Goal: Task Accomplishment & Management: Manage account settings

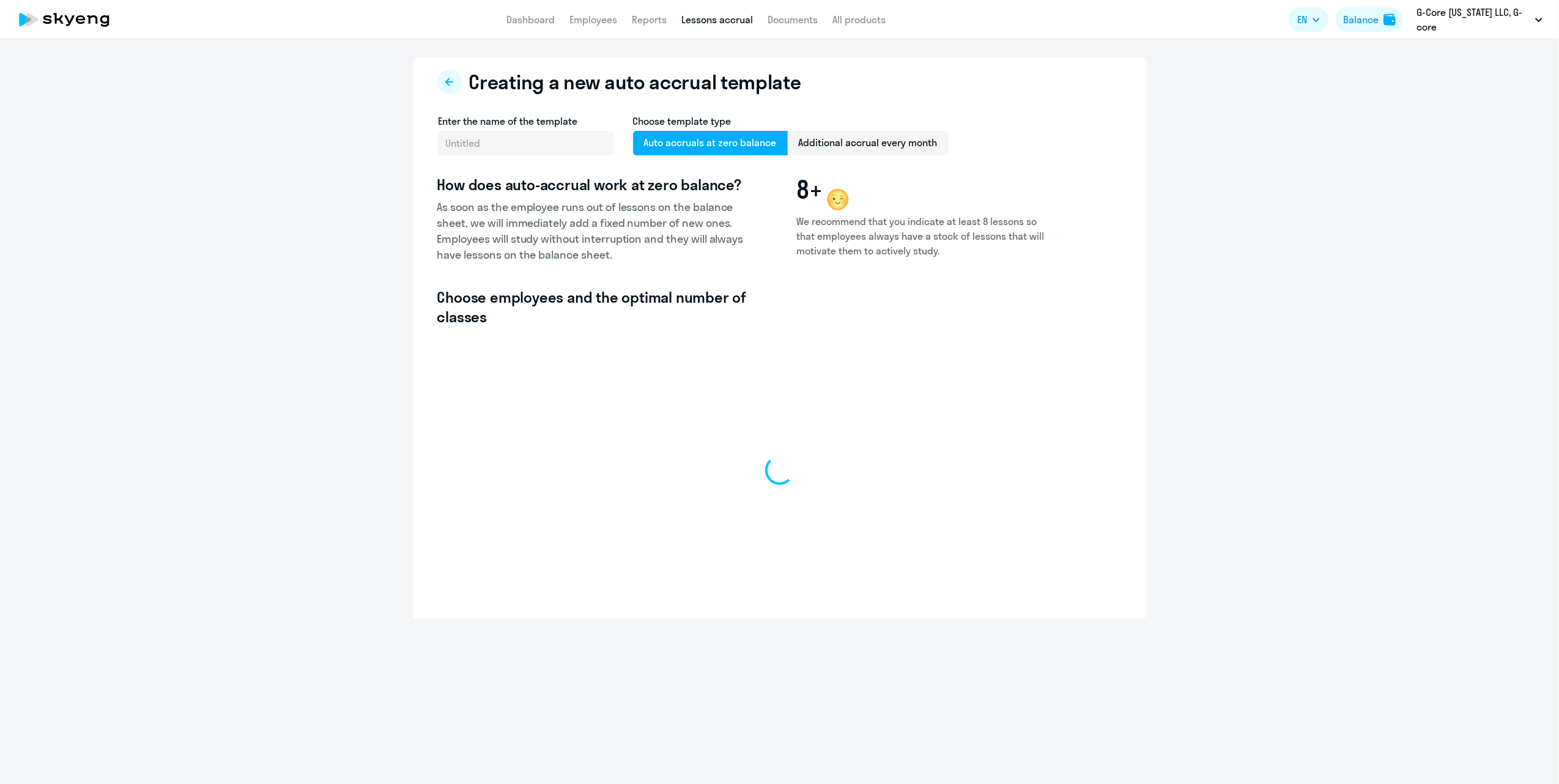
select select "10"
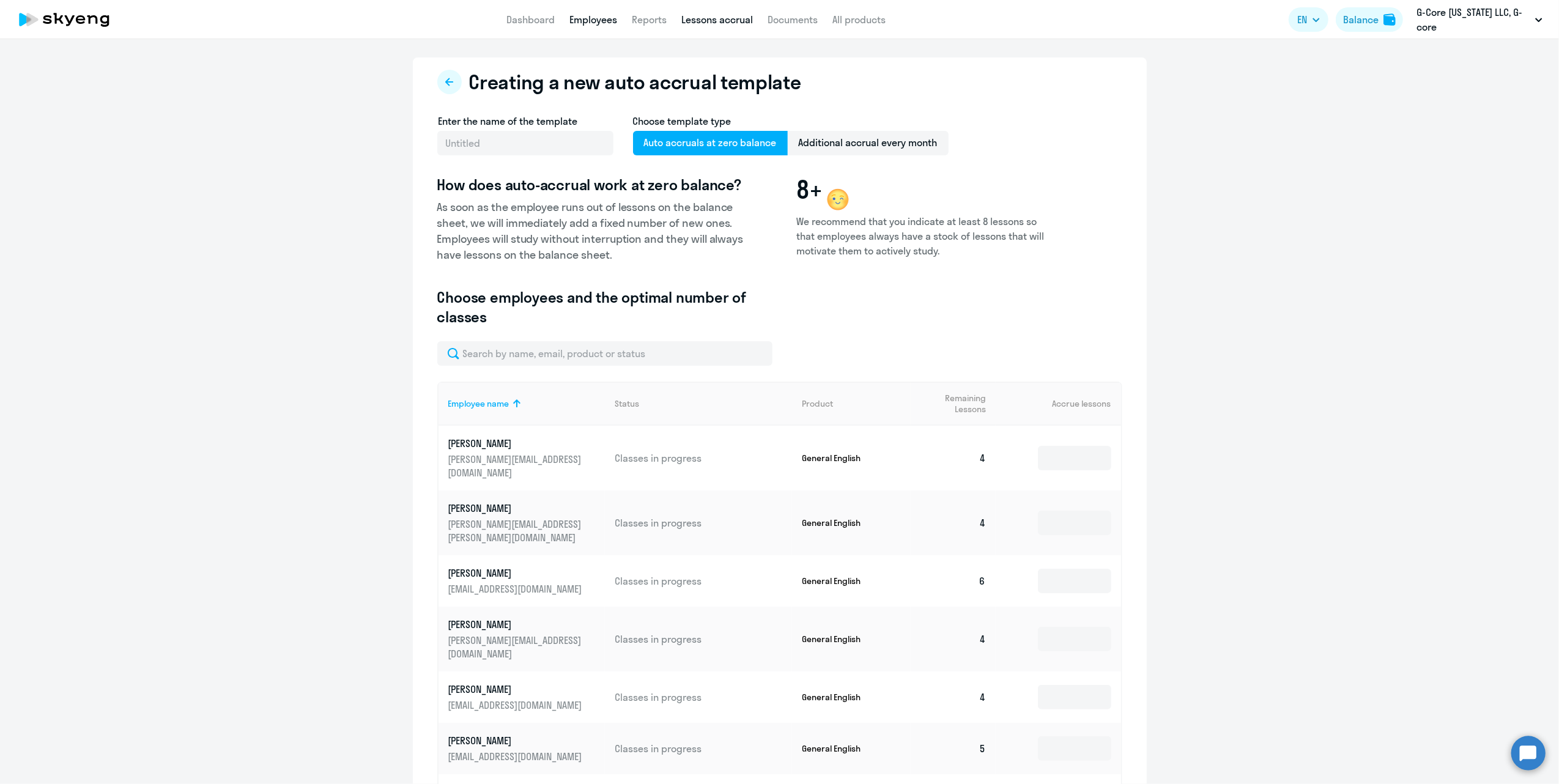
click at [592, 21] on link "Employees" at bounding box center [593, 19] width 47 height 12
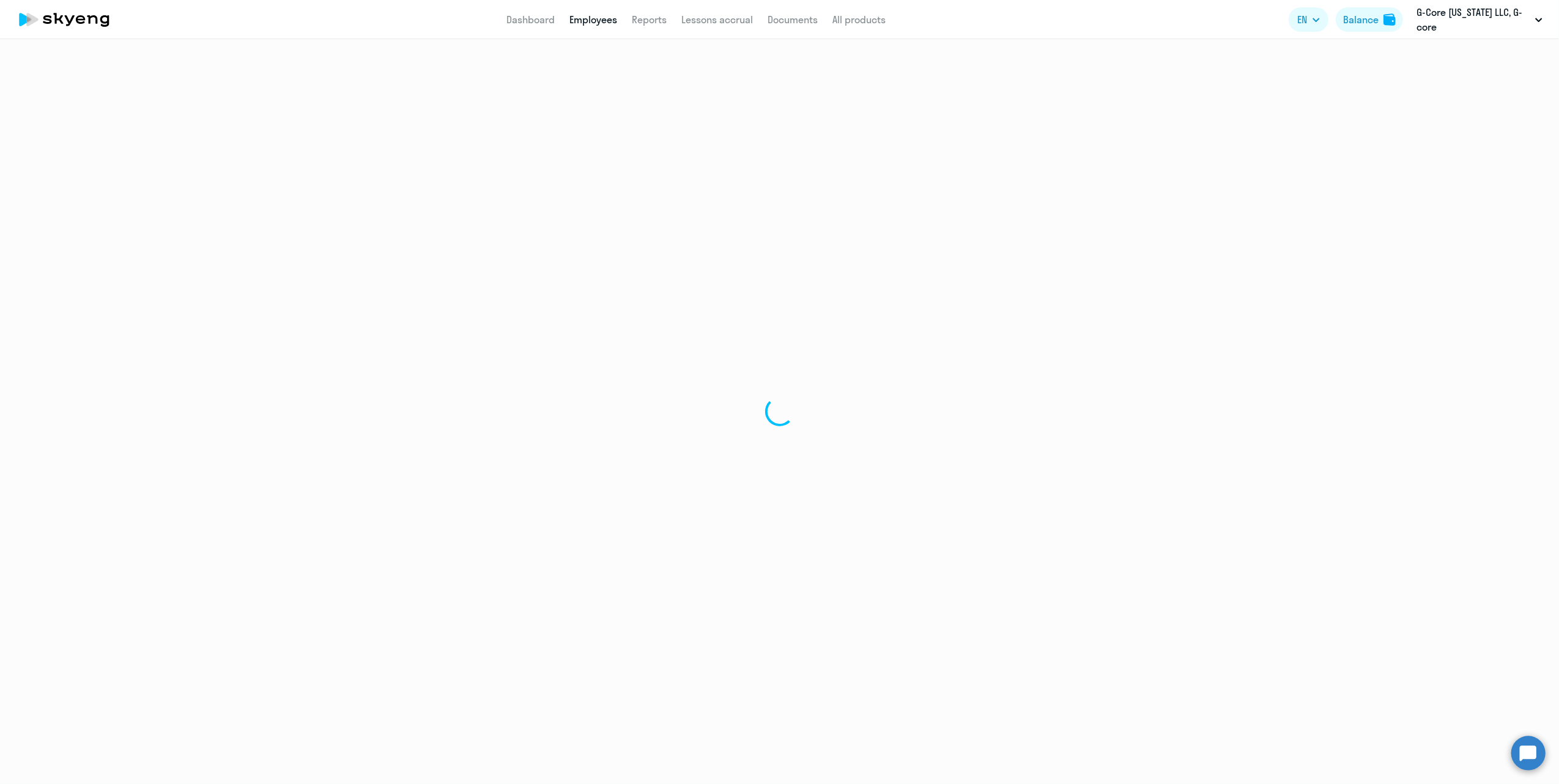
select select "30"
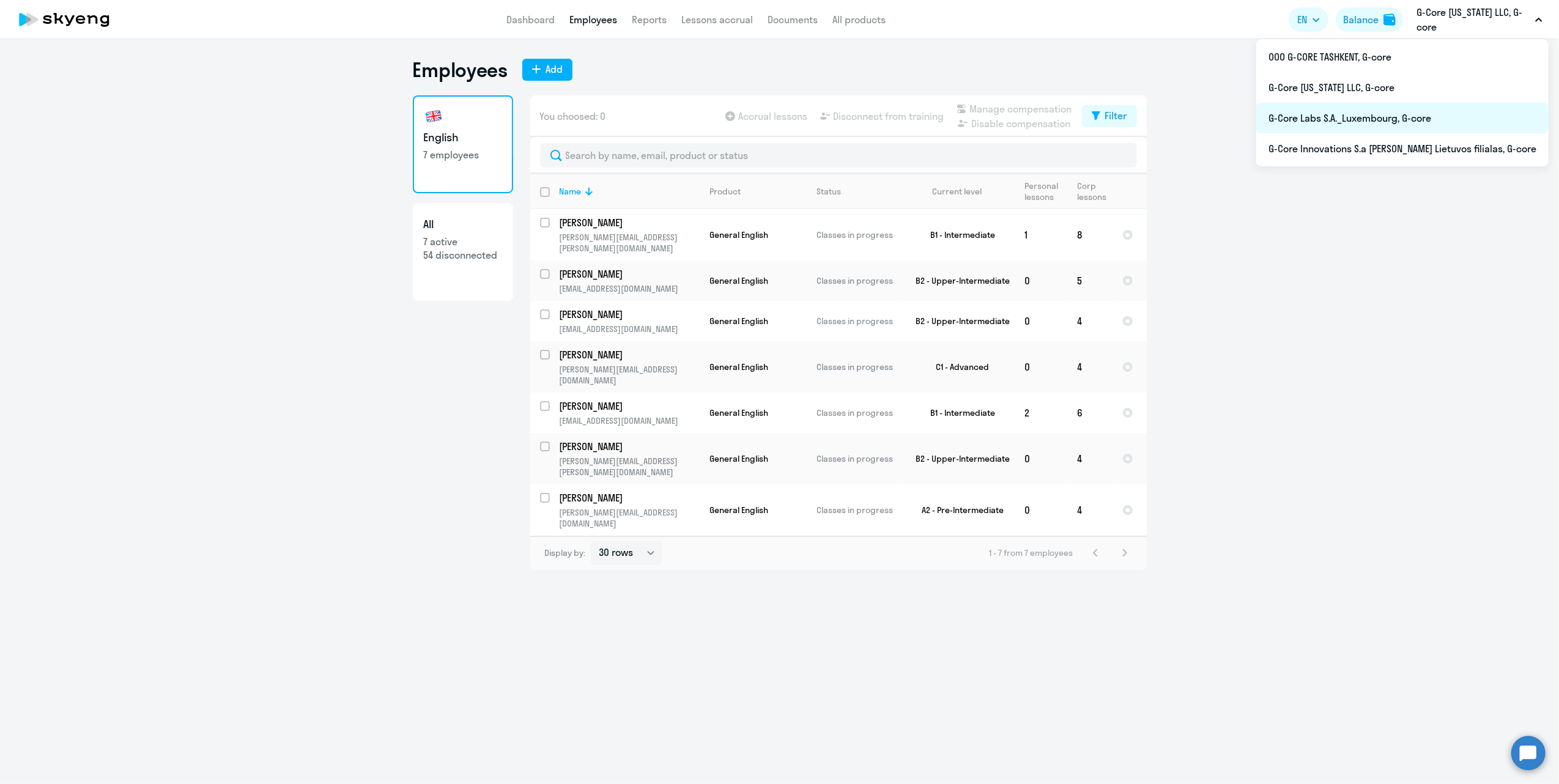
click at [1395, 115] on li "G-Core Labs S.A._Luxembourg, G-core" at bounding box center [1402, 118] width 292 height 31
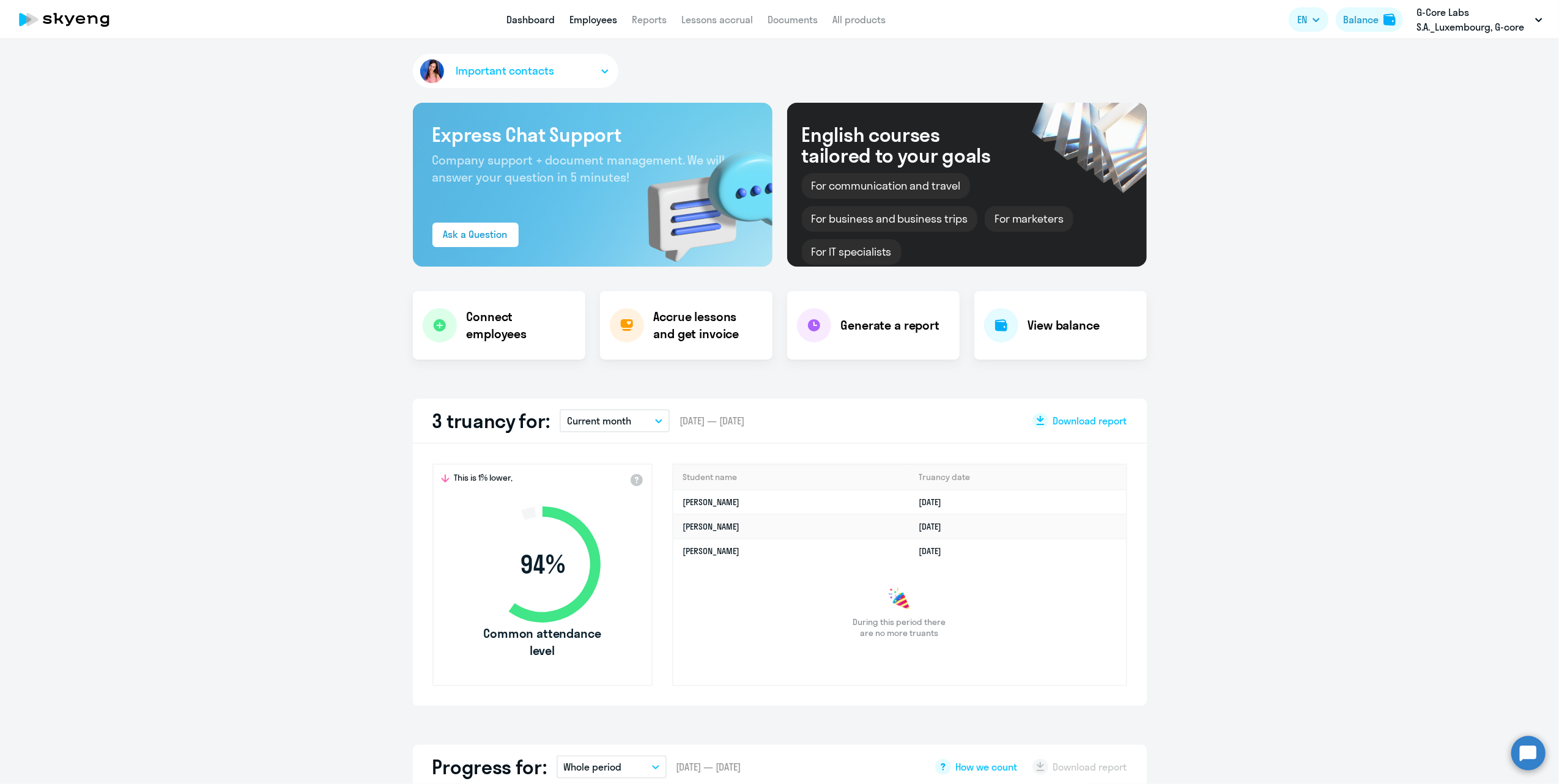
click at [586, 18] on link "Employees" at bounding box center [593, 19] width 47 height 12
select select "30"
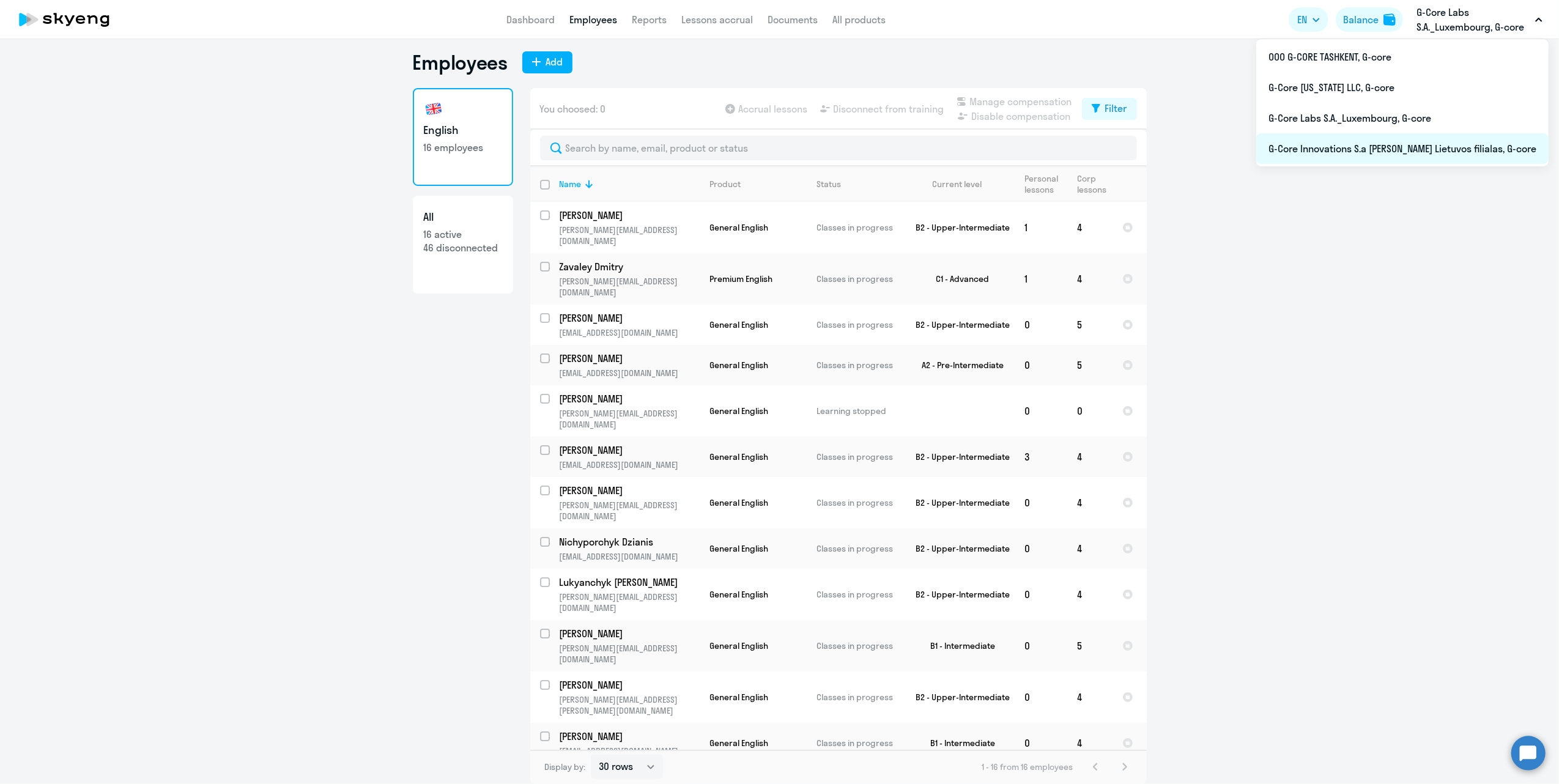
click at [1403, 152] on li "G-Core Innovations S.a [PERSON_NAME] Lietuvos filialas, G-core" at bounding box center [1402, 148] width 292 height 31
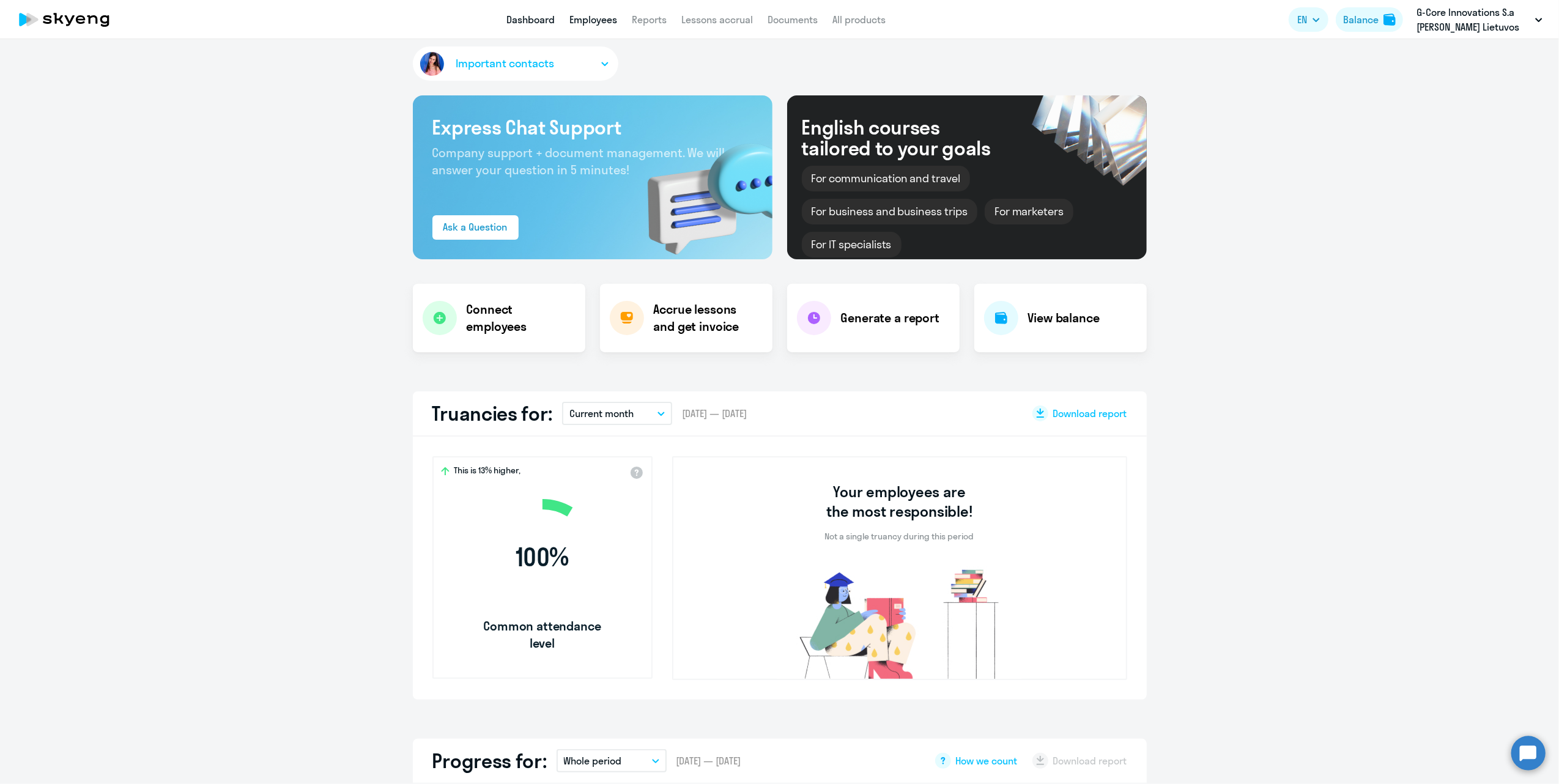
click at [599, 21] on link "Employees" at bounding box center [593, 19] width 47 height 12
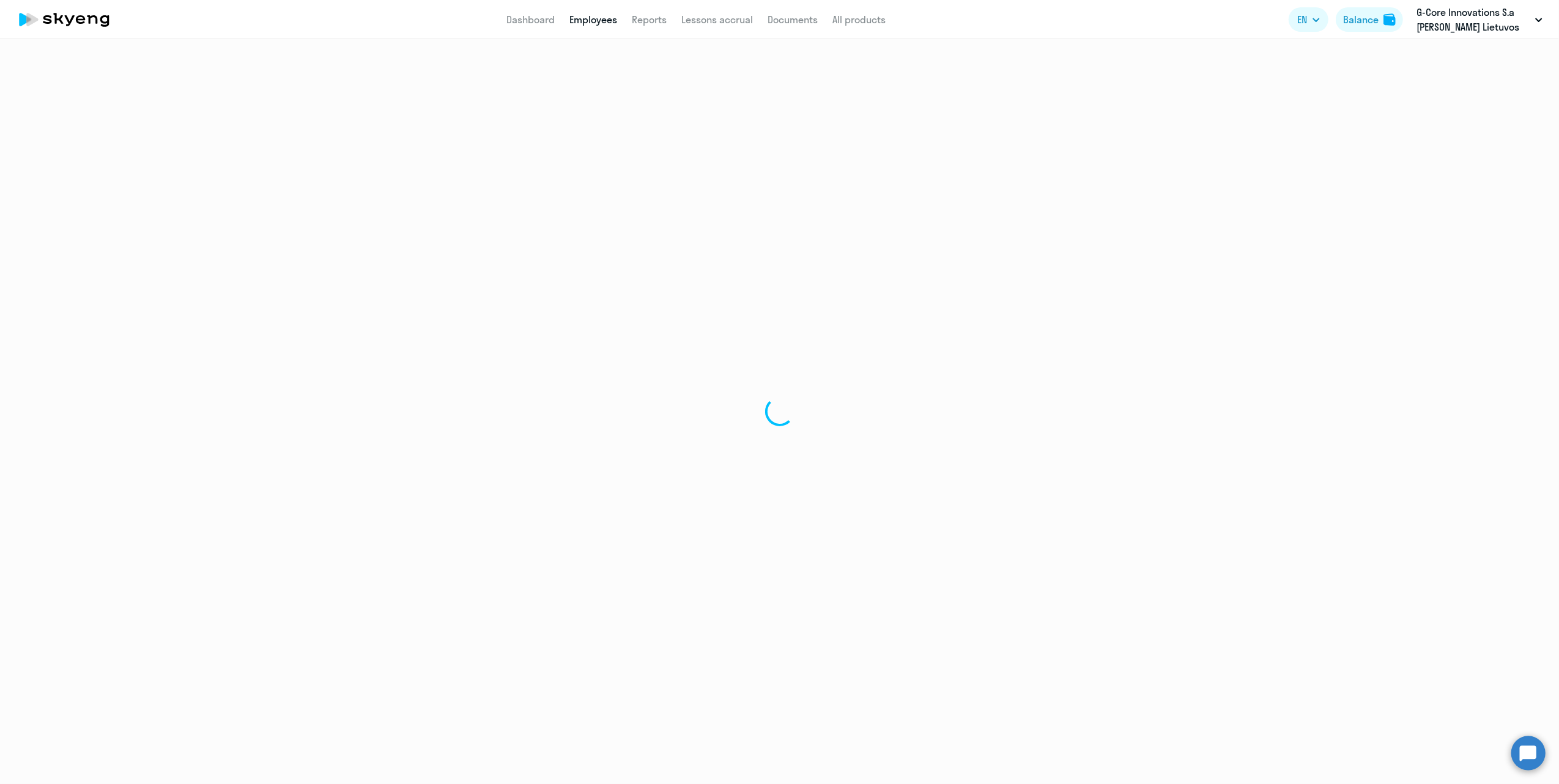
select select "30"
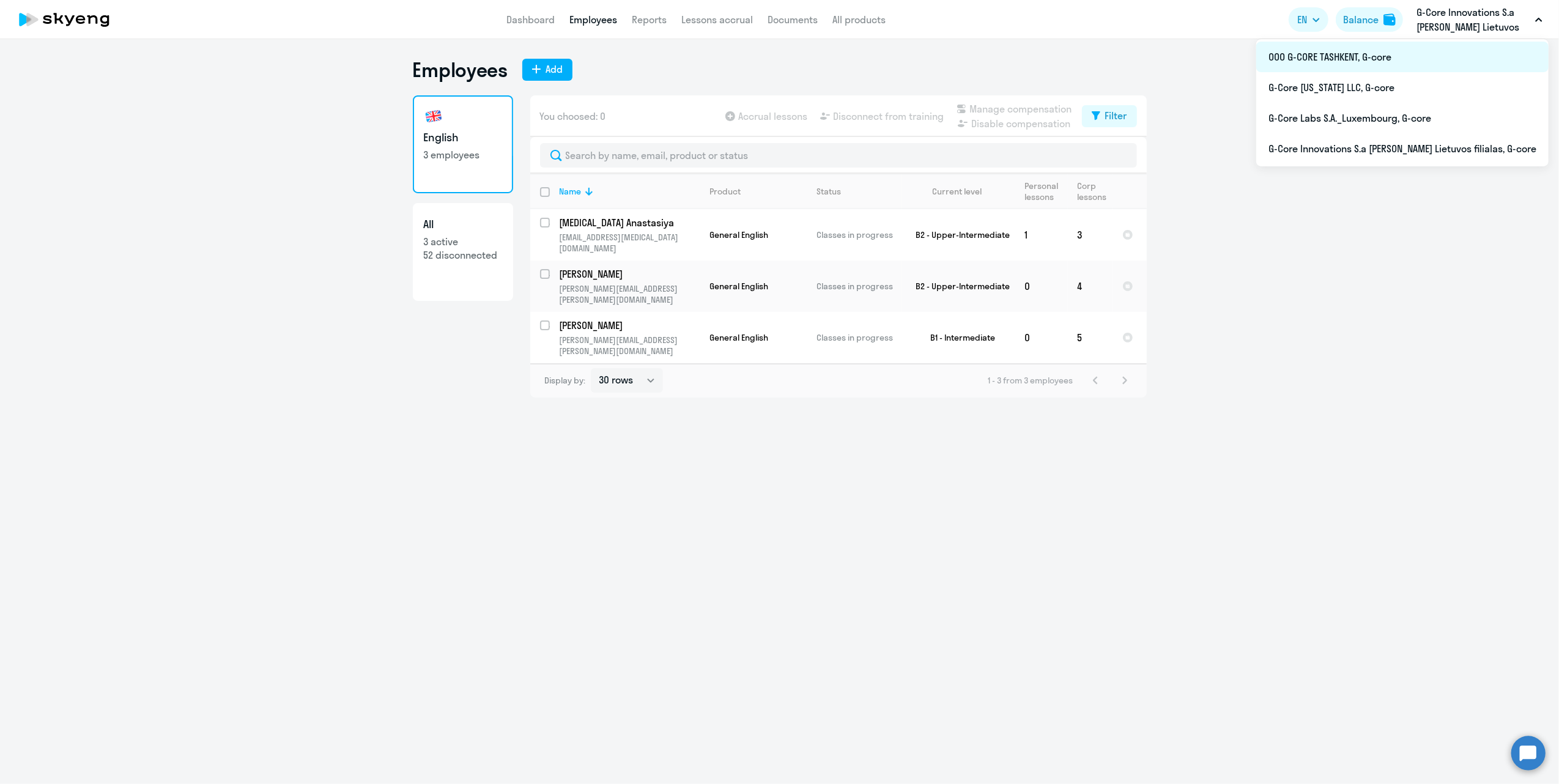
click at [1427, 54] on li "ООО G-CORE TASHKENT, G-core" at bounding box center [1402, 57] width 292 height 31
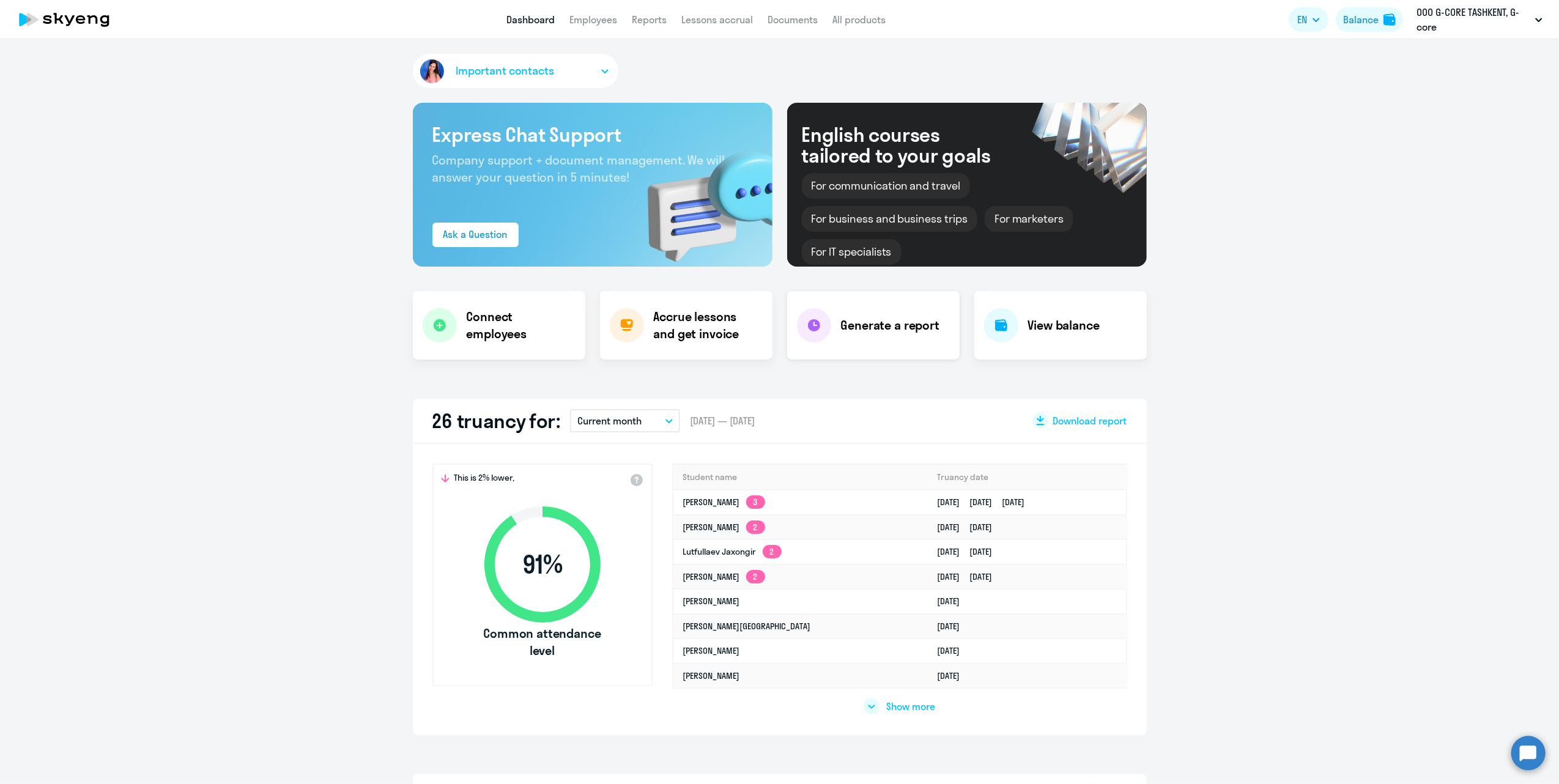
click at [854, 321] on h4 "Generate a report" at bounding box center [890, 325] width 99 height 17
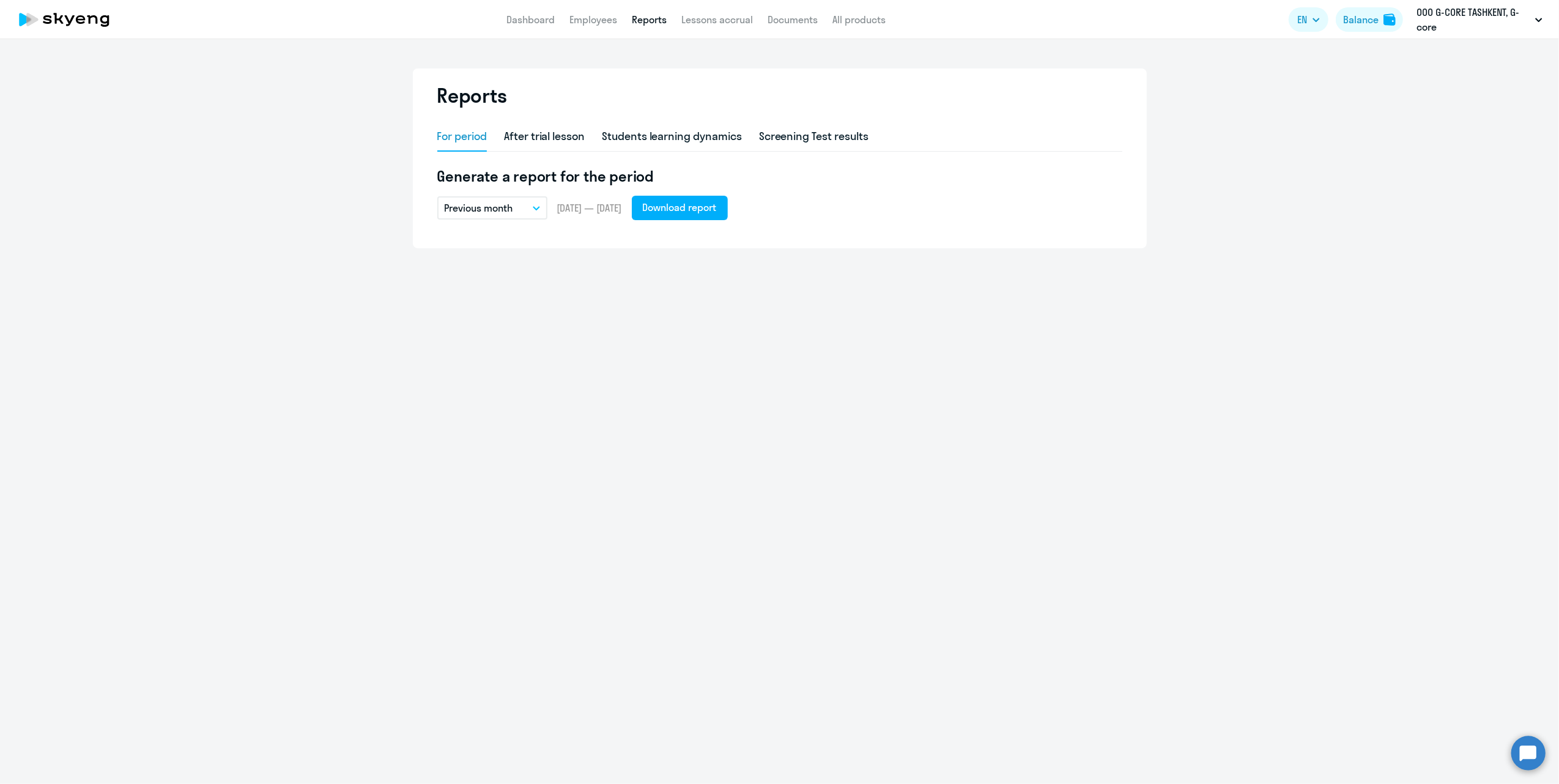
click at [521, 208] on button "Previous month" at bounding box center [492, 208] width 110 height 23
click at [504, 241] on li "Current month" at bounding box center [486, 242] width 98 height 31
click at [683, 204] on div "Download report" at bounding box center [680, 207] width 74 height 15
click at [590, 16] on link "Employees" at bounding box center [593, 19] width 47 height 12
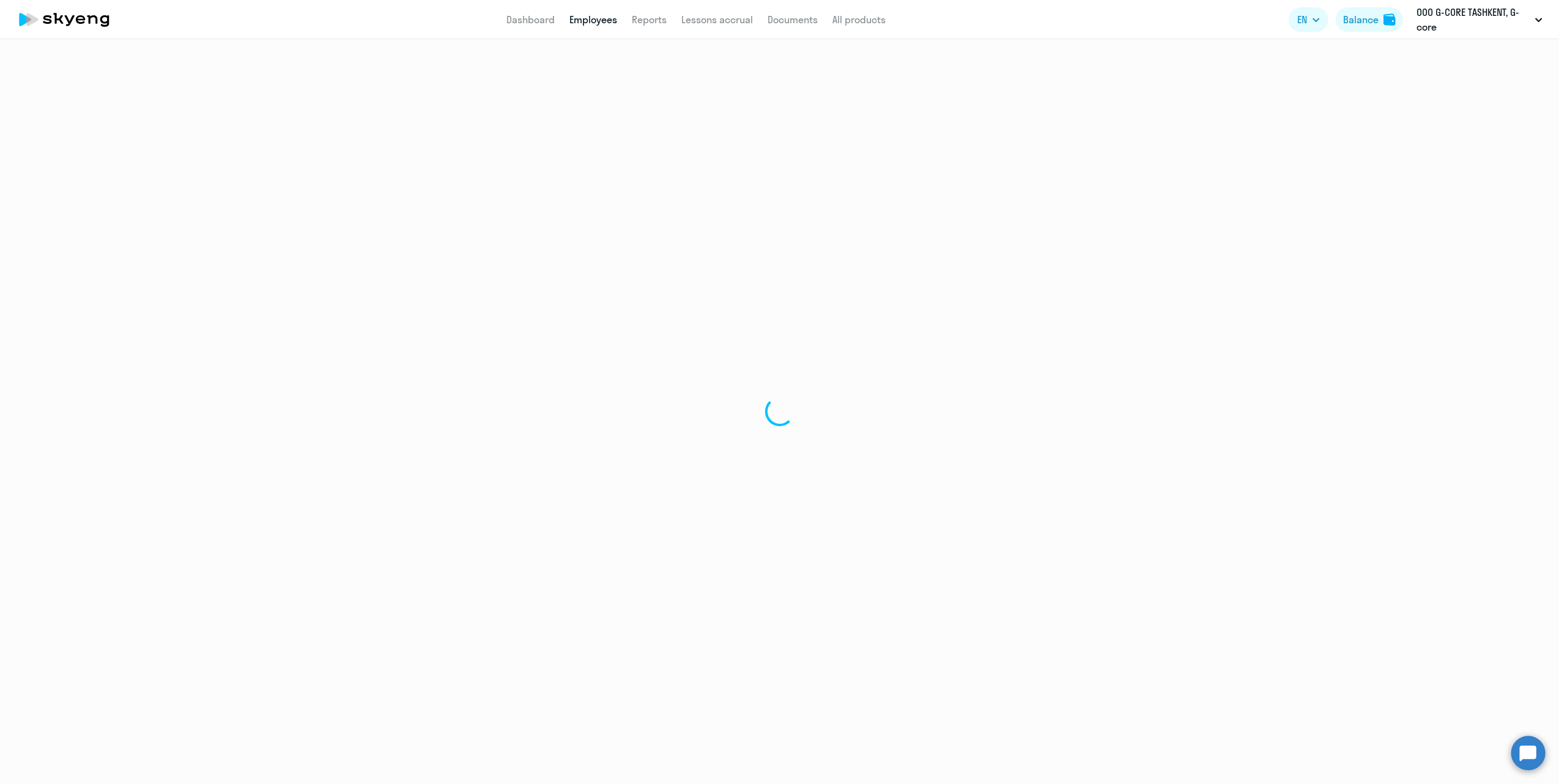
select select "30"
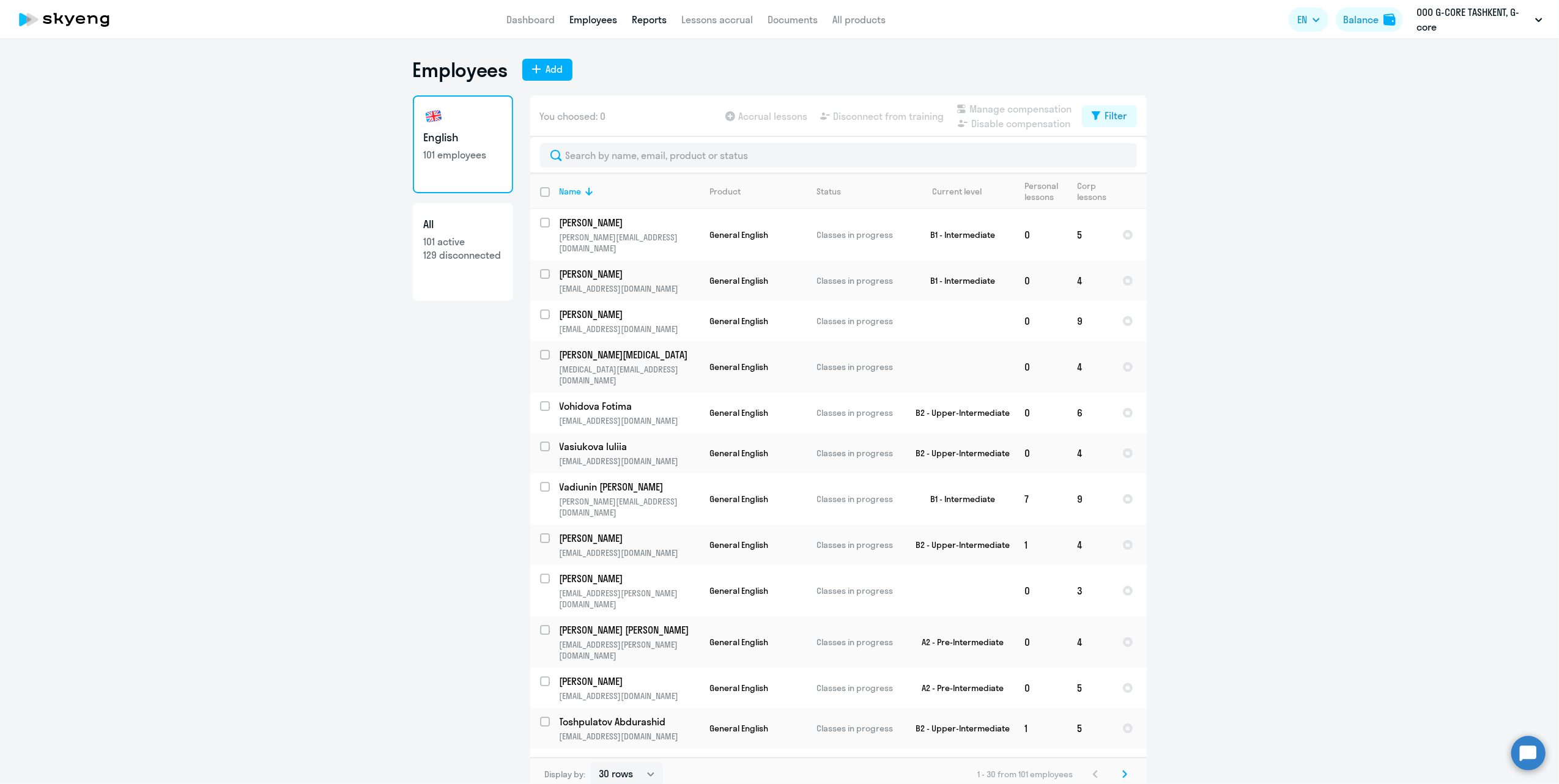
click at [637, 22] on link "Reports" at bounding box center [649, 19] width 35 height 12
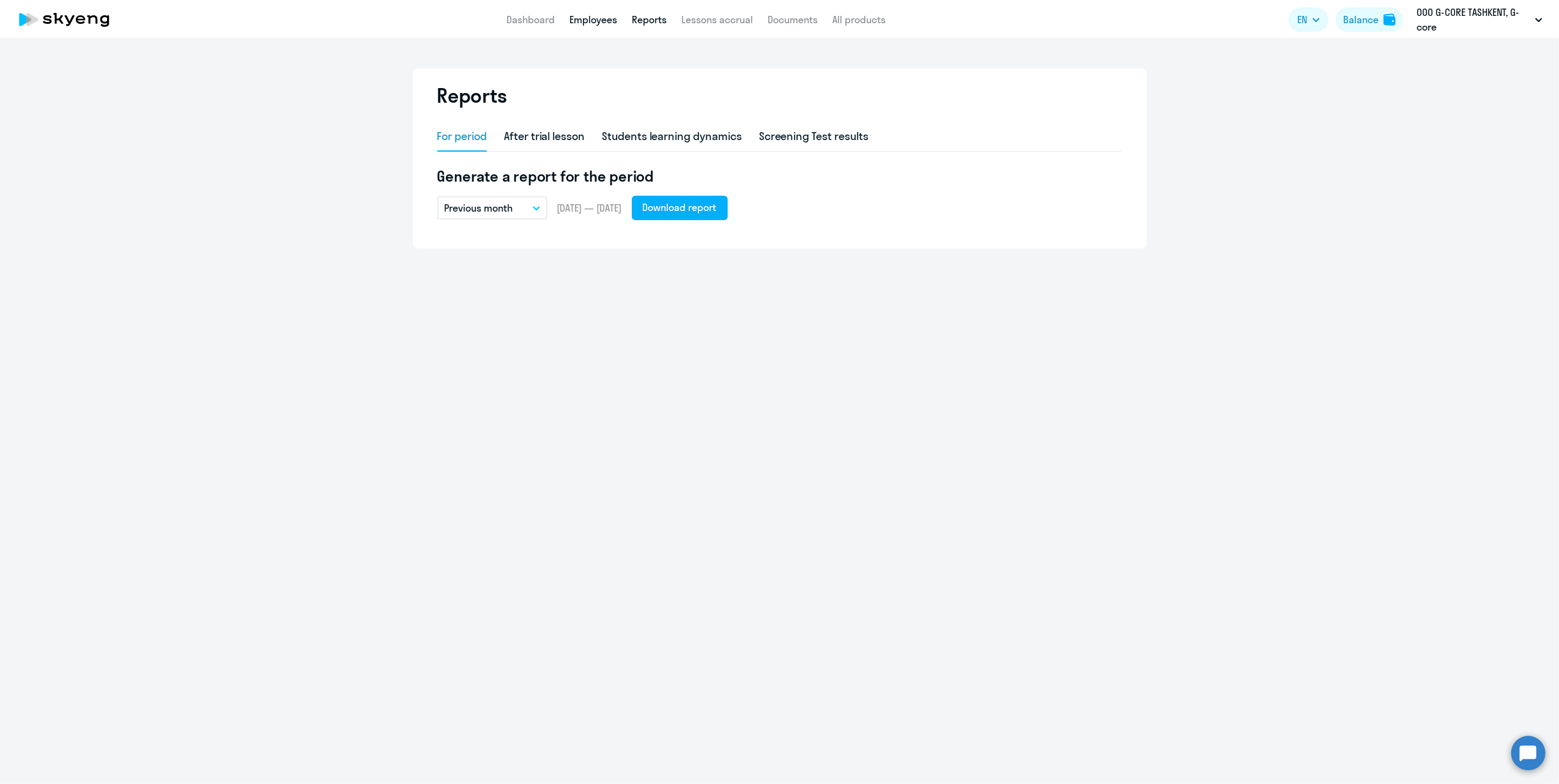
click at [599, 17] on link "Employees" at bounding box center [593, 19] width 47 height 12
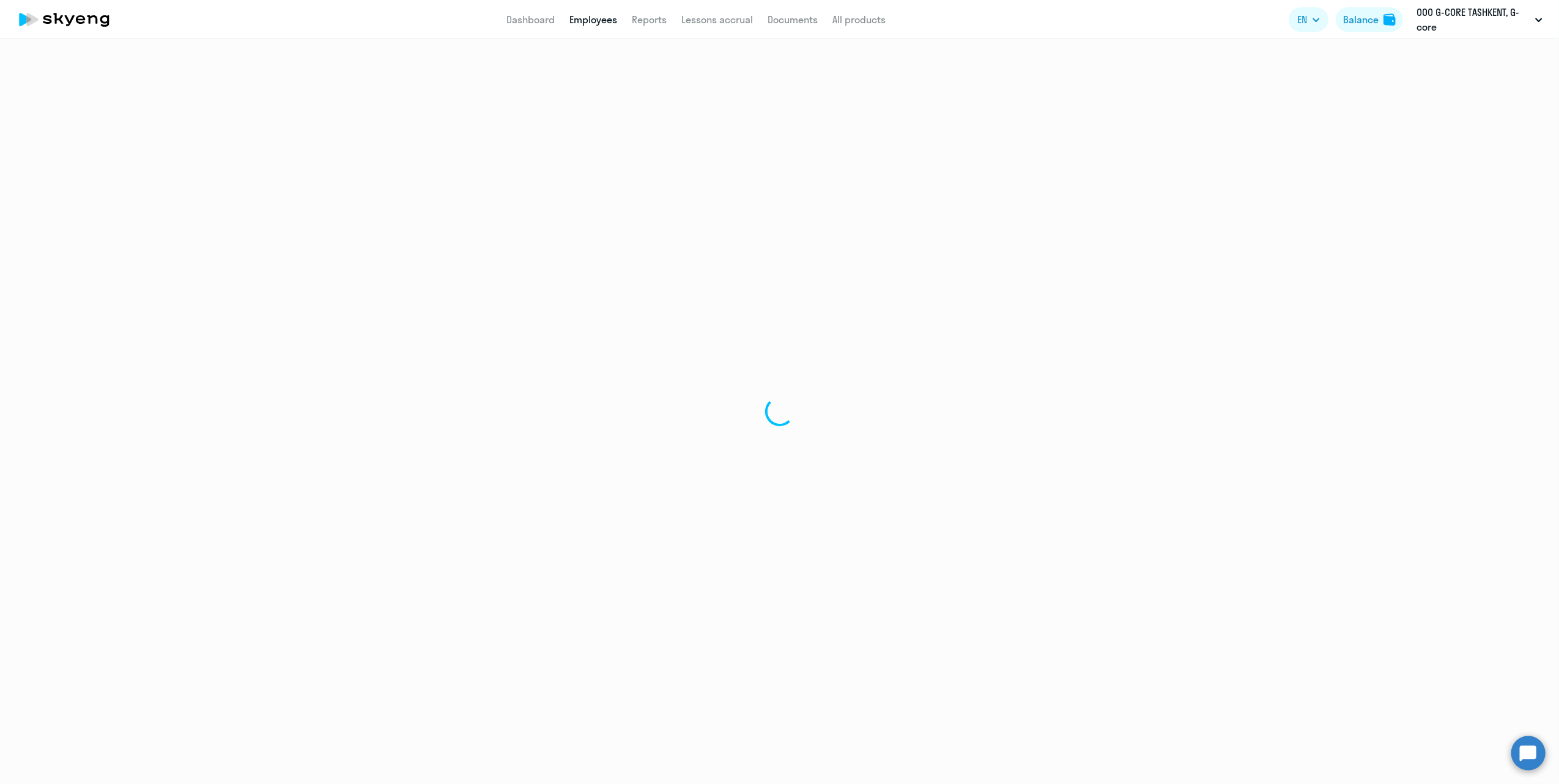
select select "30"
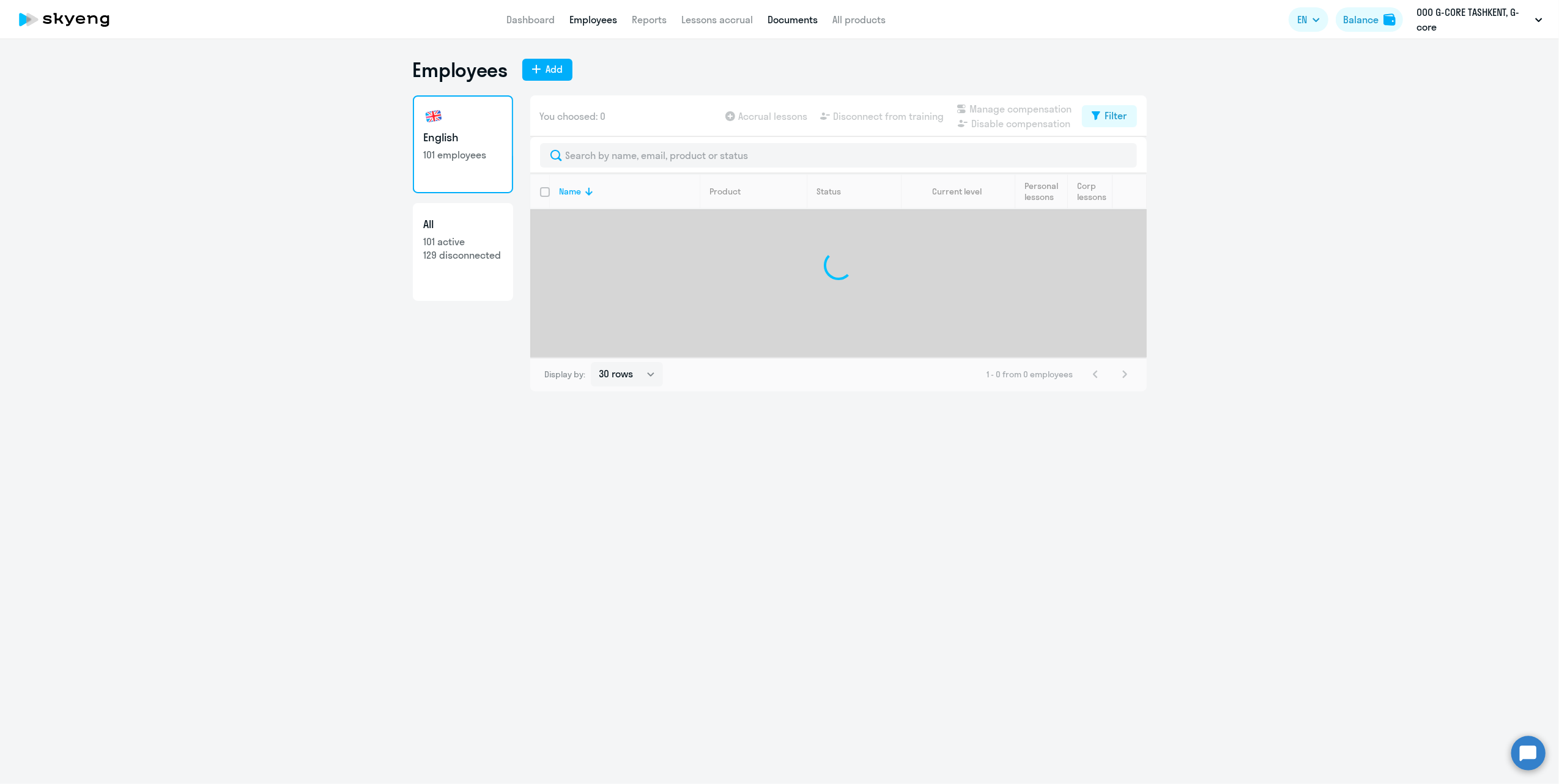
click at [794, 21] on link "Documents" at bounding box center [792, 19] width 50 height 12
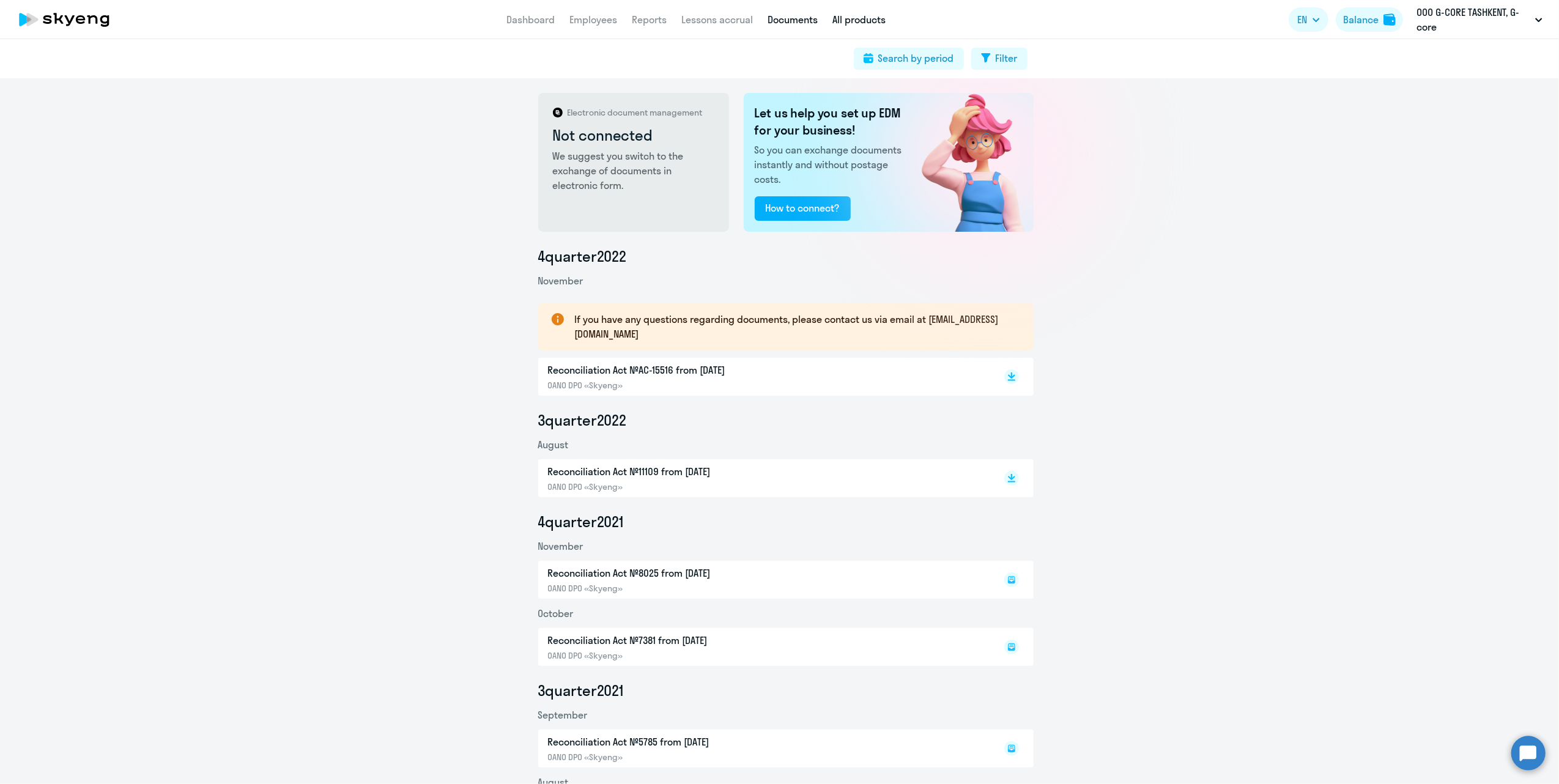
click at [866, 18] on link "All products" at bounding box center [858, 19] width 53 height 12
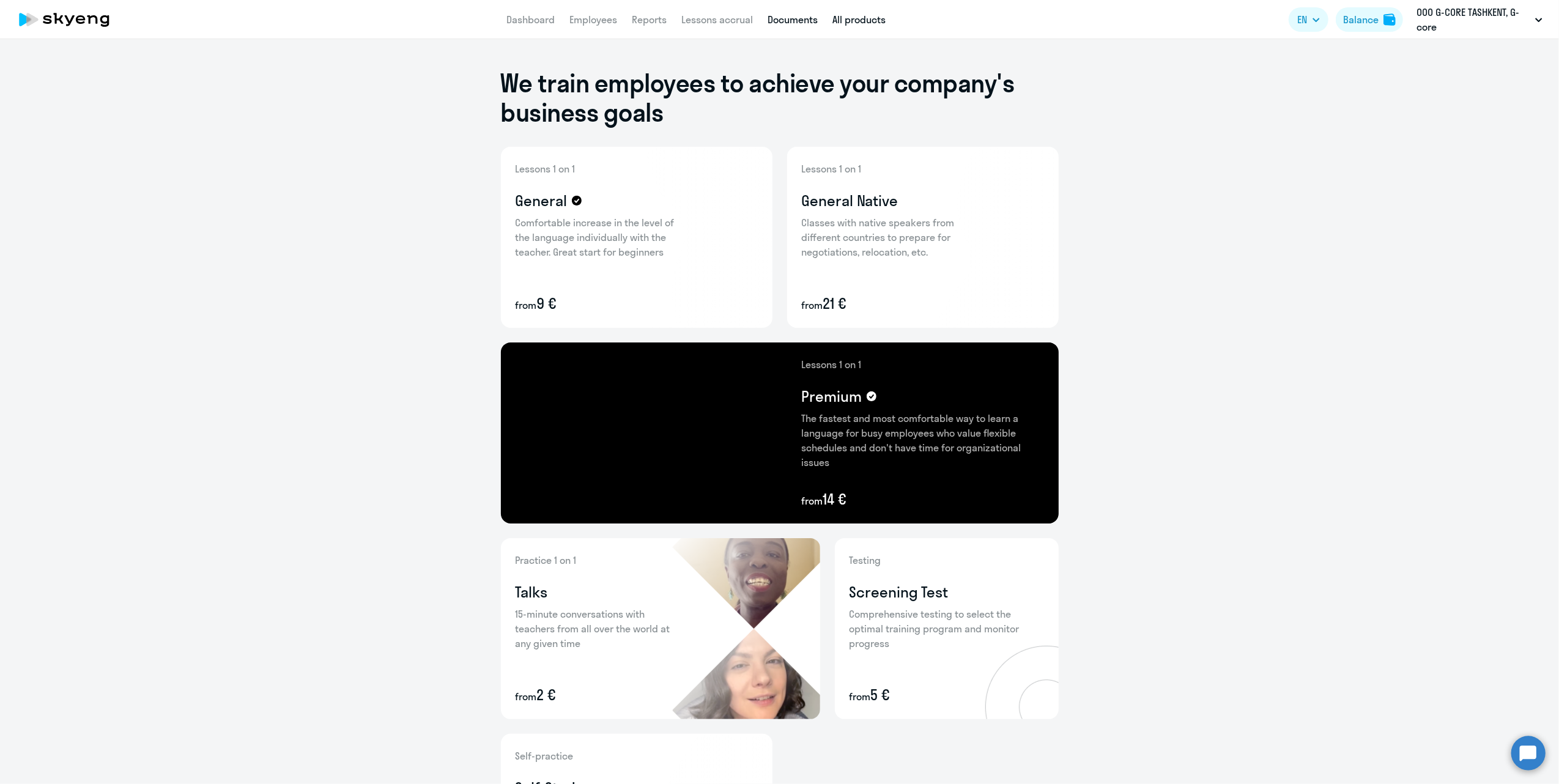
click at [800, 18] on link "Documents" at bounding box center [792, 19] width 50 height 12
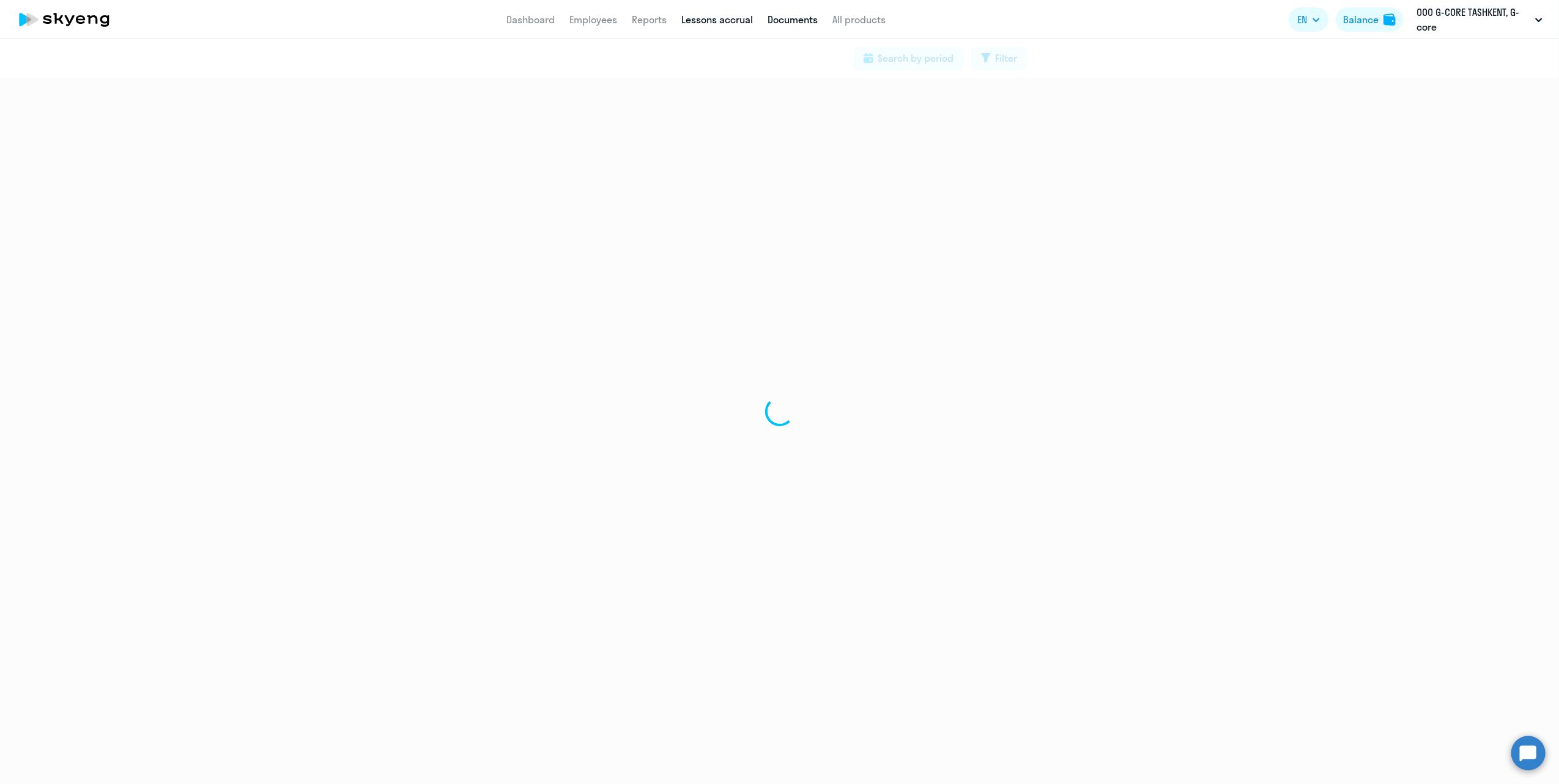
click at [734, 18] on link "Lessons accrual" at bounding box center [717, 19] width 72 height 12
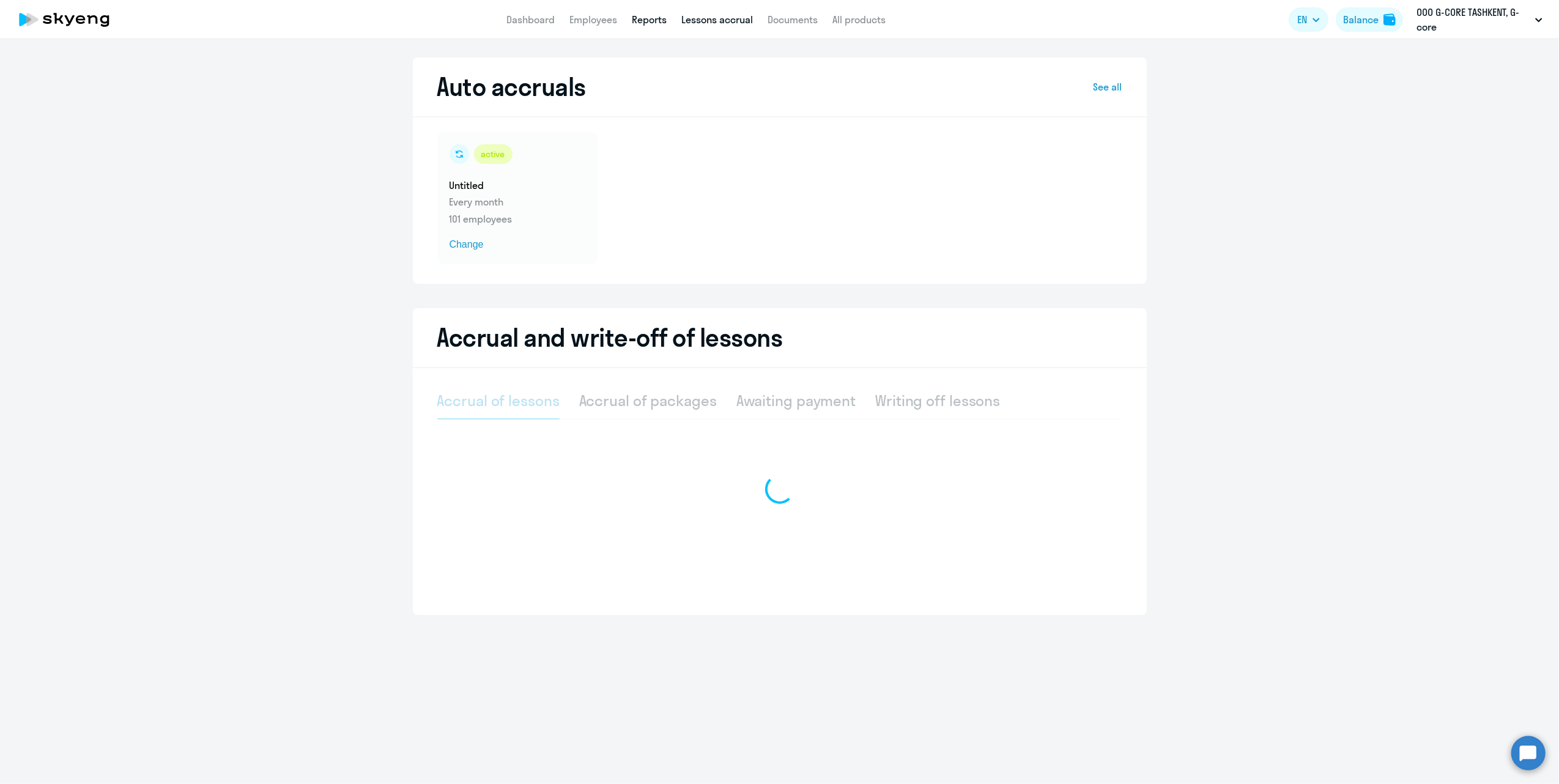
click at [649, 21] on link "Reports" at bounding box center [649, 19] width 35 height 12
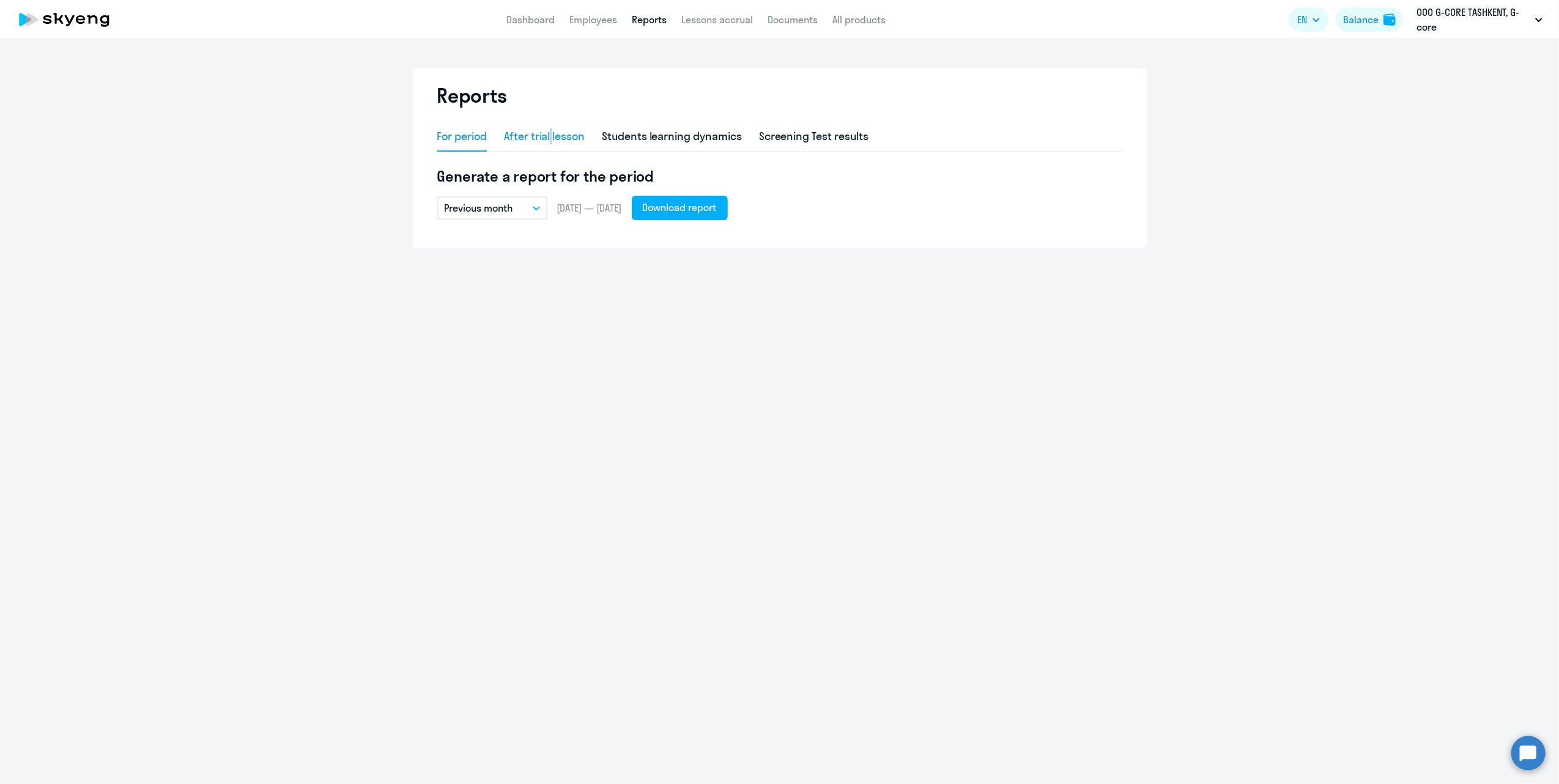
click at [553, 133] on div "After trial lesson" at bounding box center [544, 137] width 81 height 16
select select "10"
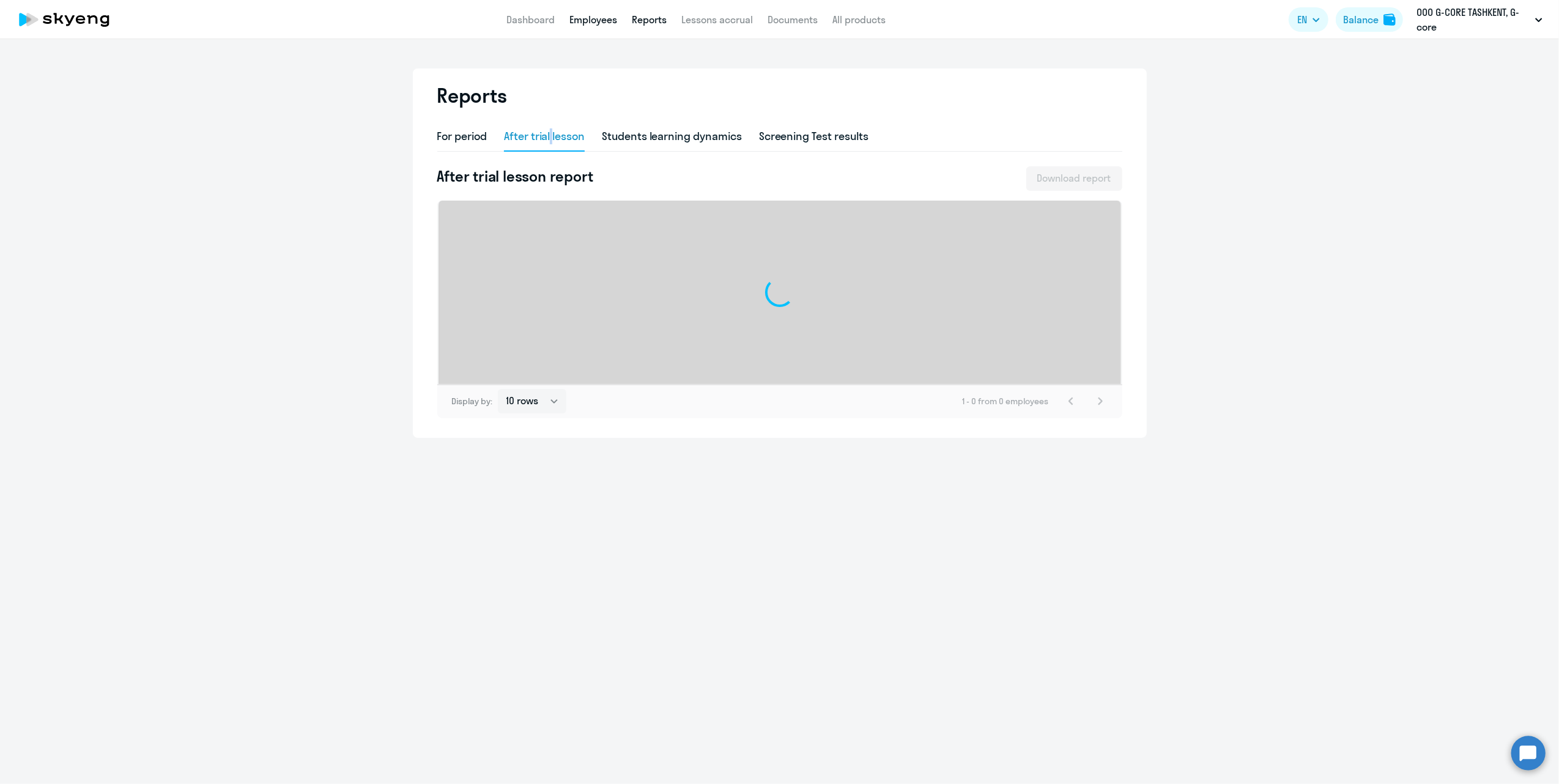
click at [595, 18] on link "Employees" at bounding box center [593, 19] width 47 height 12
select select "30"
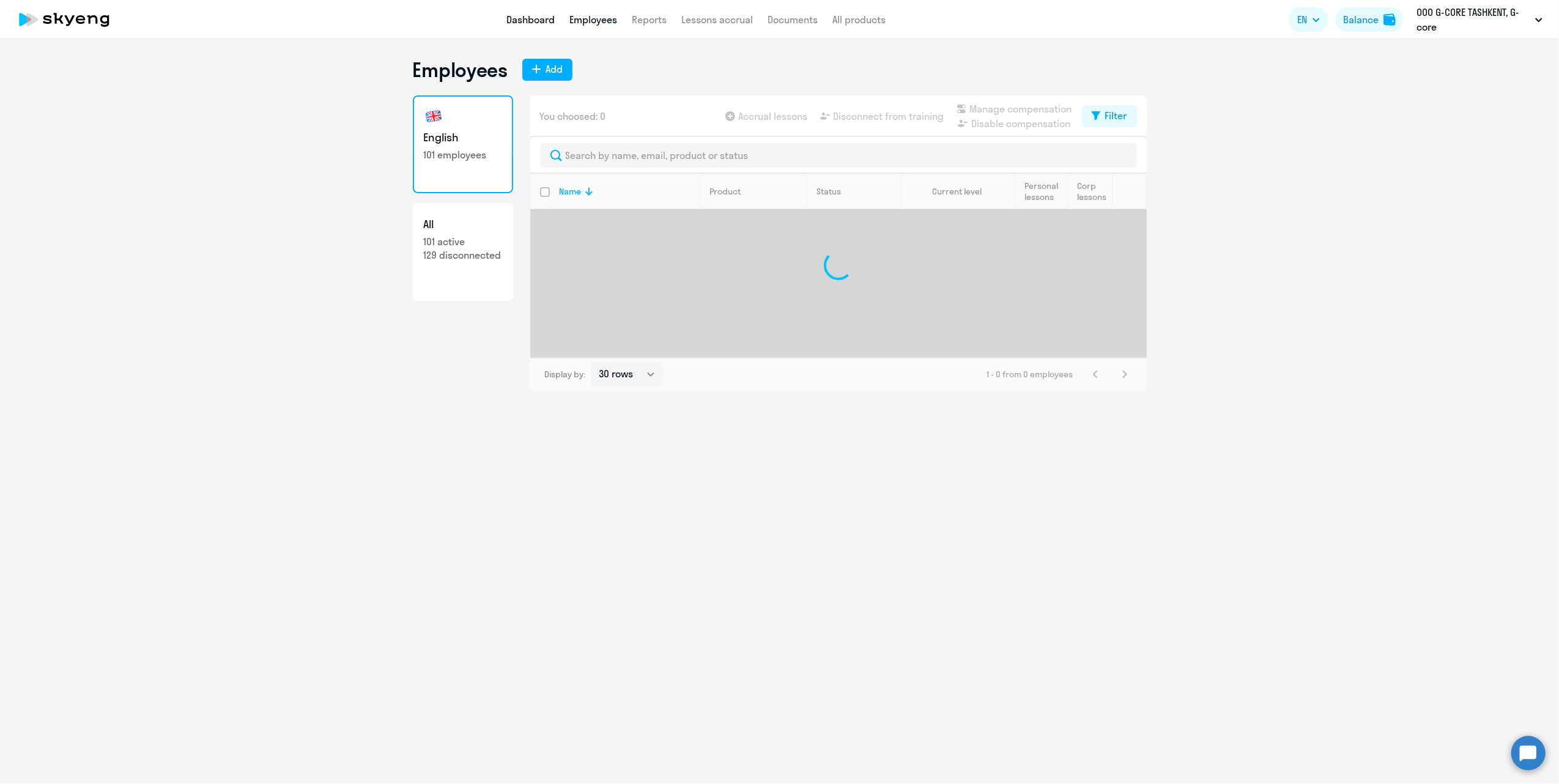
click at [524, 17] on link "Dashboard" at bounding box center [530, 19] width 48 height 12
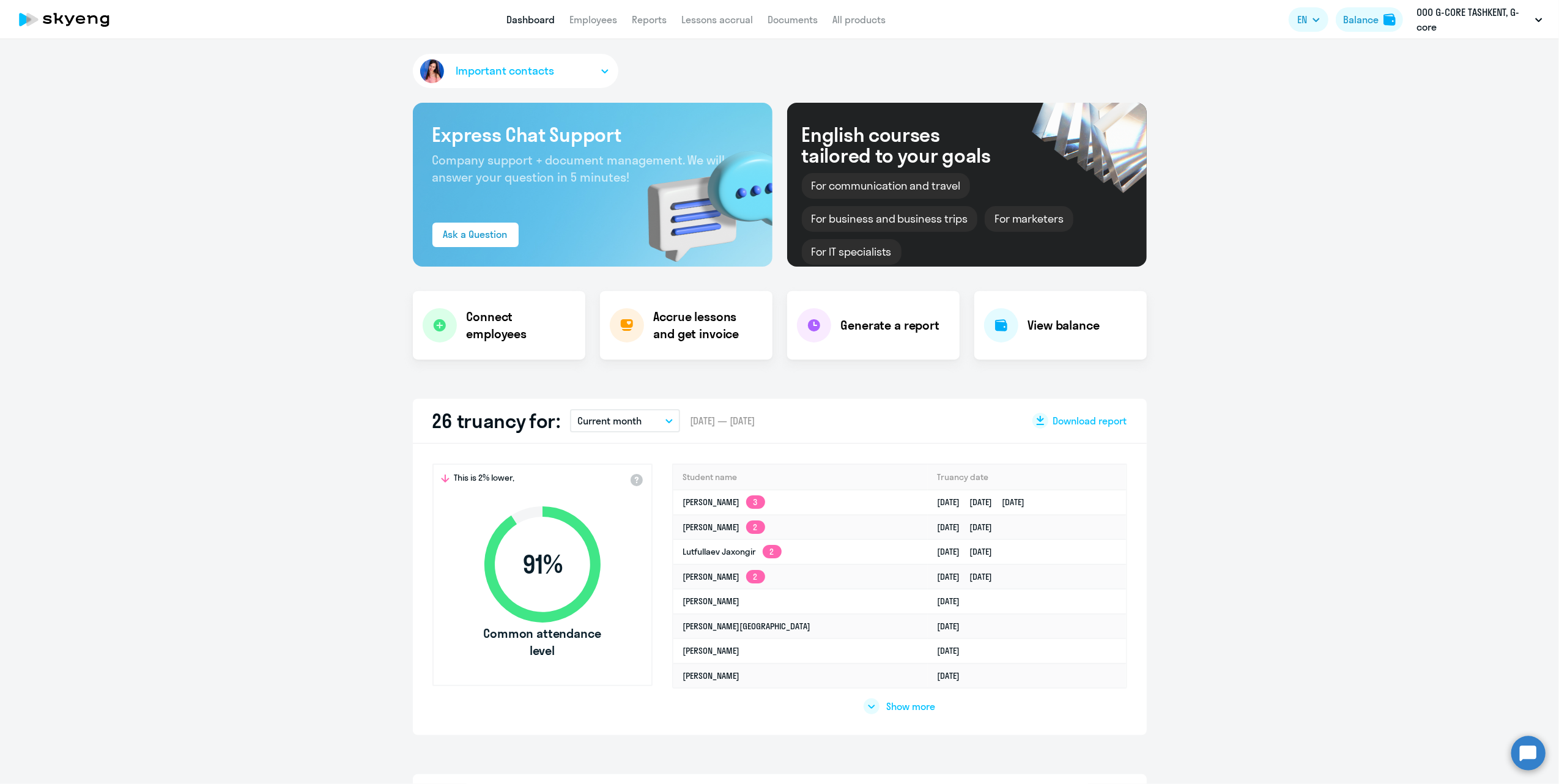
select select "30"
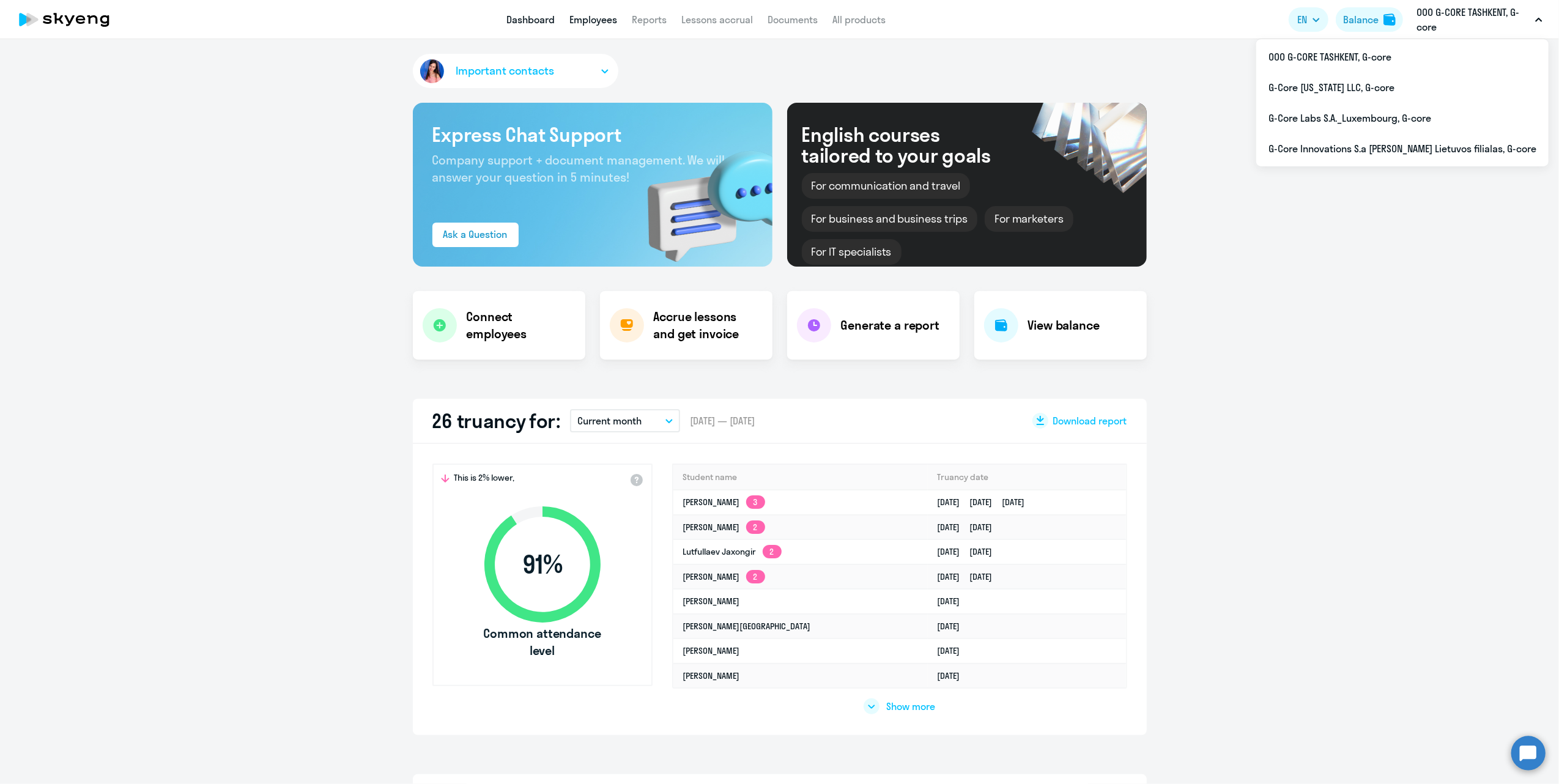
click at [571, 23] on link "Employees" at bounding box center [593, 19] width 47 height 12
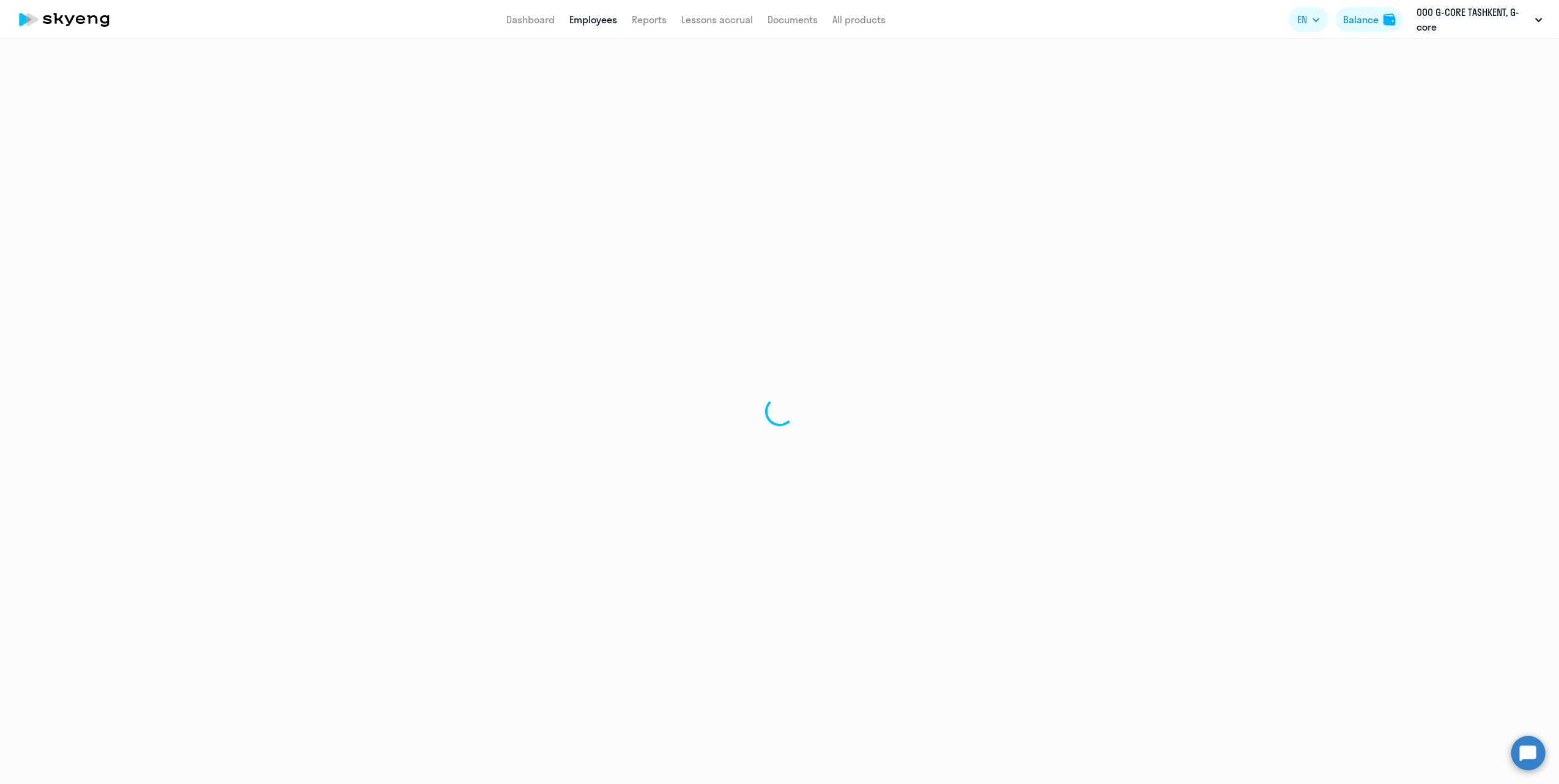
select select "30"
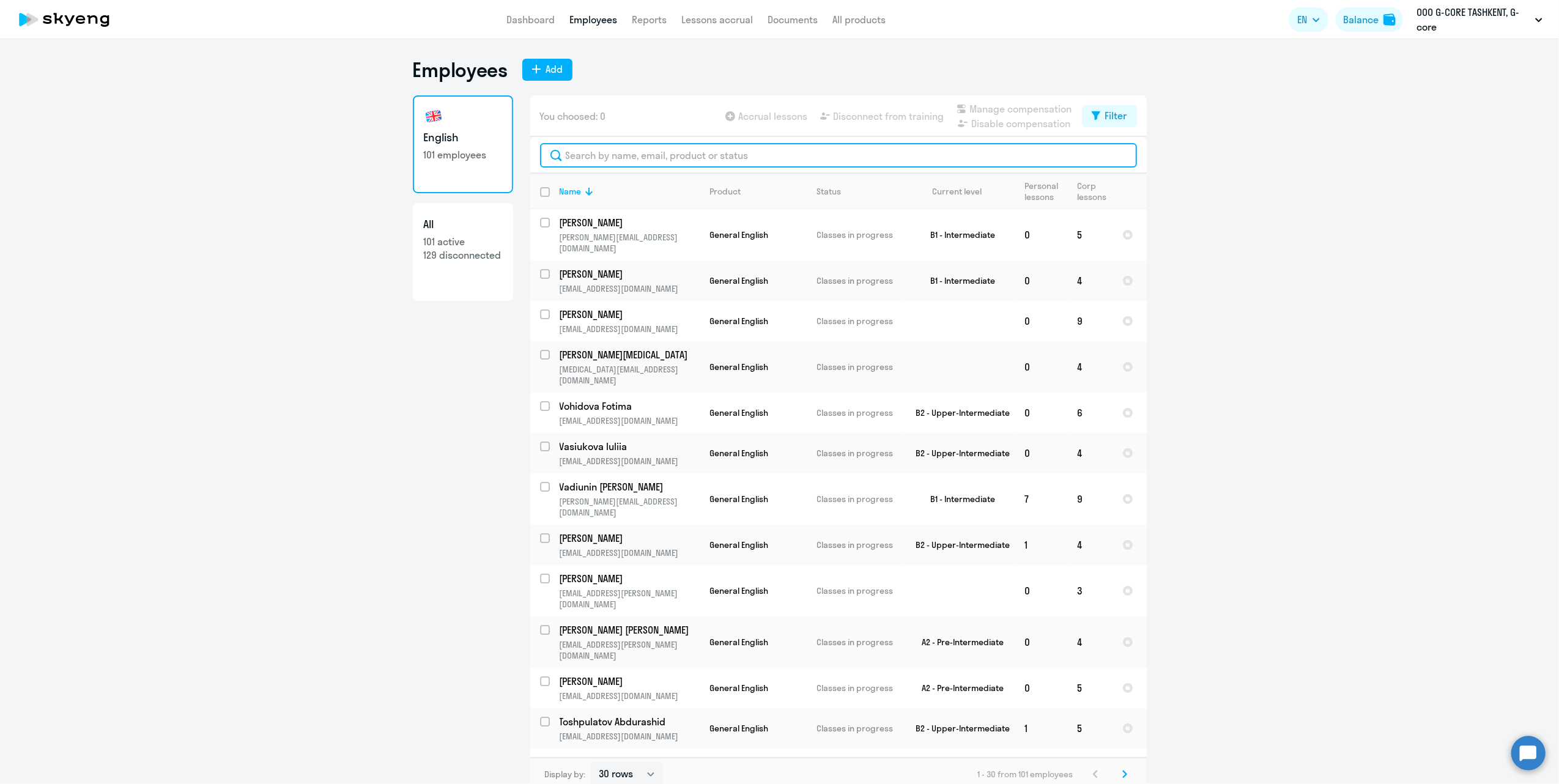
click at [659, 152] on input "text" at bounding box center [839, 155] width 597 height 24
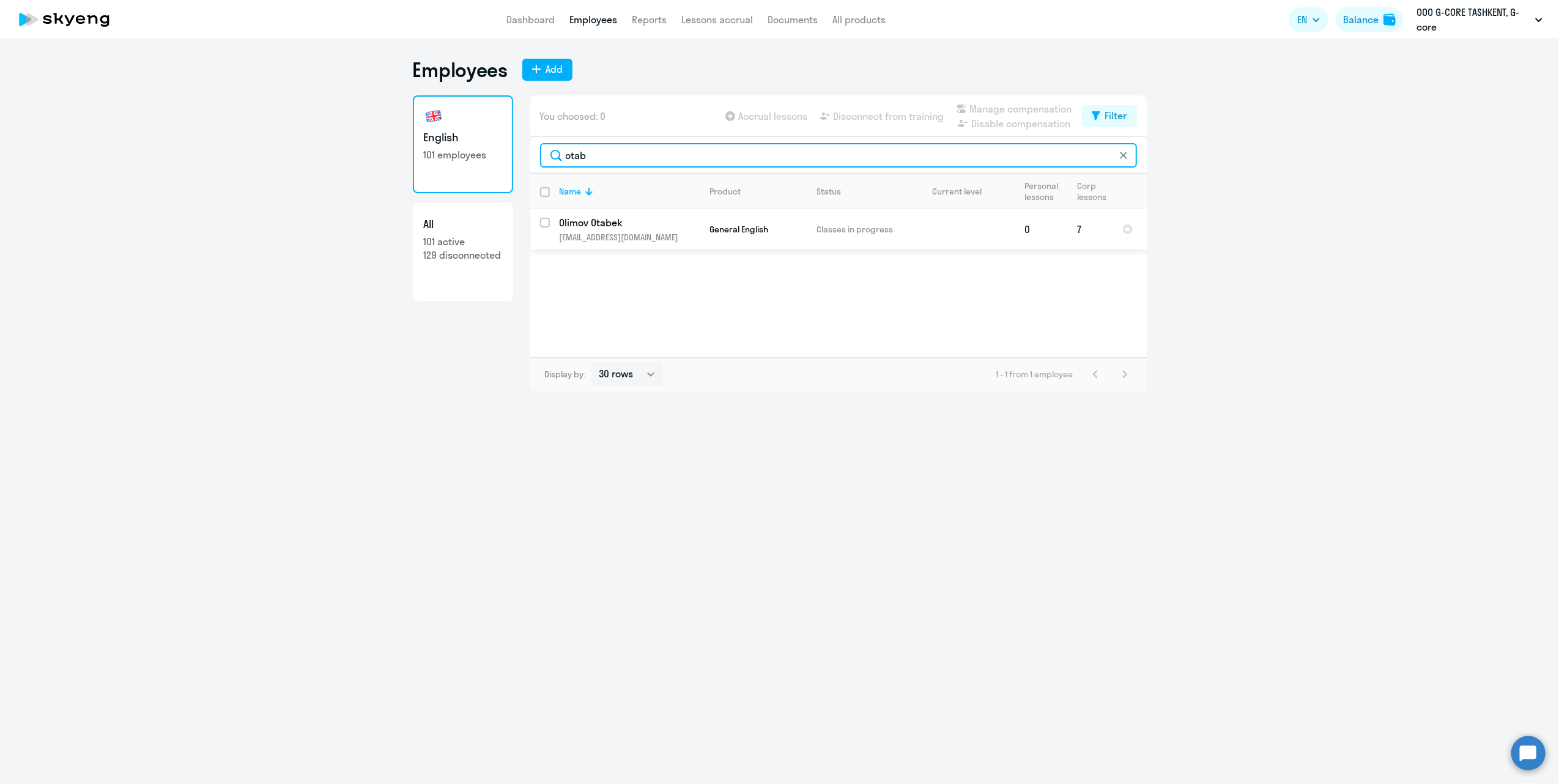
type input "otab"
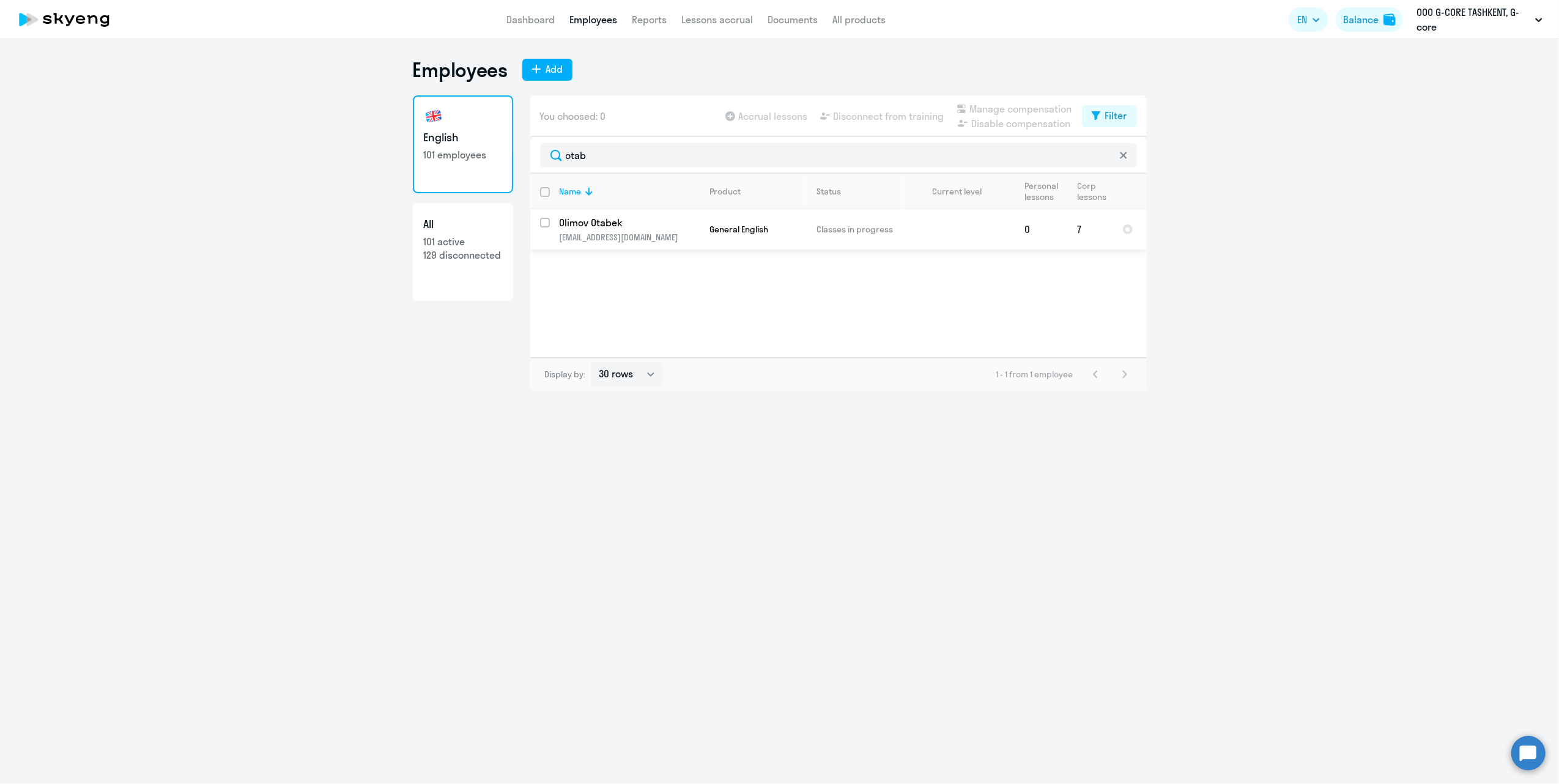
click at [543, 223] on input "select row 42323540" at bounding box center [552, 230] width 24 height 24
checkbox input "true"
click at [899, 115] on span "Disconnect from training" at bounding box center [888, 116] width 111 height 15
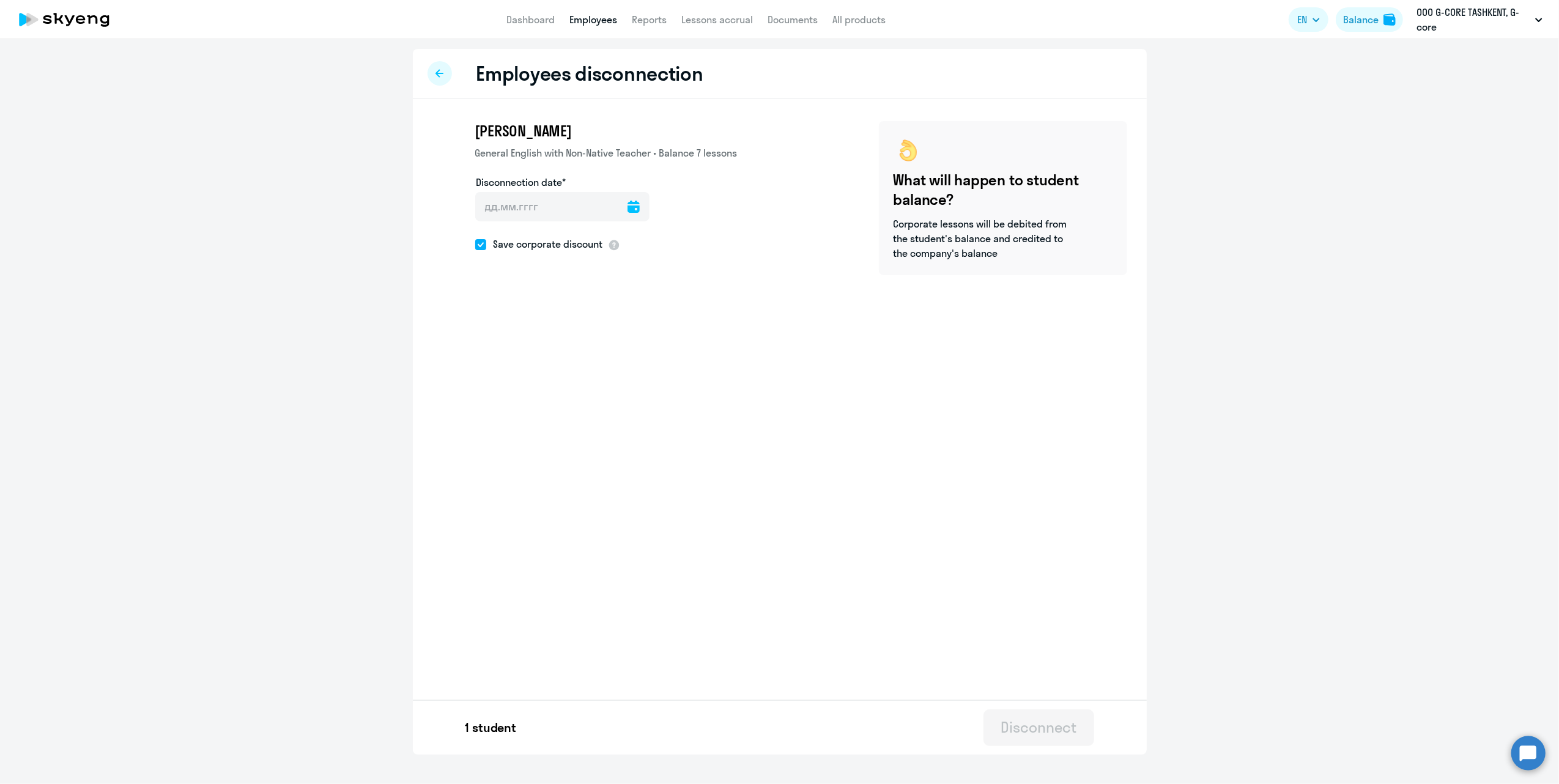
click at [627, 208] on icon at bounding box center [633, 206] width 12 height 12
click at [595, 345] on span "16" at bounding box center [590, 346] width 22 height 22
type input "[DATE]"
click at [1043, 734] on div "Disconnect" at bounding box center [1039, 726] width 76 height 20
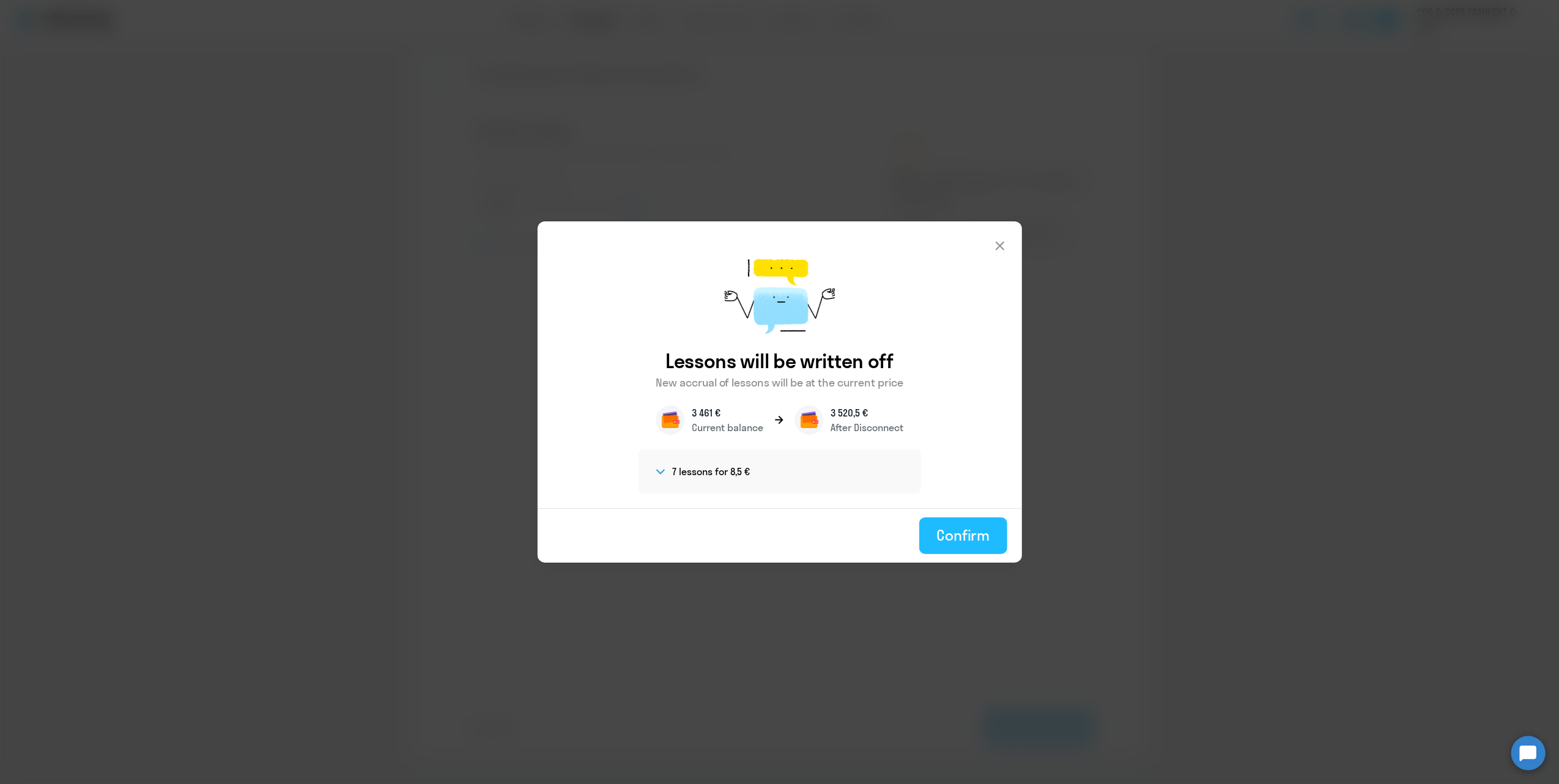
click at [956, 538] on div "Confirm" at bounding box center [963, 535] width 53 height 20
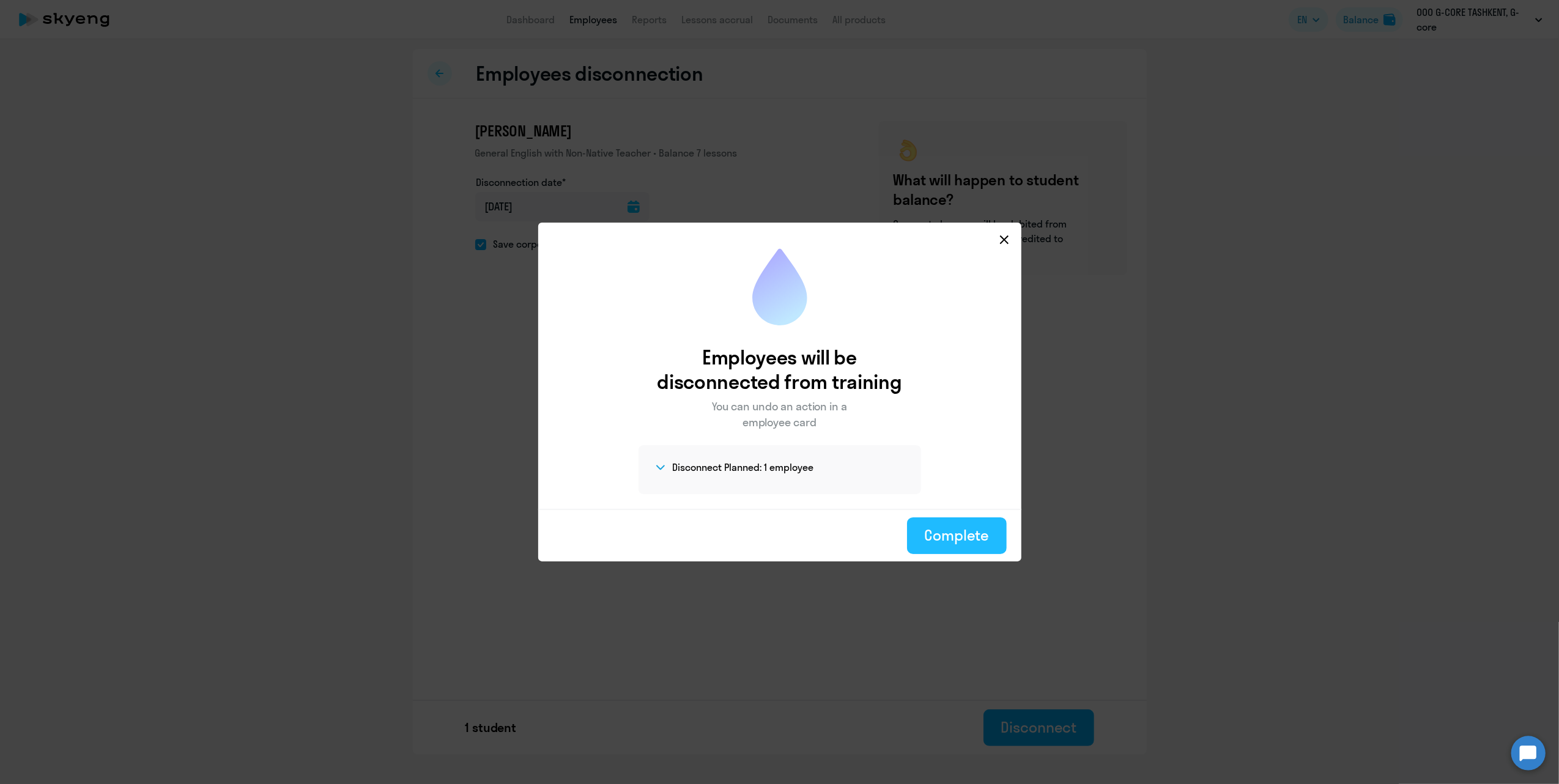
click at [974, 532] on div "Complete" at bounding box center [956, 535] width 65 height 20
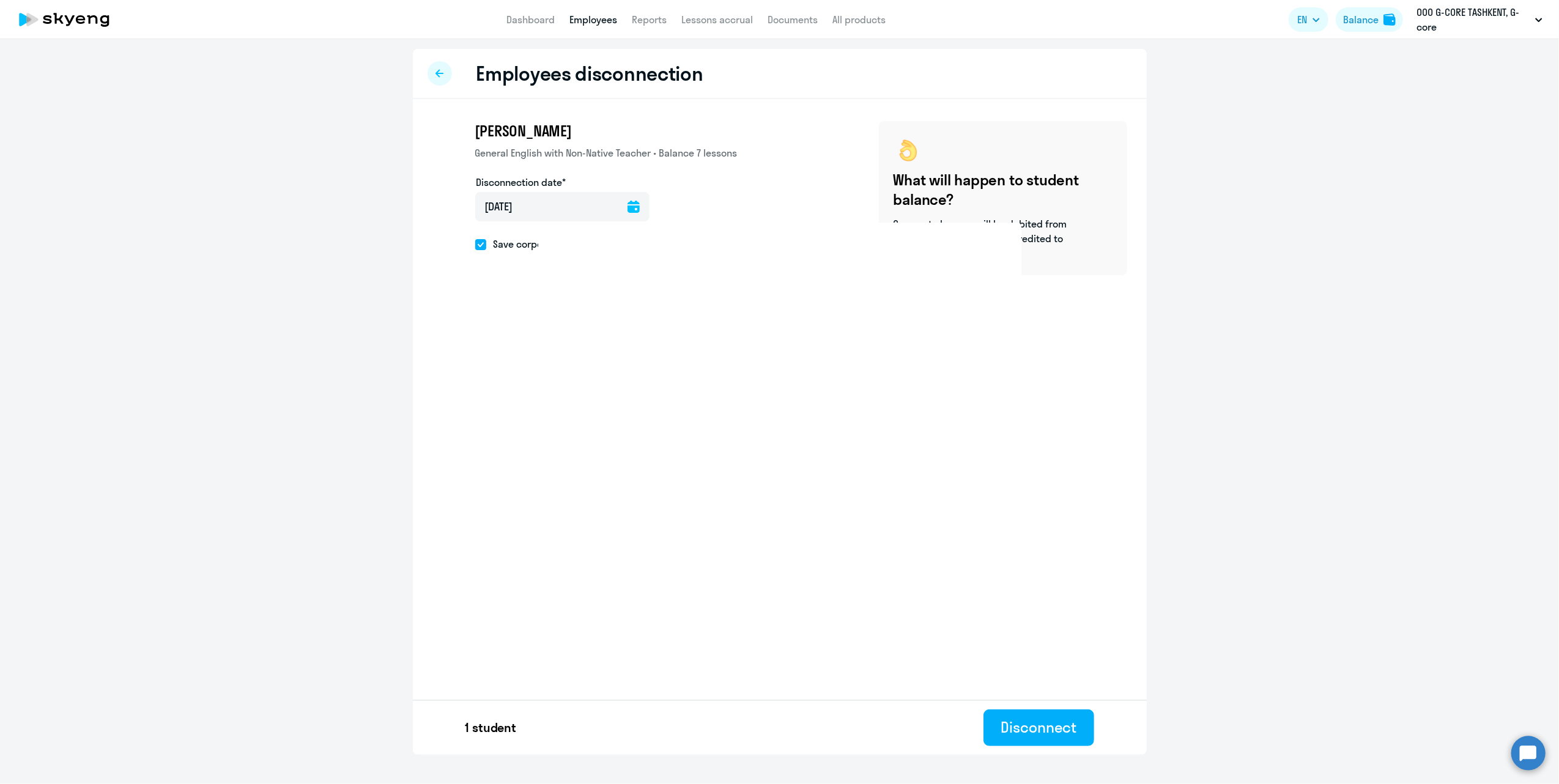
select select "30"
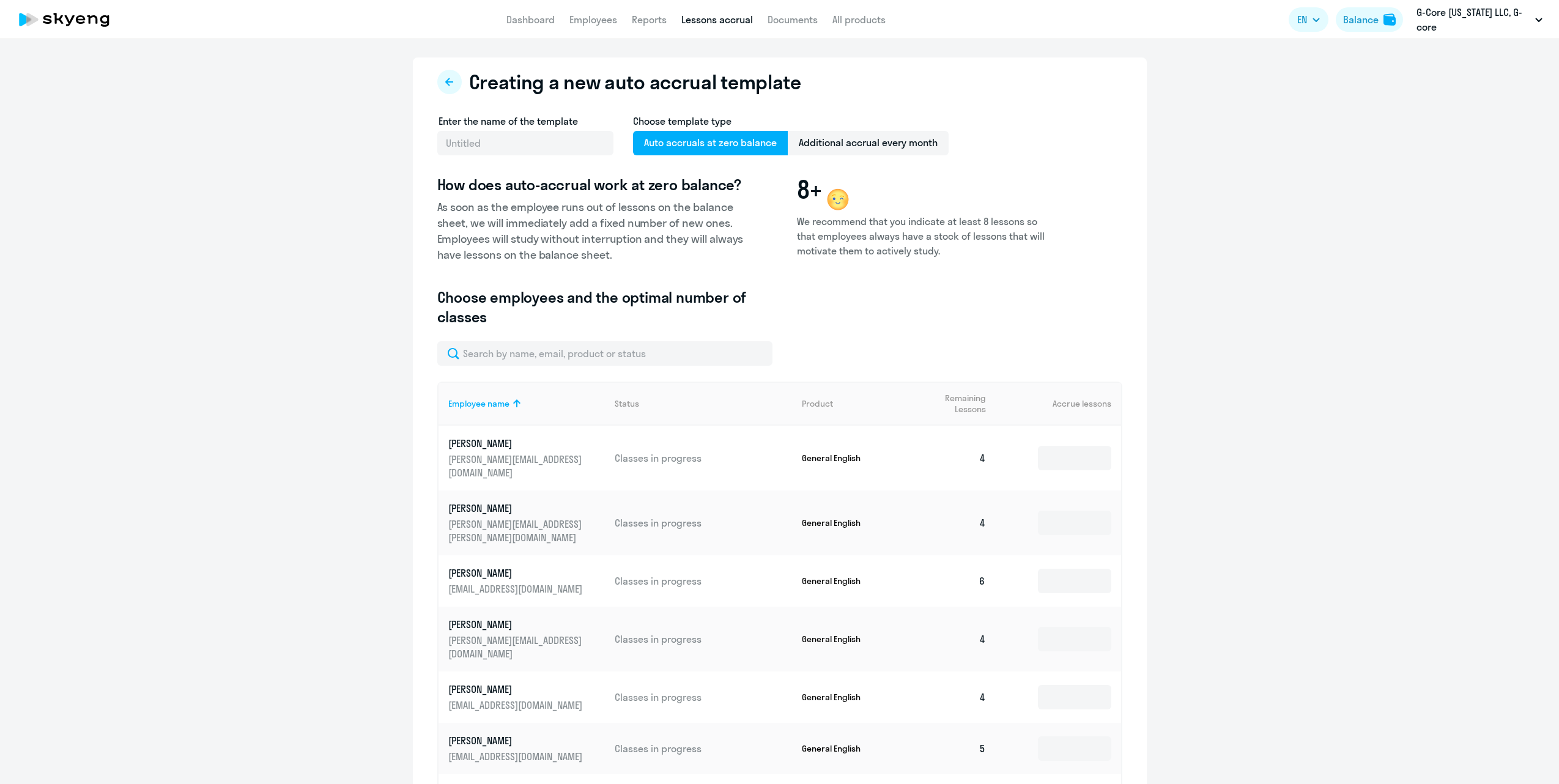
select select "10"
click at [519, 13] on link "Dashboard" at bounding box center [530, 19] width 48 height 12
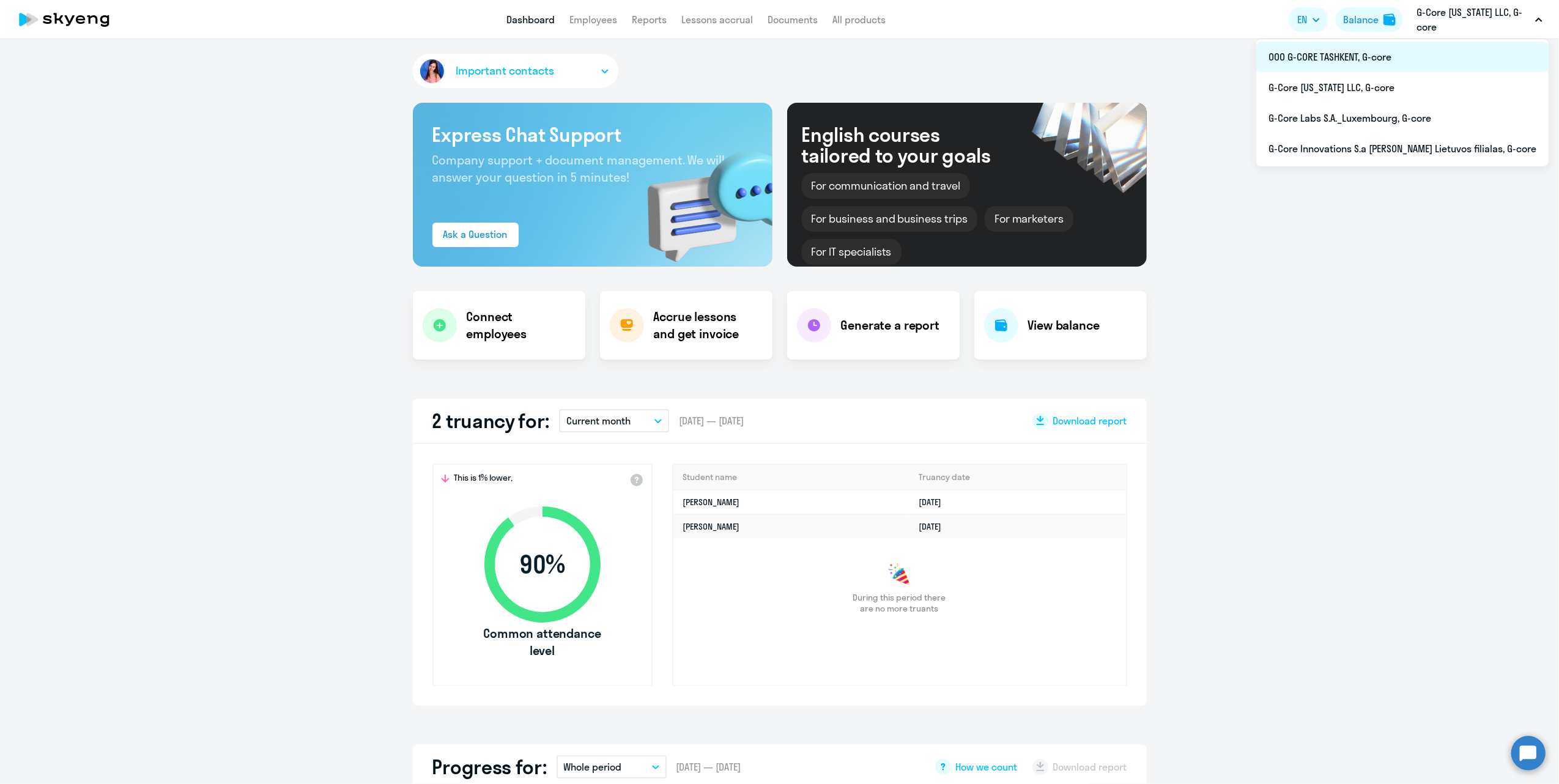
click at [1424, 58] on li "ООО G-CORE TASHKENT, G-core" at bounding box center [1402, 57] width 292 height 31
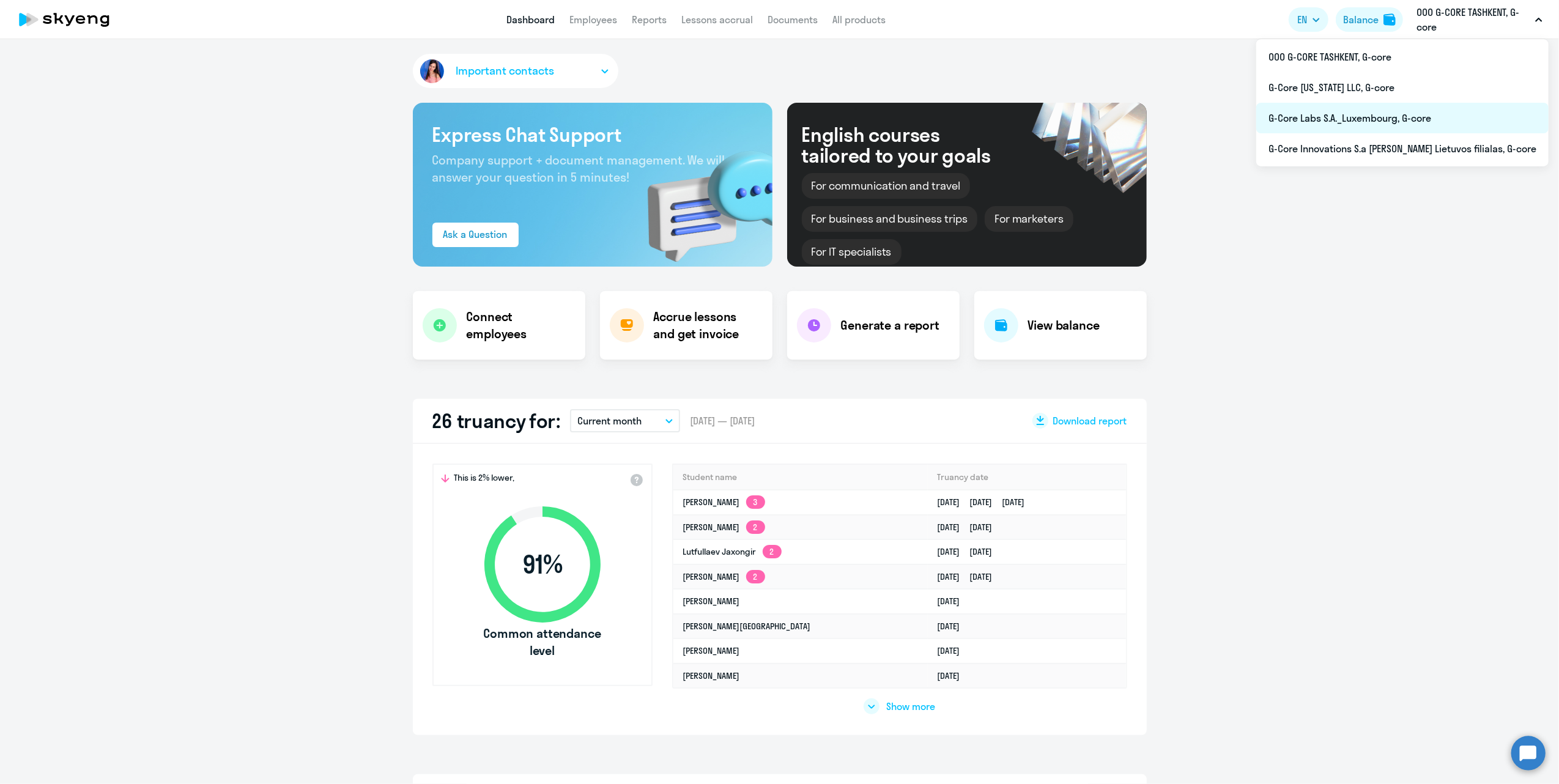
click at [1429, 118] on li "G-Core Labs S.A._Luxembourg, G-core" at bounding box center [1402, 118] width 292 height 31
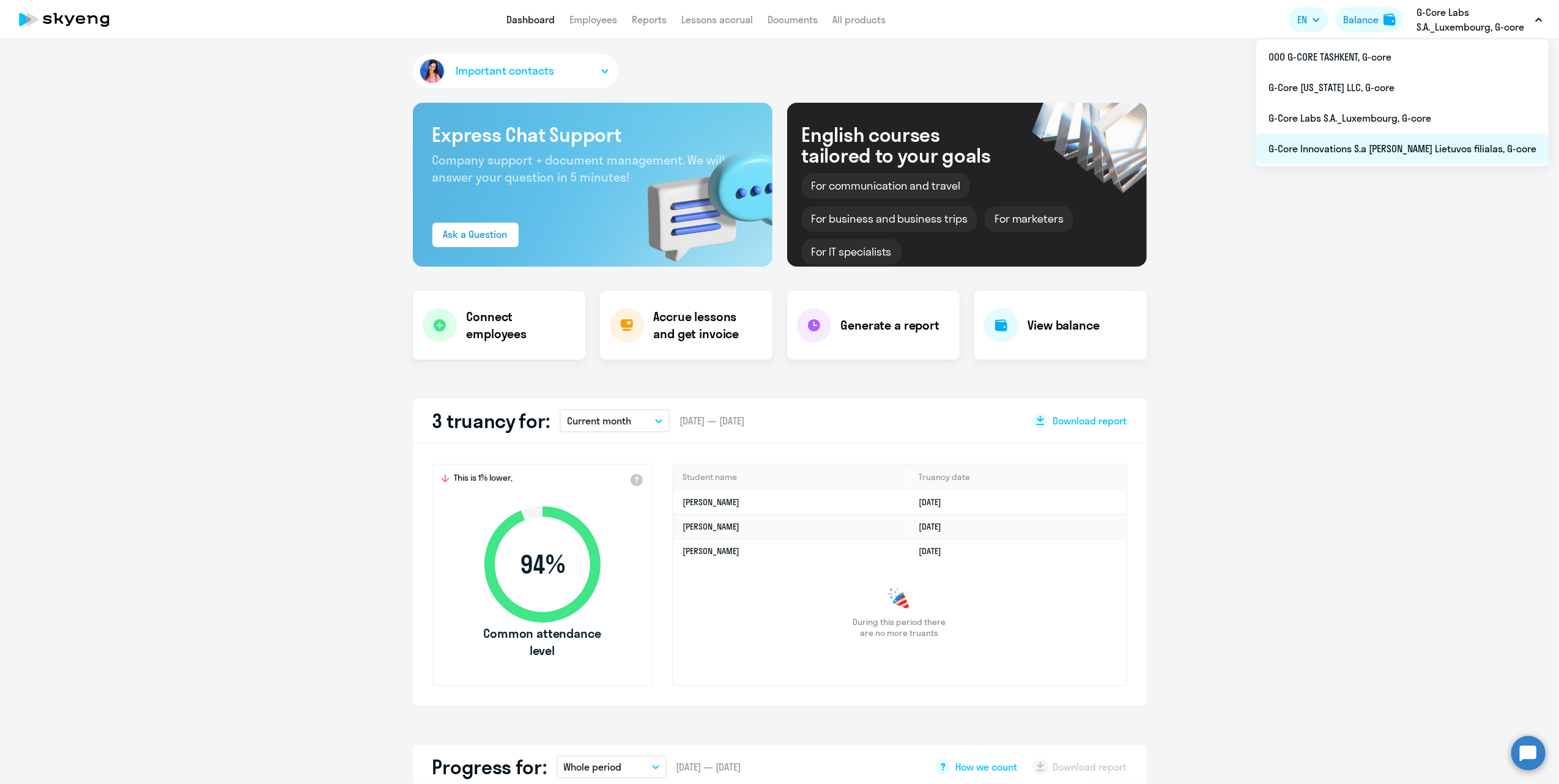
click at [1397, 140] on li "G-Core Innovations S.a [PERSON_NAME] Lietuvos filialas, G-core" at bounding box center [1402, 148] width 292 height 31
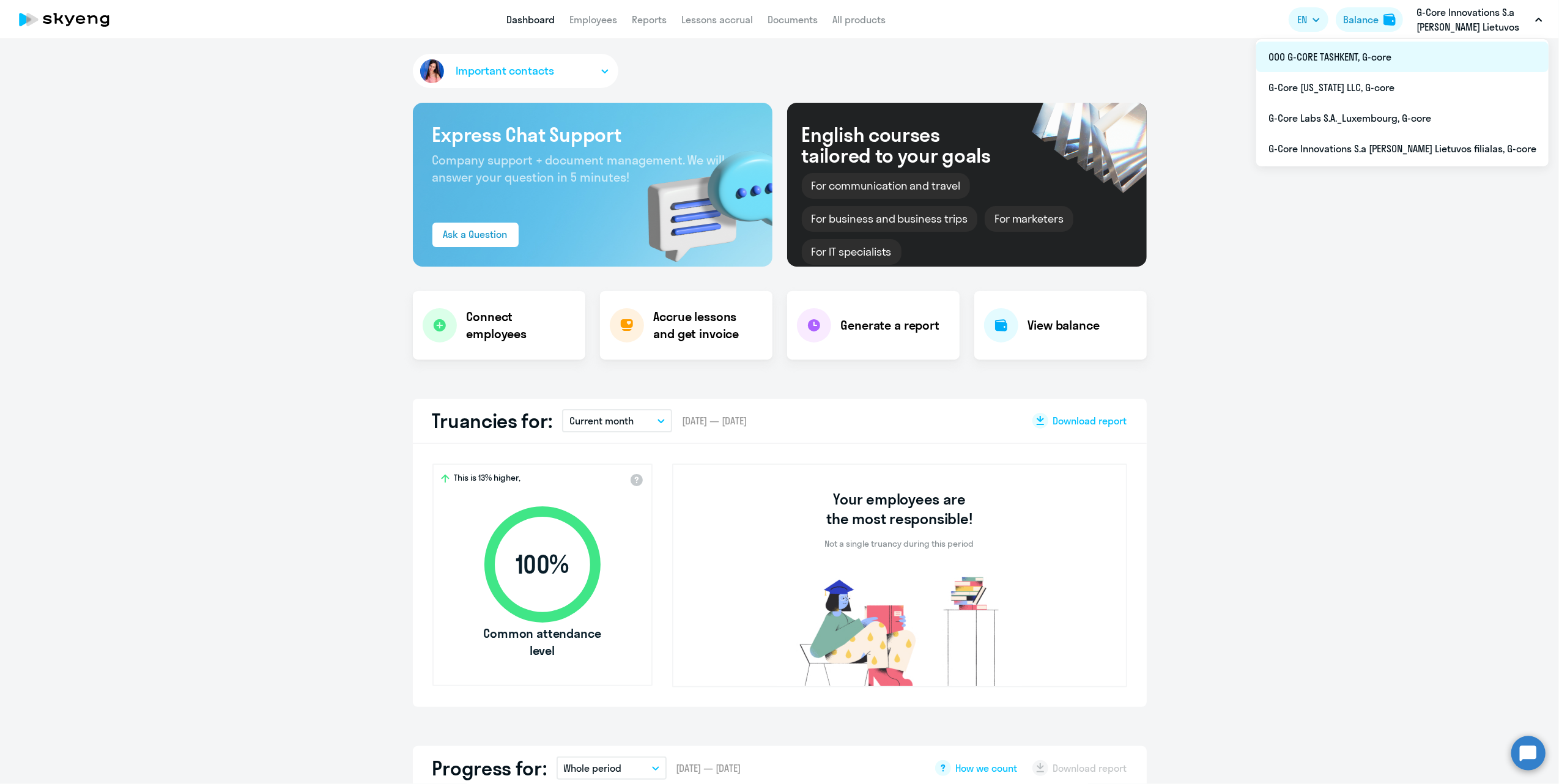
click at [1432, 58] on li "ООО G-CORE TASHKENT, G-core" at bounding box center [1402, 57] width 292 height 31
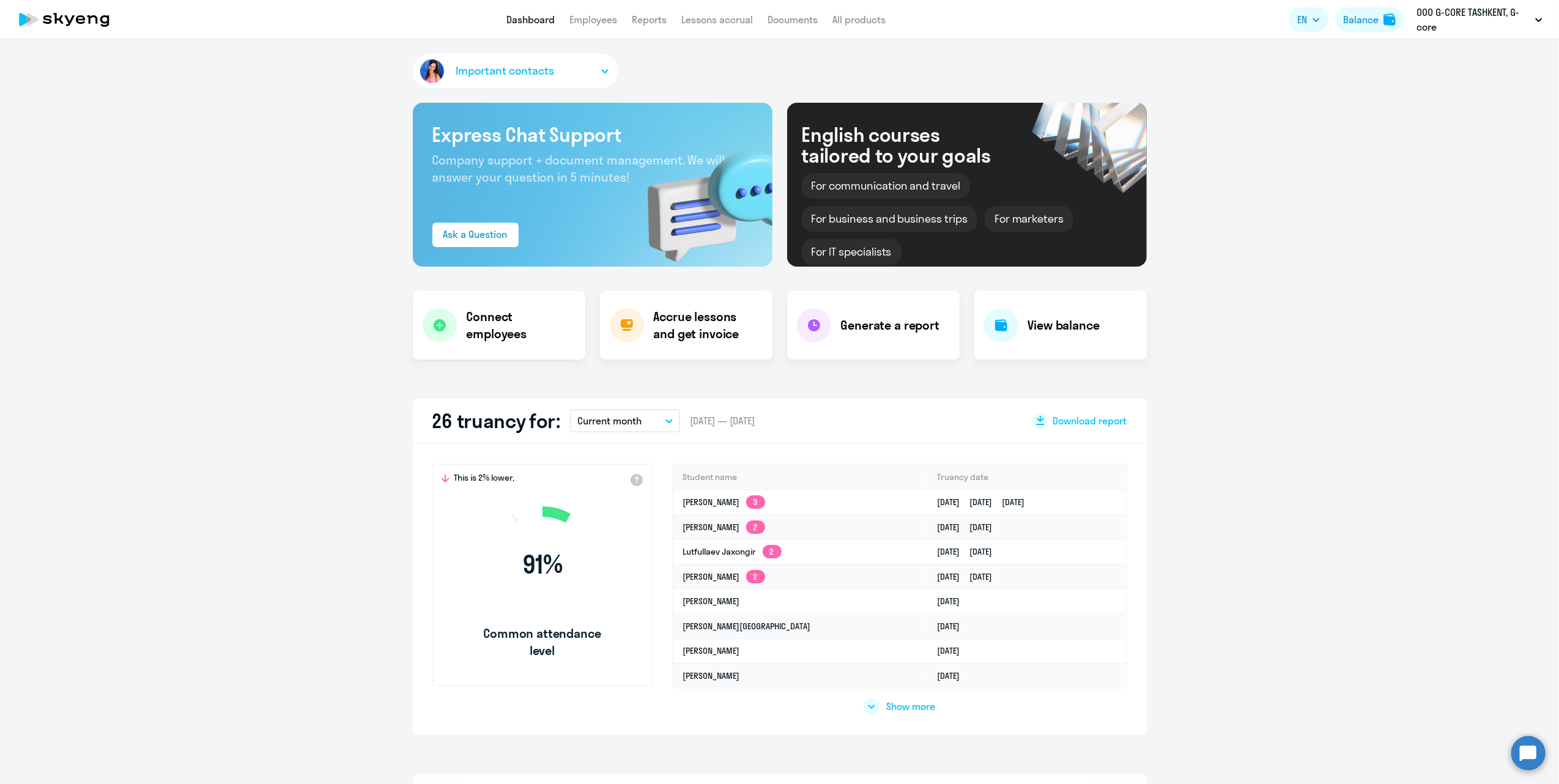
click at [615, 417] on p "Current month" at bounding box center [609, 420] width 64 height 15
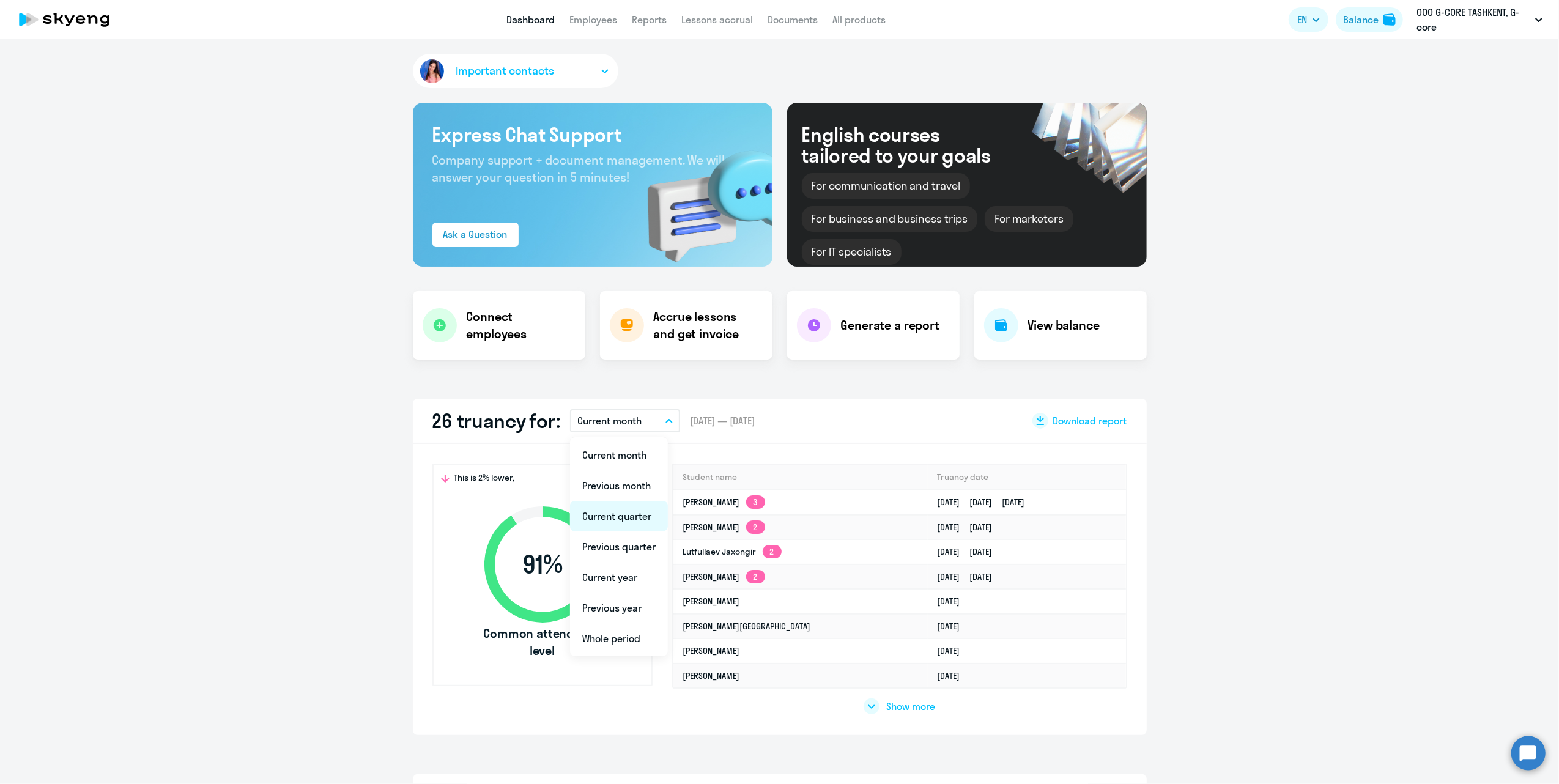
click at [610, 514] on li "Current quarter" at bounding box center [619, 516] width 98 height 31
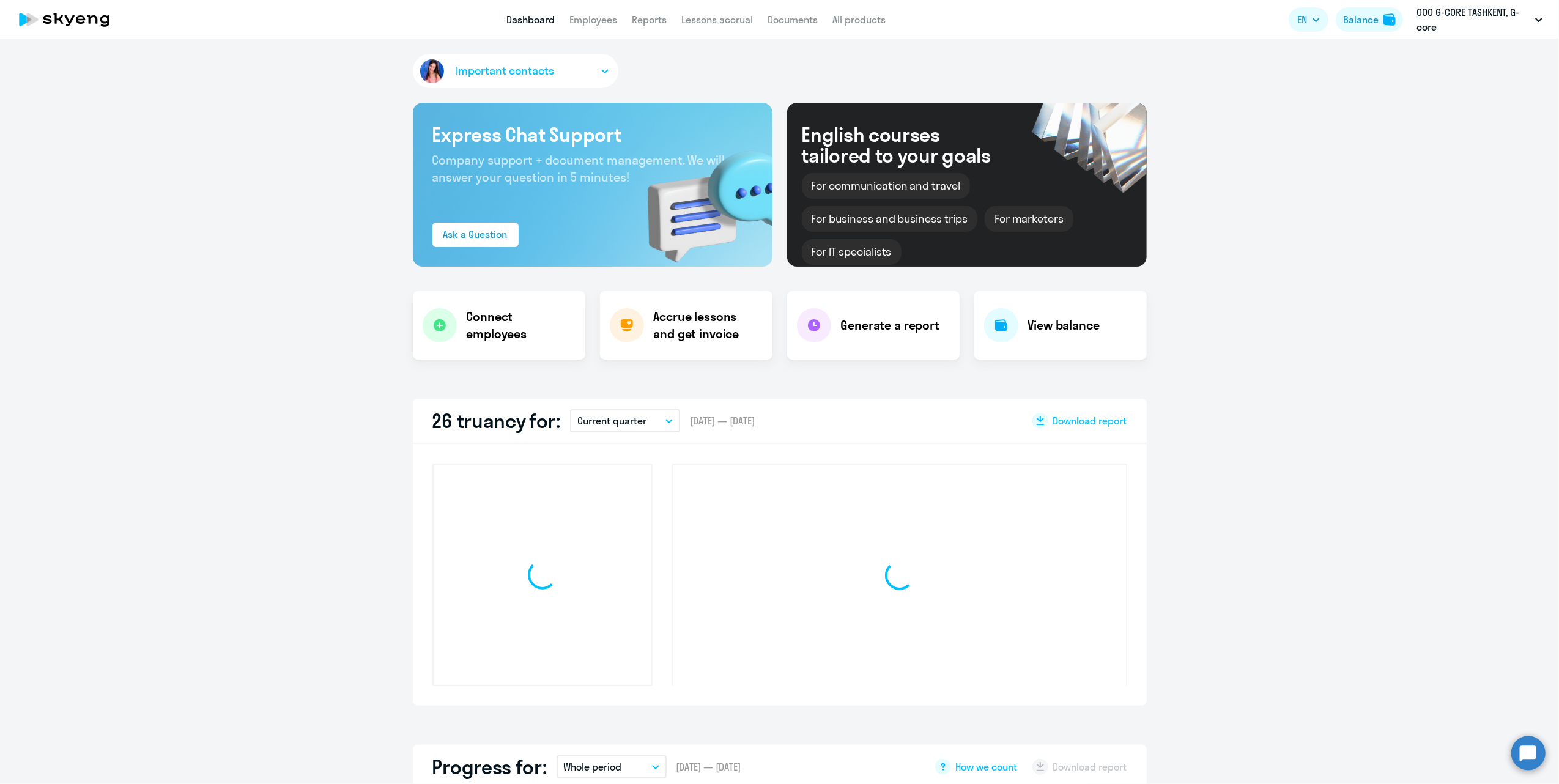
click at [631, 430] on button "Current quarter" at bounding box center [625, 420] width 110 height 23
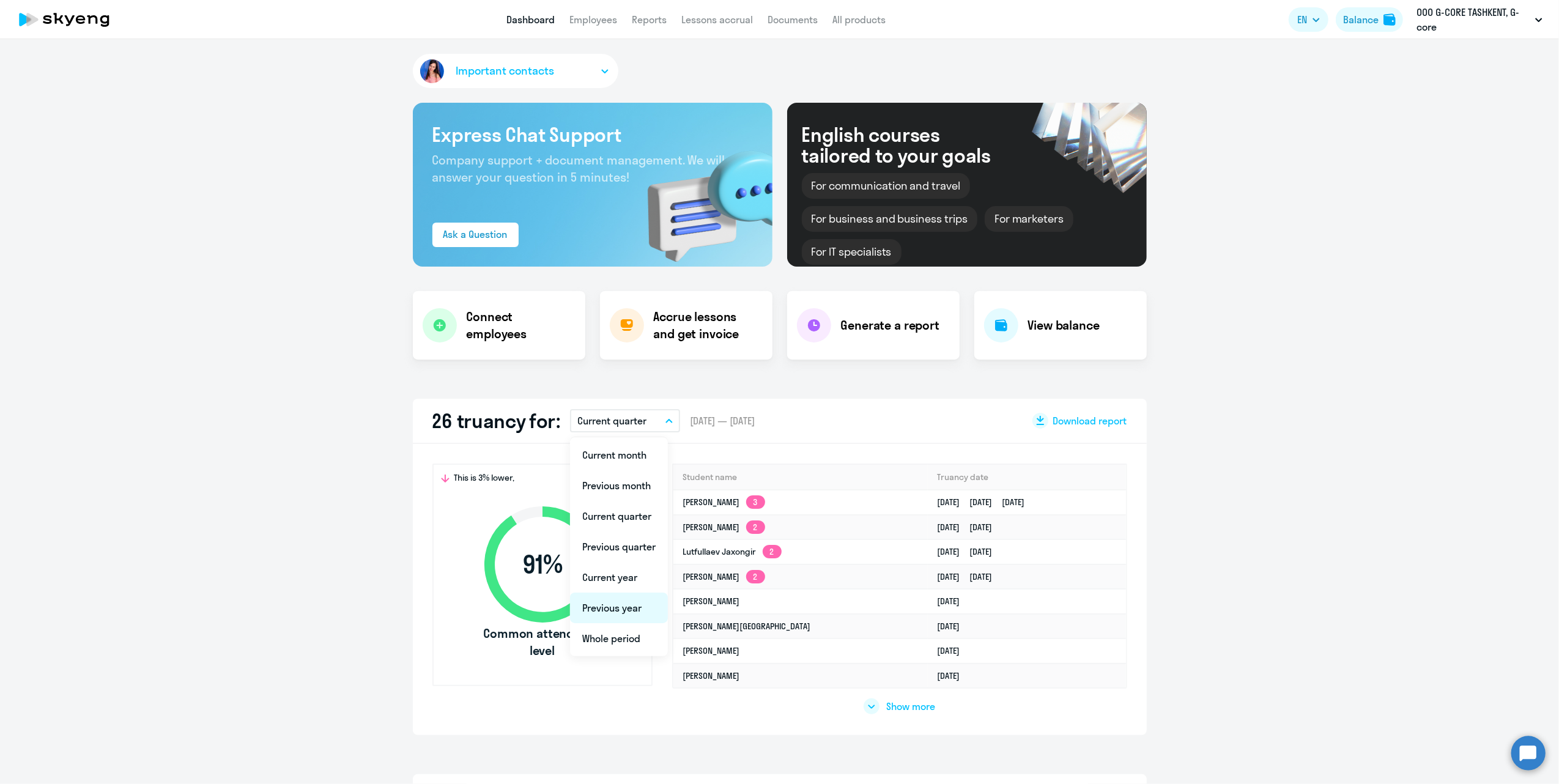
click at [609, 612] on li "Previous year" at bounding box center [619, 607] width 98 height 31
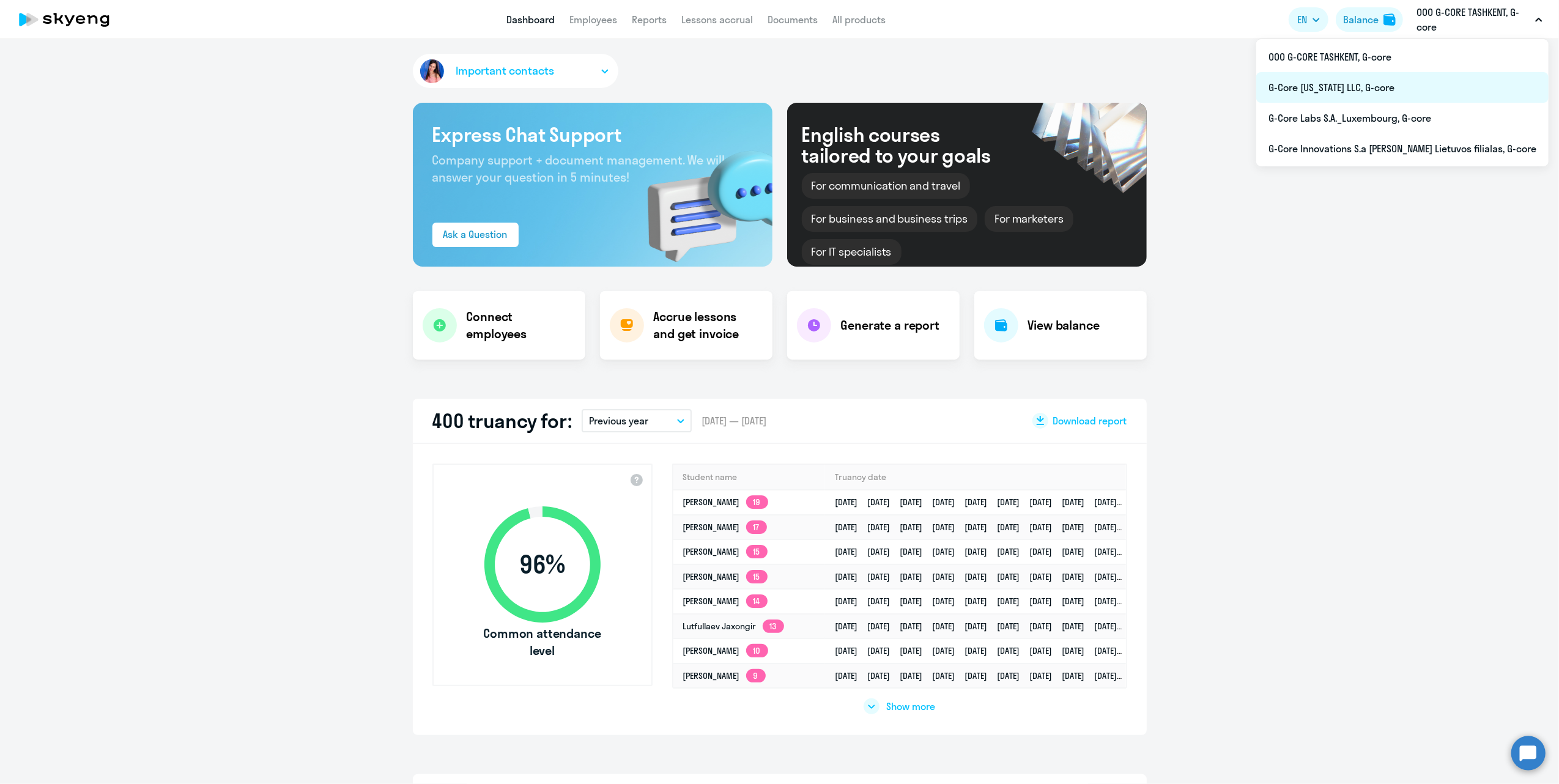
click at [1409, 81] on li "G-Core [US_STATE] LLC, G-core" at bounding box center [1402, 87] width 292 height 31
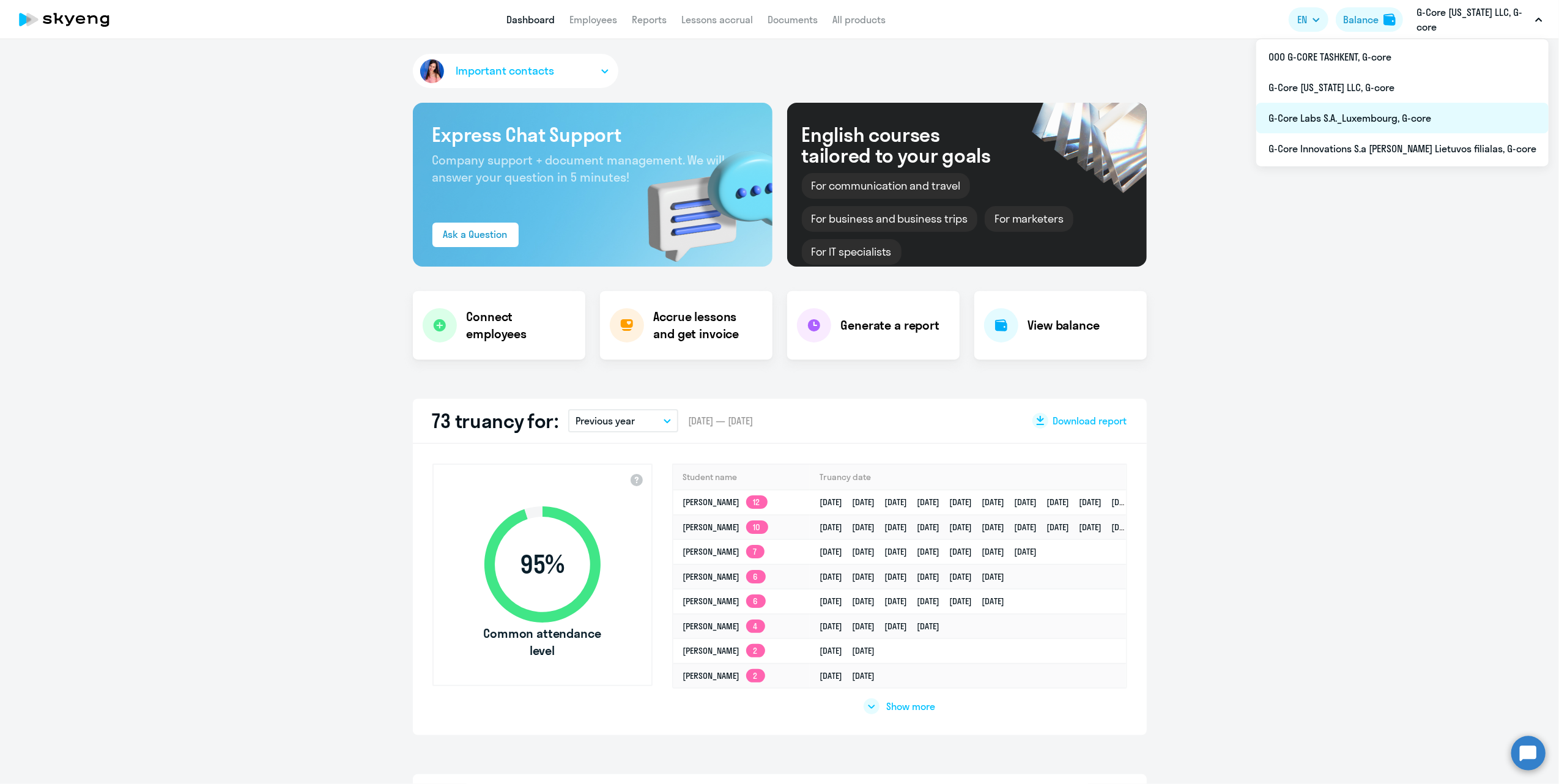
click at [1404, 113] on li "G-Core Labs S.A._Luxembourg, G-core" at bounding box center [1402, 118] width 292 height 31
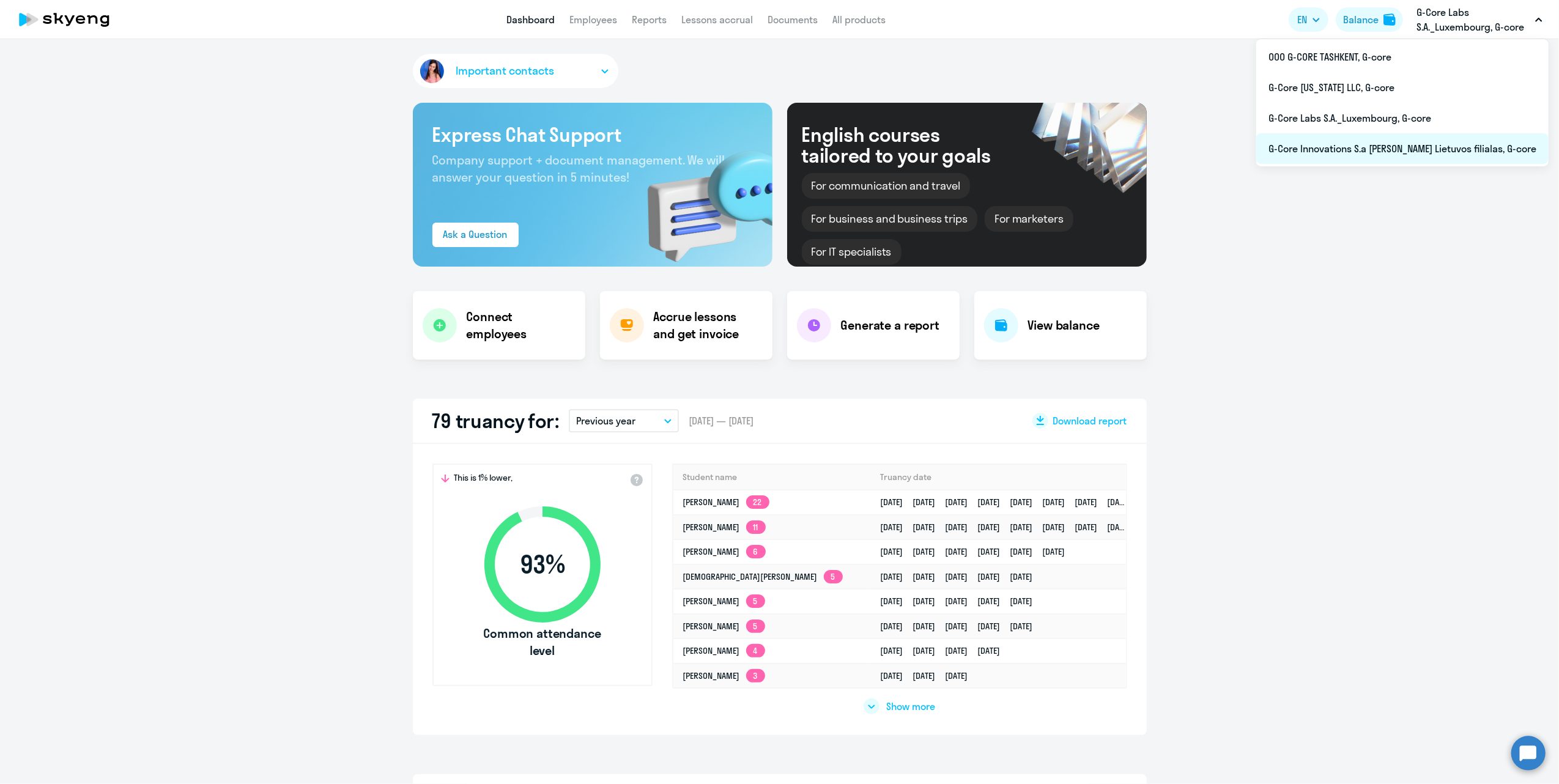
click at [1435, 142] on li "G-Core Innovations S.a [PERSON_NAME] Lietuvos filialas, G-core" at bounding box center [1402, 148] width 292 height 31
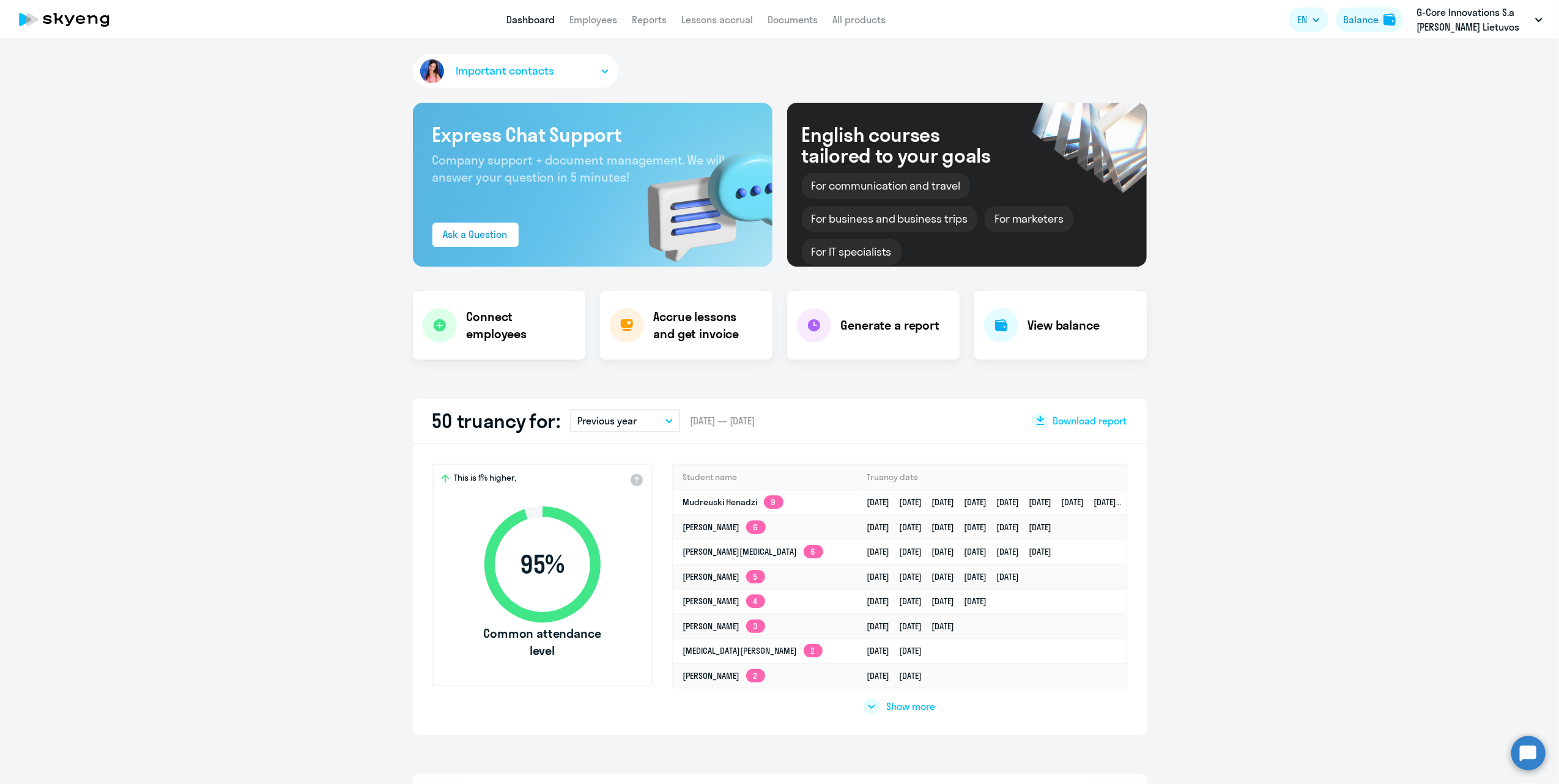
select select "30"
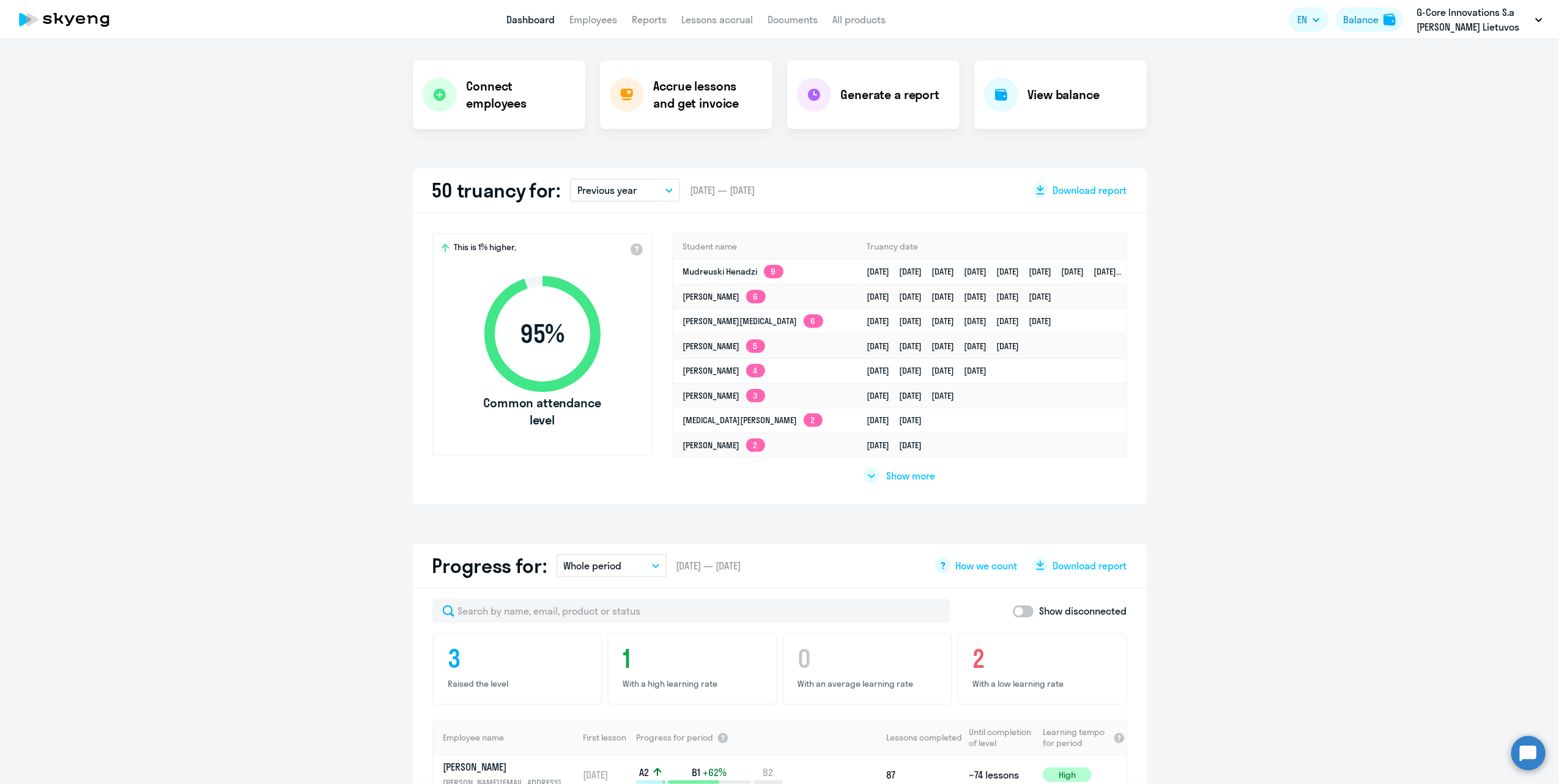
scroll to position [245, 0]
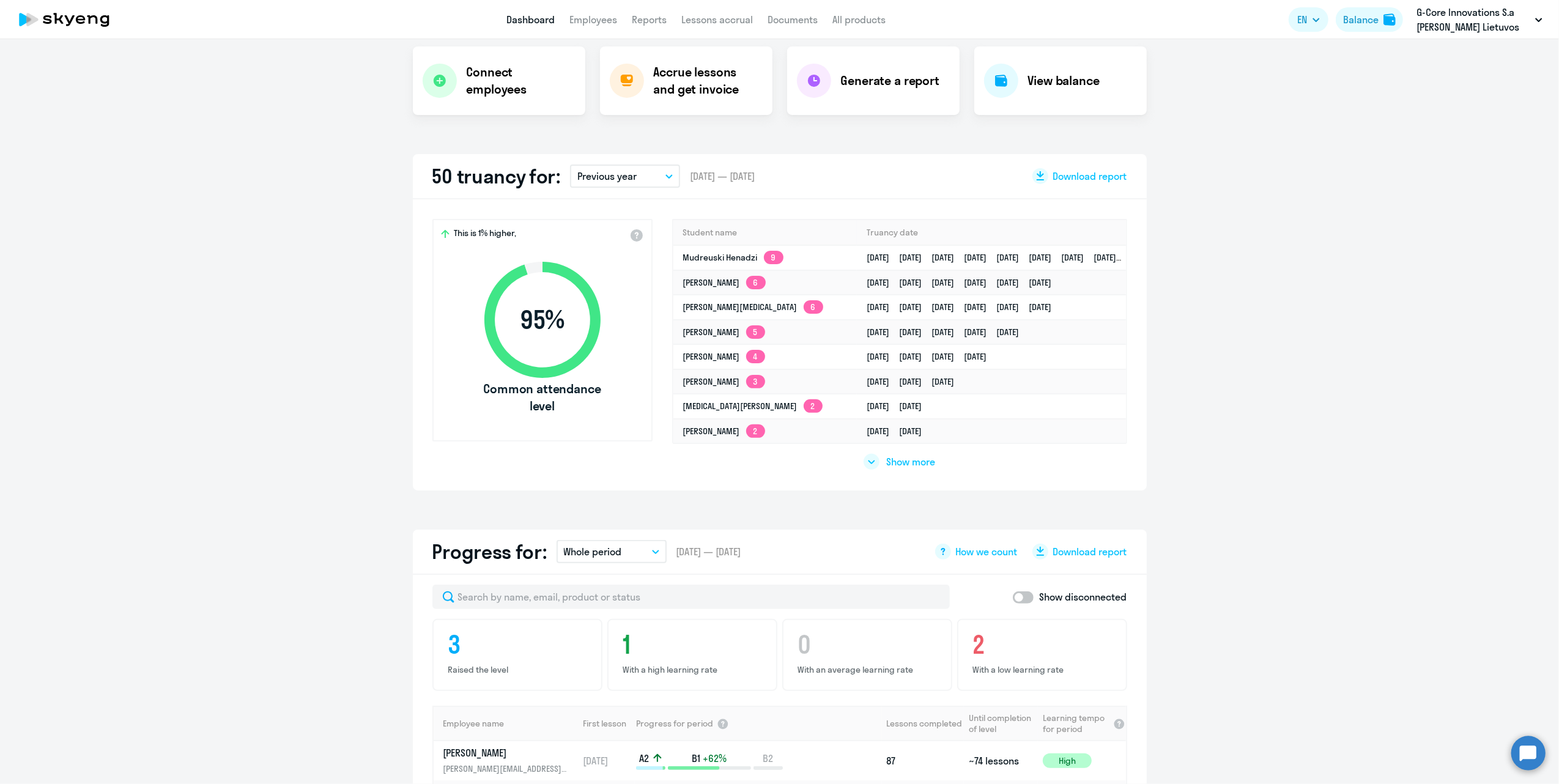
drag, startPoint x: 466, startPoint y: 233, endPoint x: 484, endPoint y: 233, distance: 18.0
click at [466, 233] on span "This is 1% higher," at bounding box center [485, 234] width 62 height 15
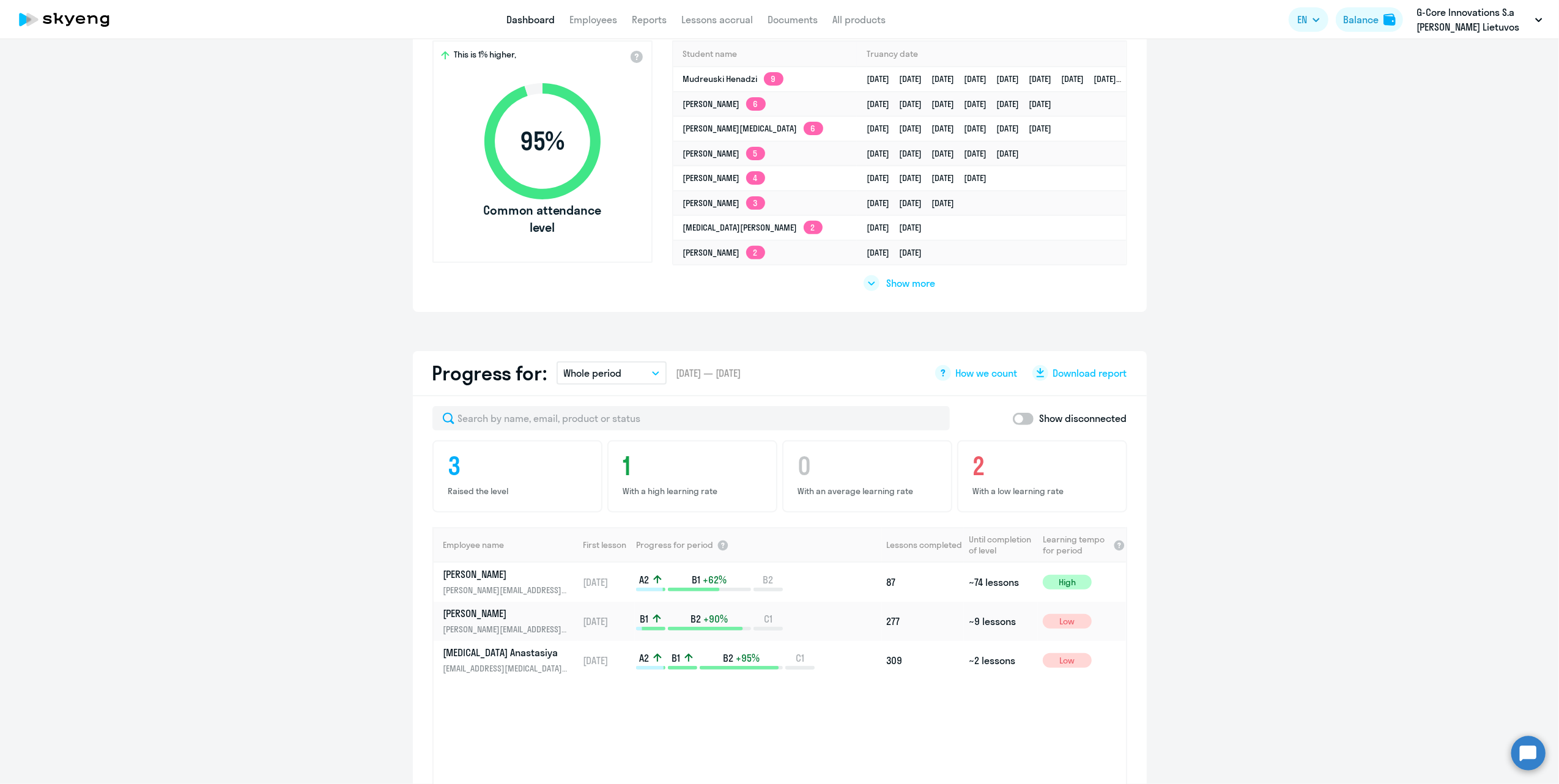
scroll to position [489, 0]
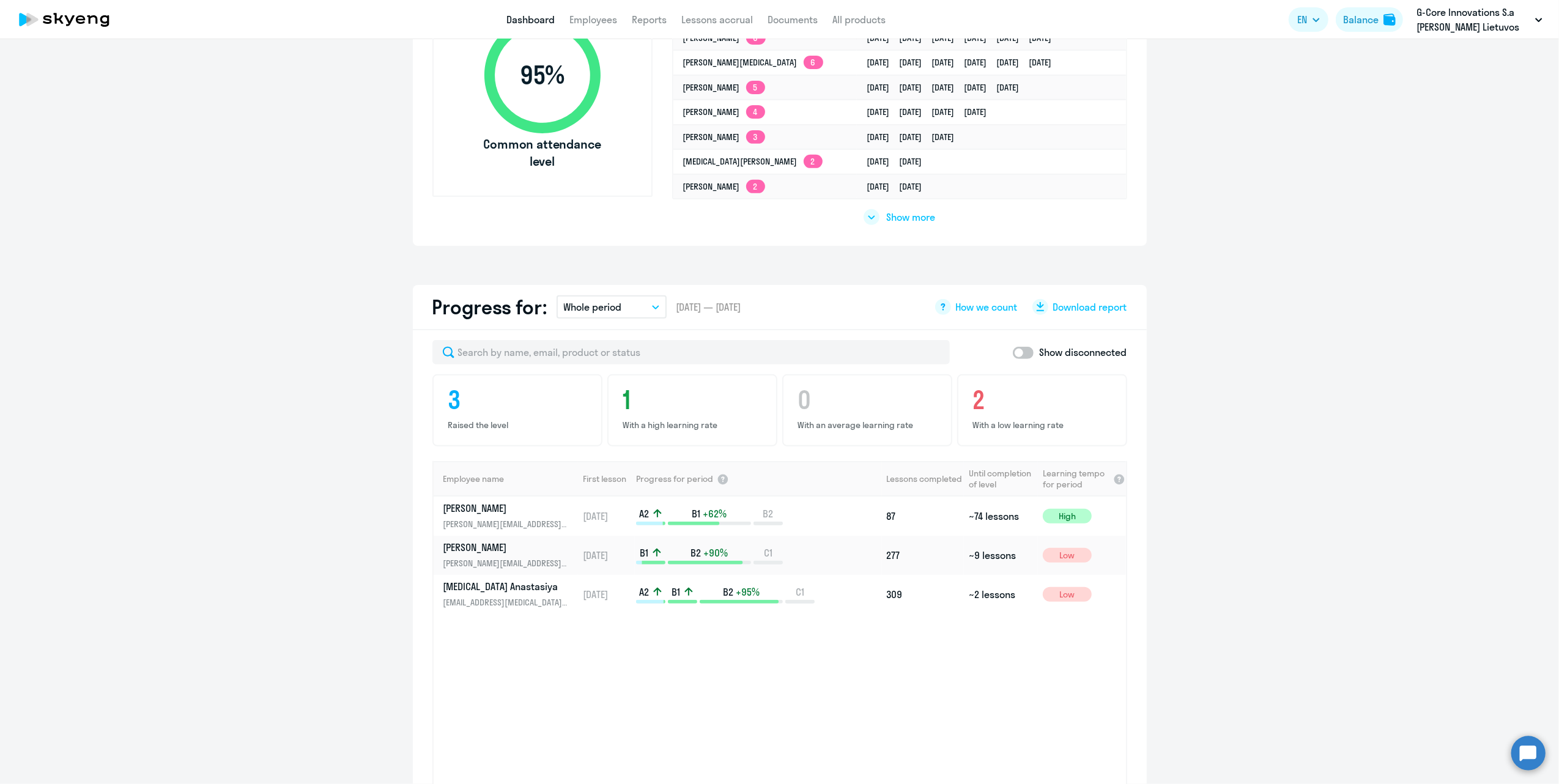
click at [598, 309] on p "Whole period" at bounding box center [593, 306] width 58 height 15
click at [613, 462] on li "Current year" at bounding box center [606, 463] width 98 height 31
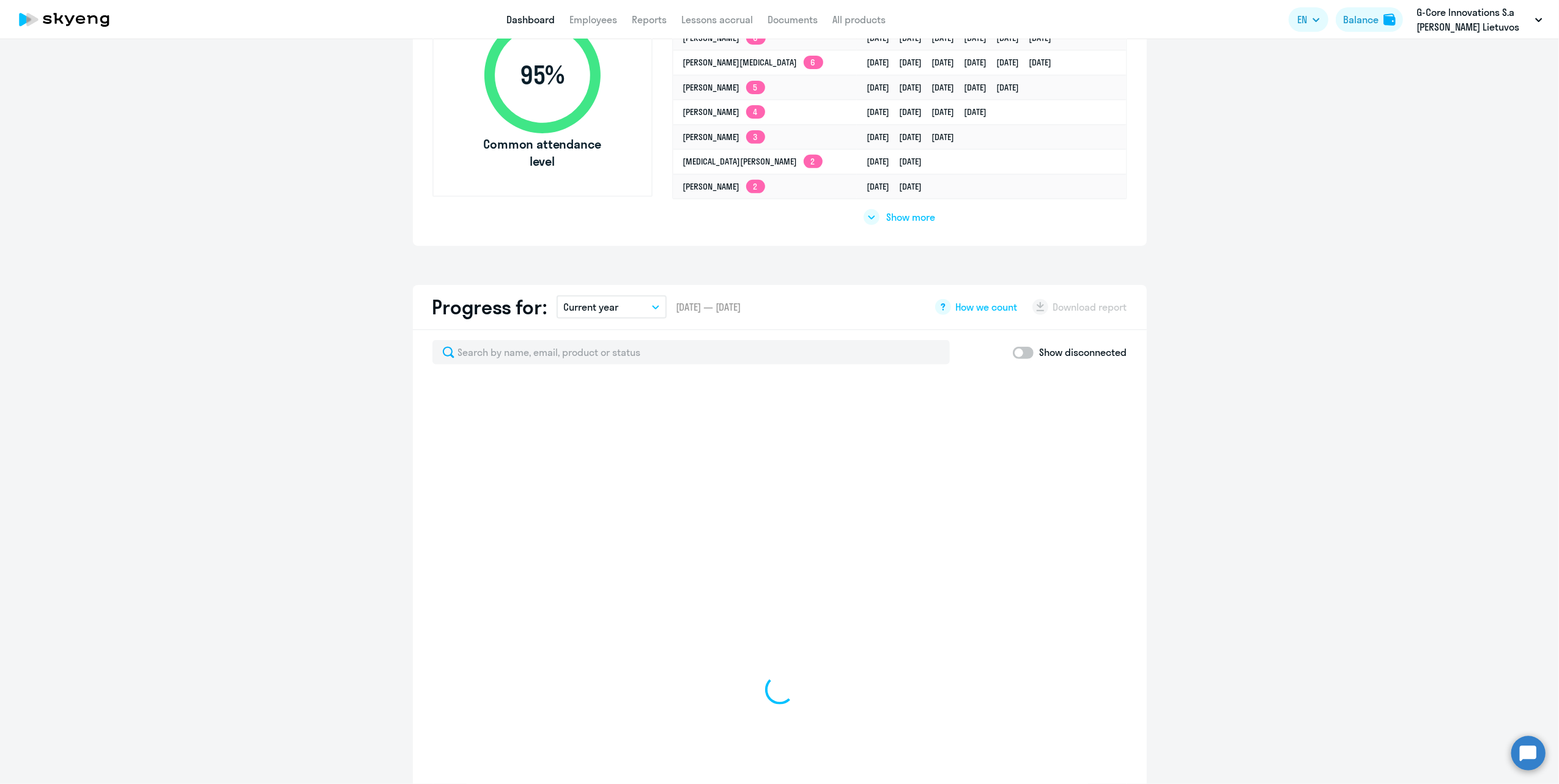
select select "30"
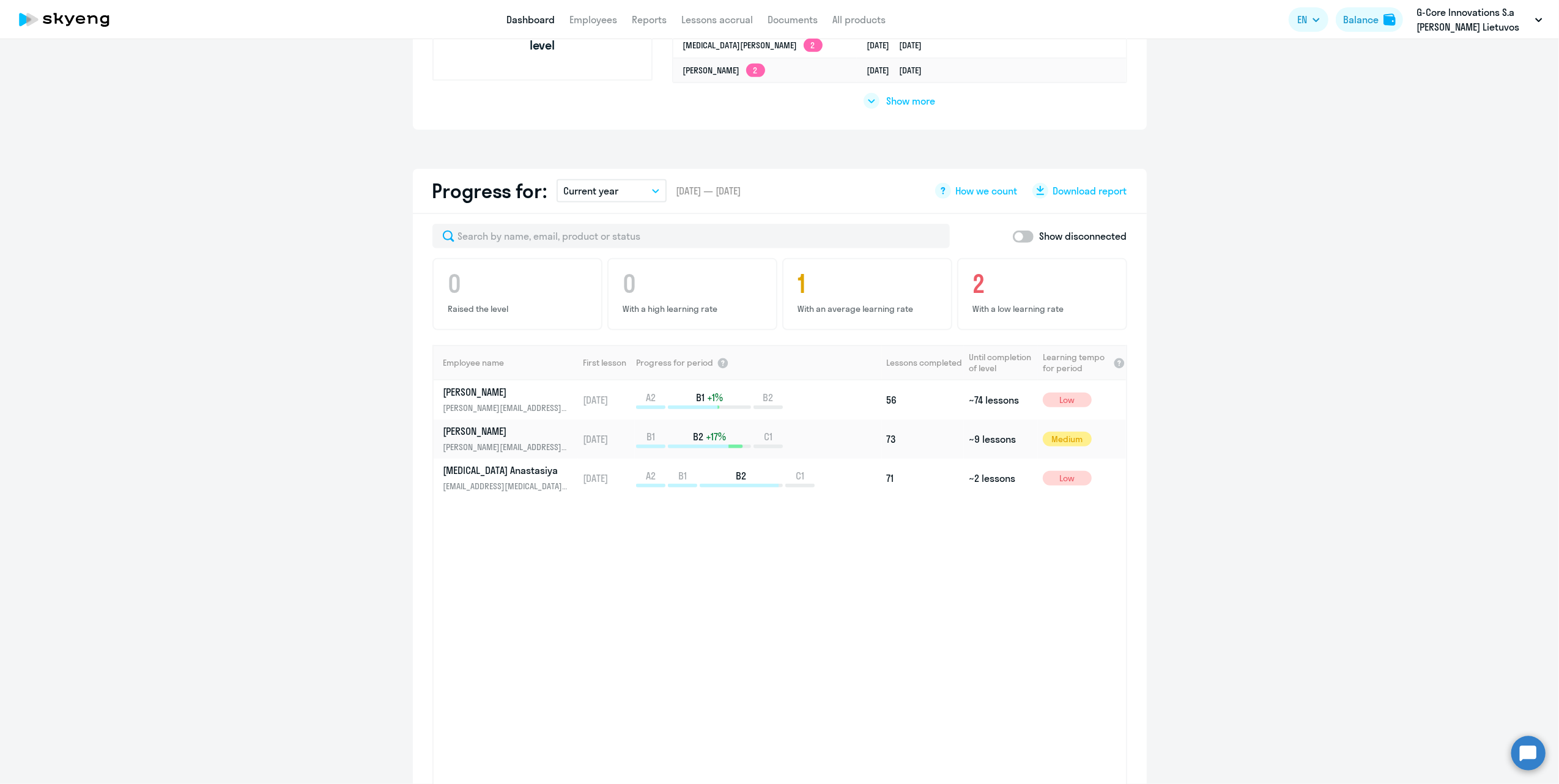
scroll to position [651, 0]
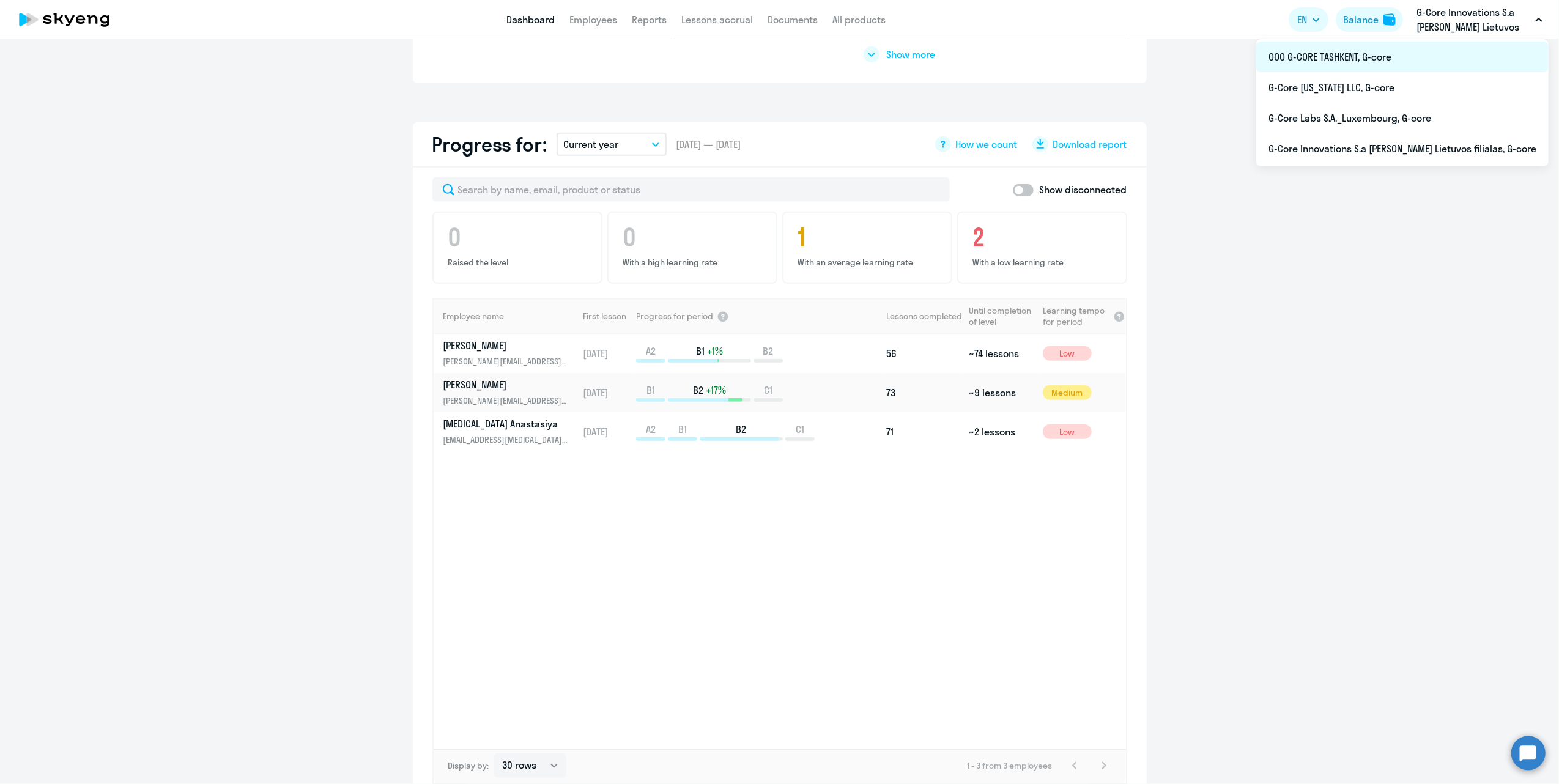
click at [1419, 56] on li "ООО G-CORE TASHKENT, G-core" at bounding box center [1402, 57] width 292 height 31
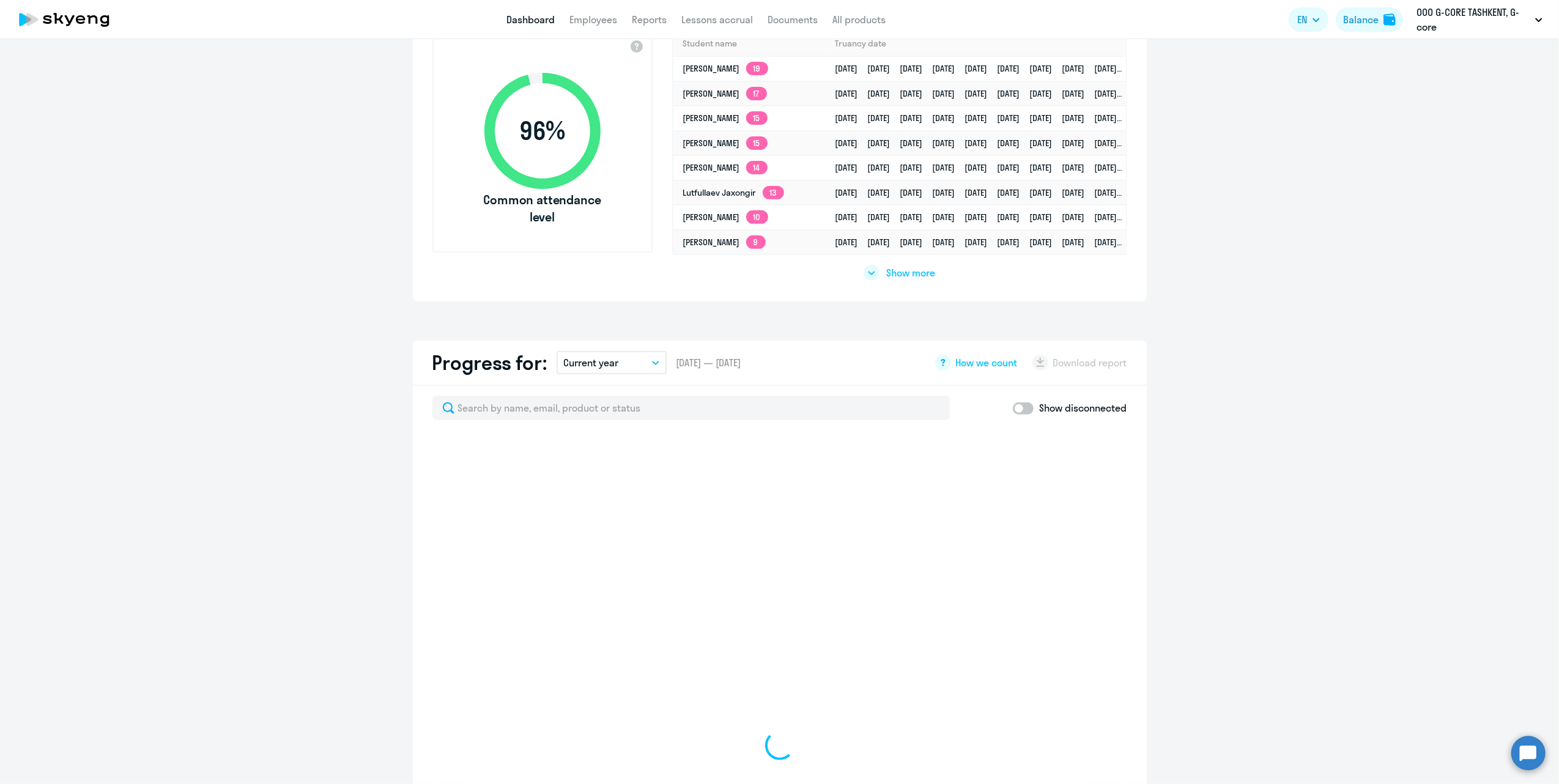
scroll to position [326, 0]
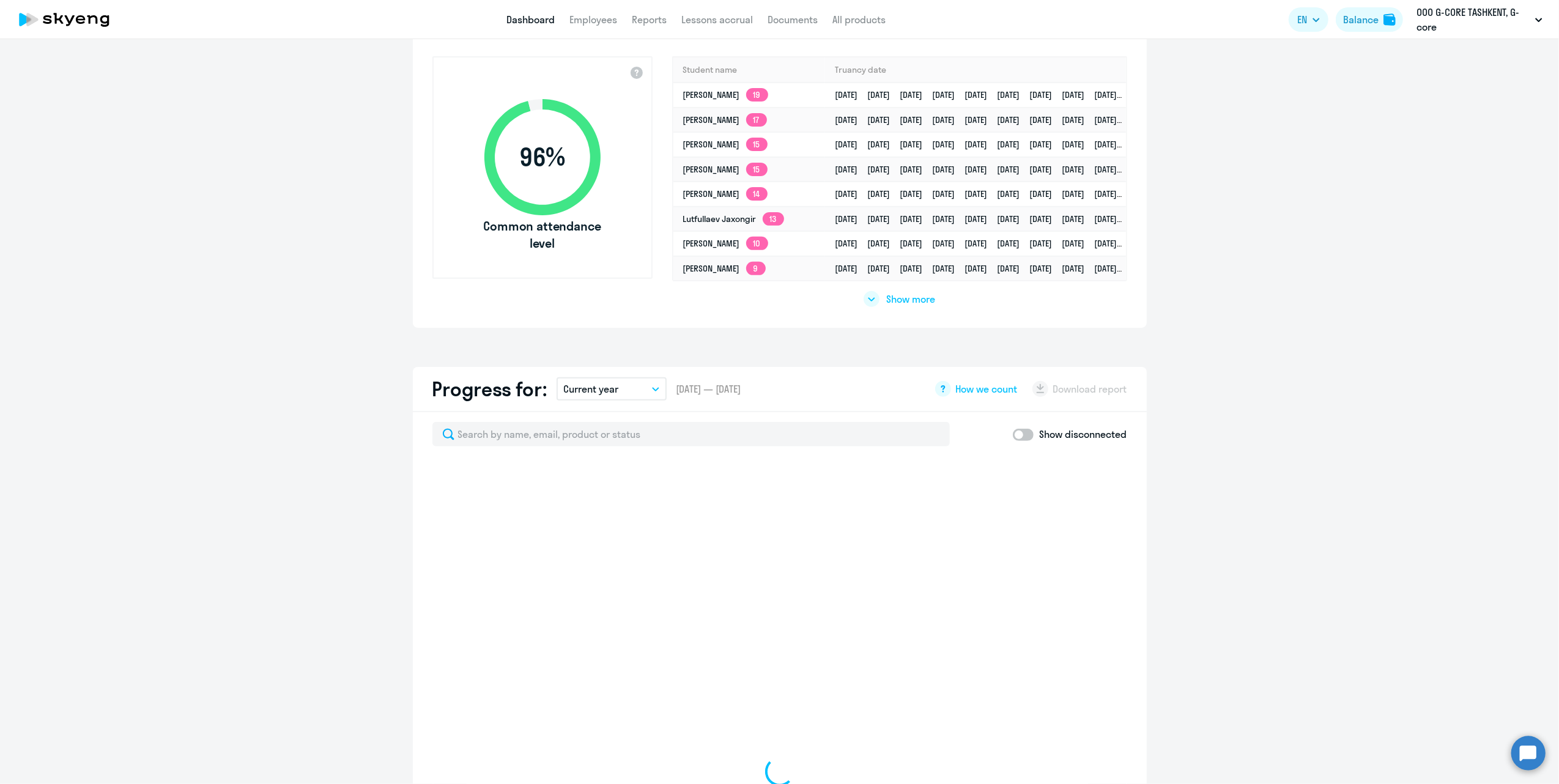
select select "30"
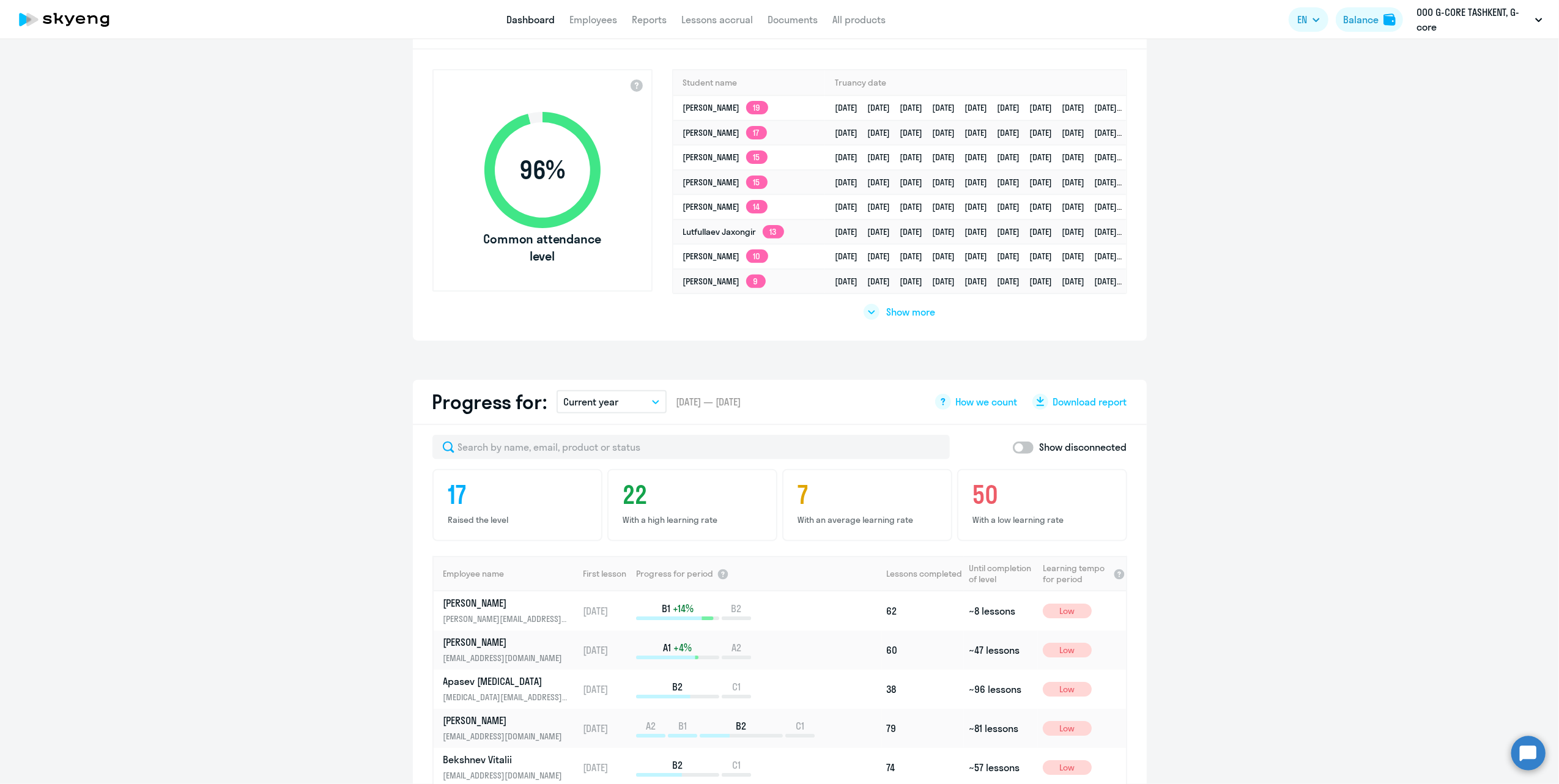
scroll to position [47, 0]
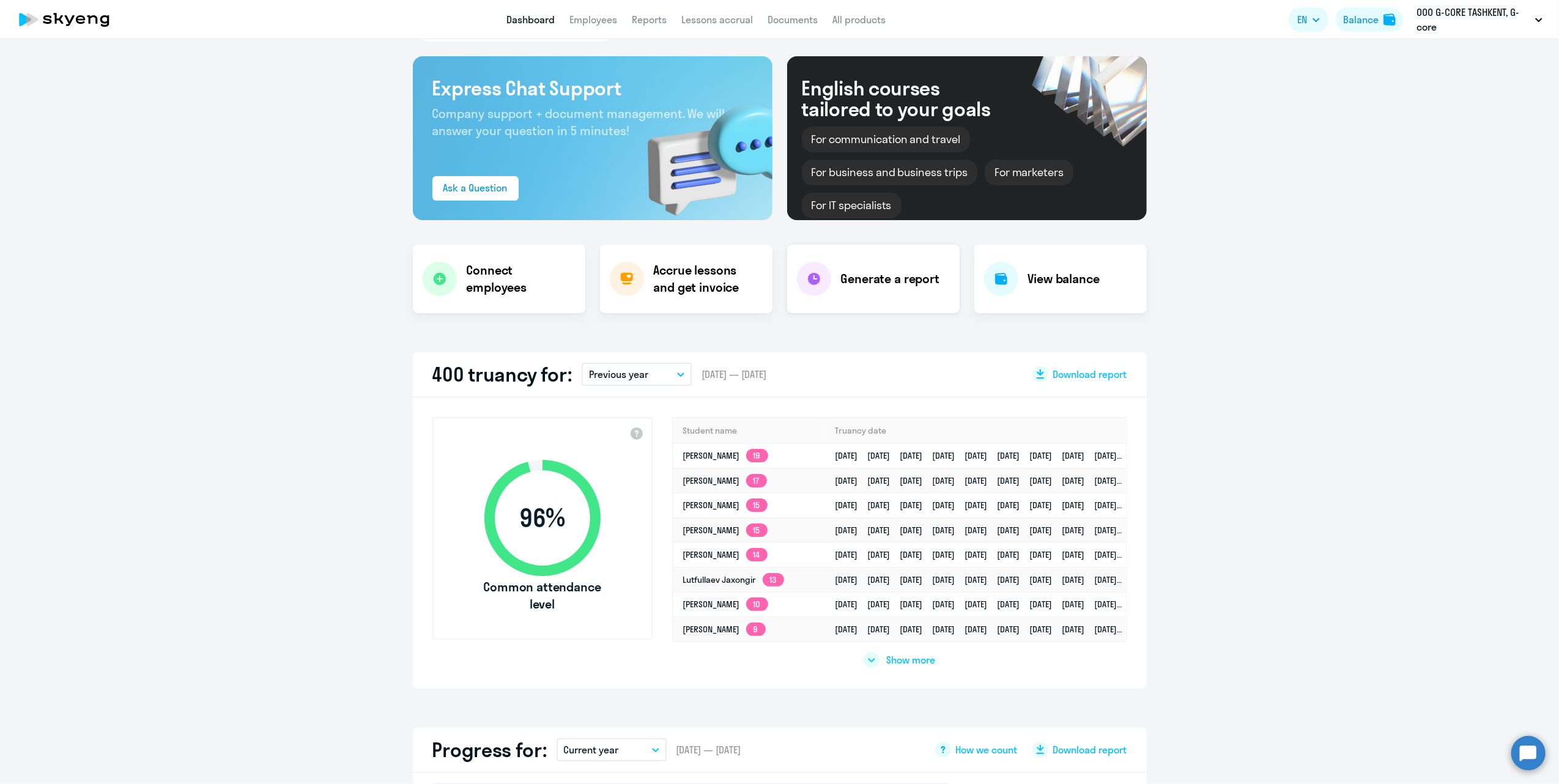
click at [893, 275] on h4 "Generate a report" at bounding box center [890, 279] width 99 height 17
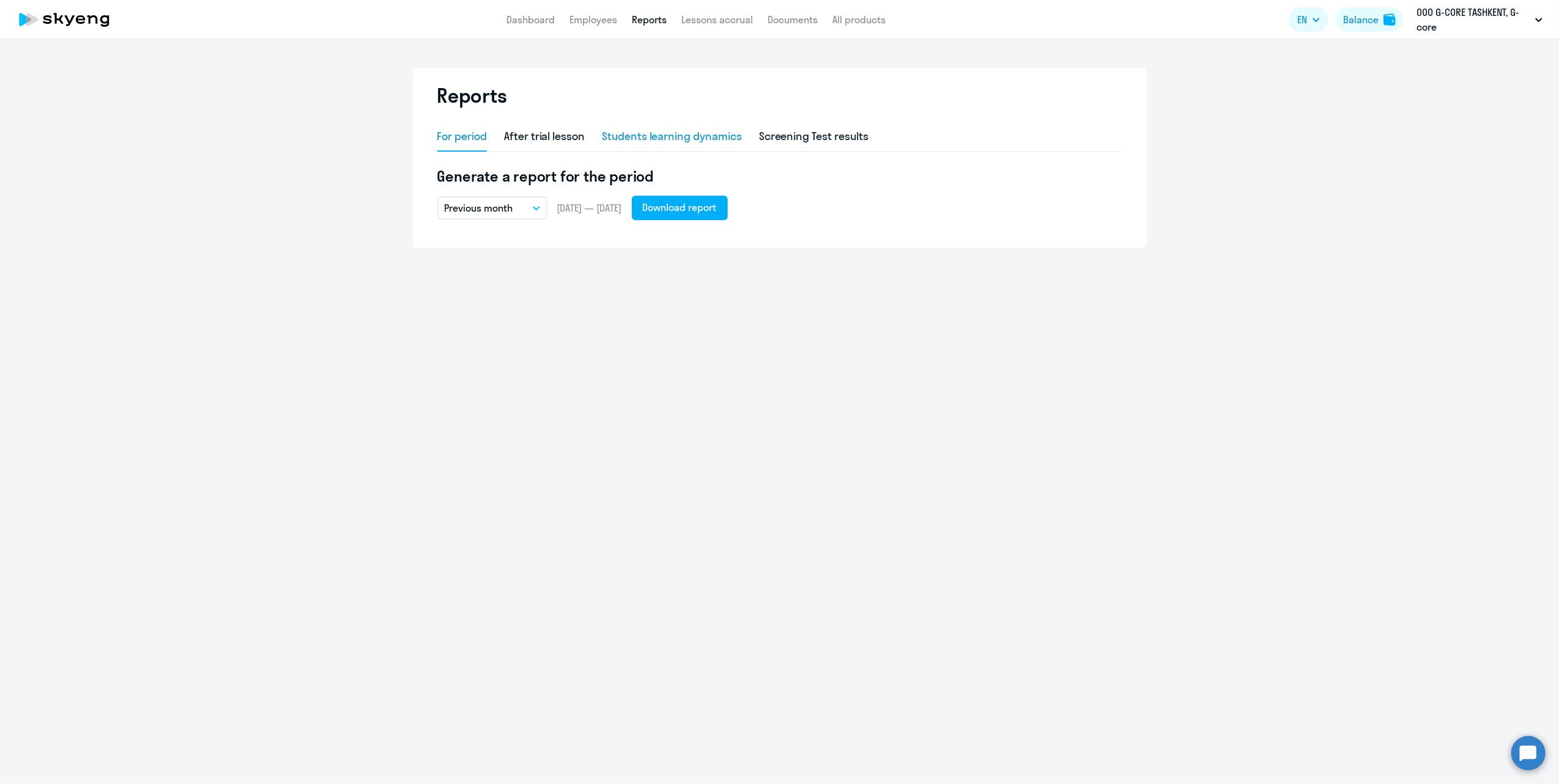
click at [708, 137] on div "Students learning dynamics" at bounding box center [671, 137] width 140 height 16
